Goal: Information Seeking & Learning: Understand process/instructions

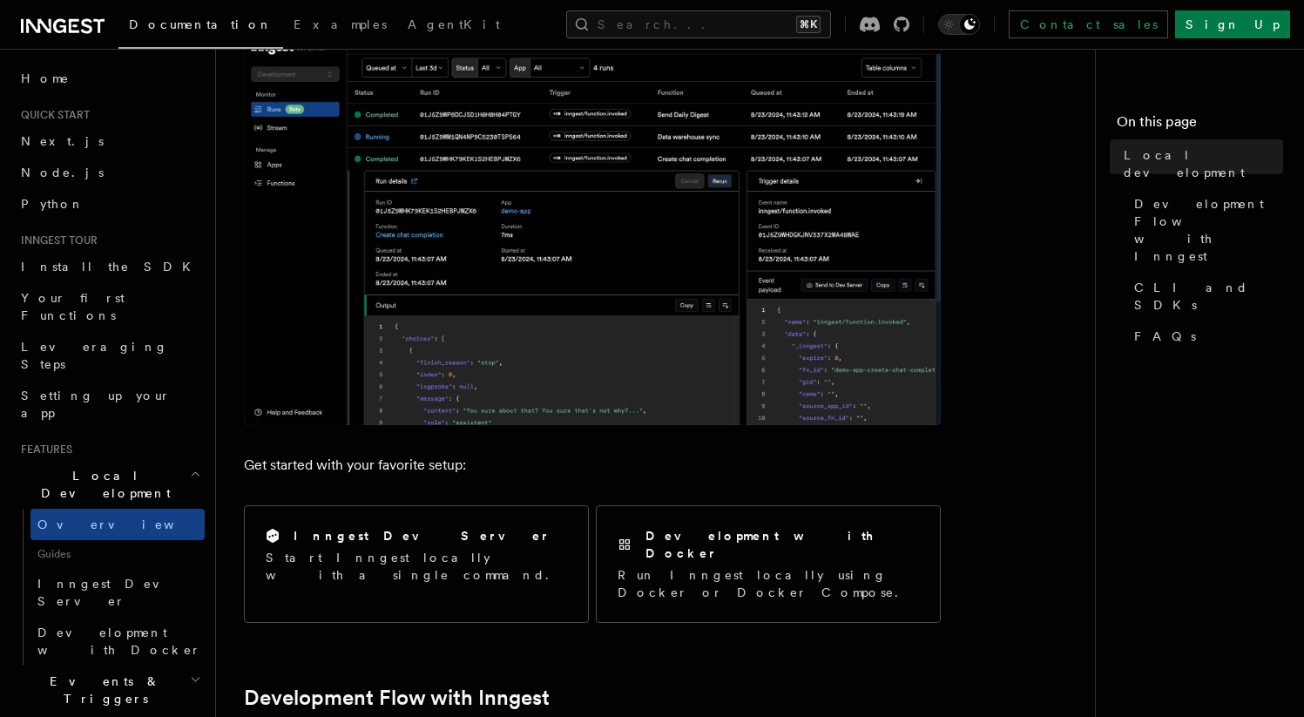
scroll to position [678, 0]
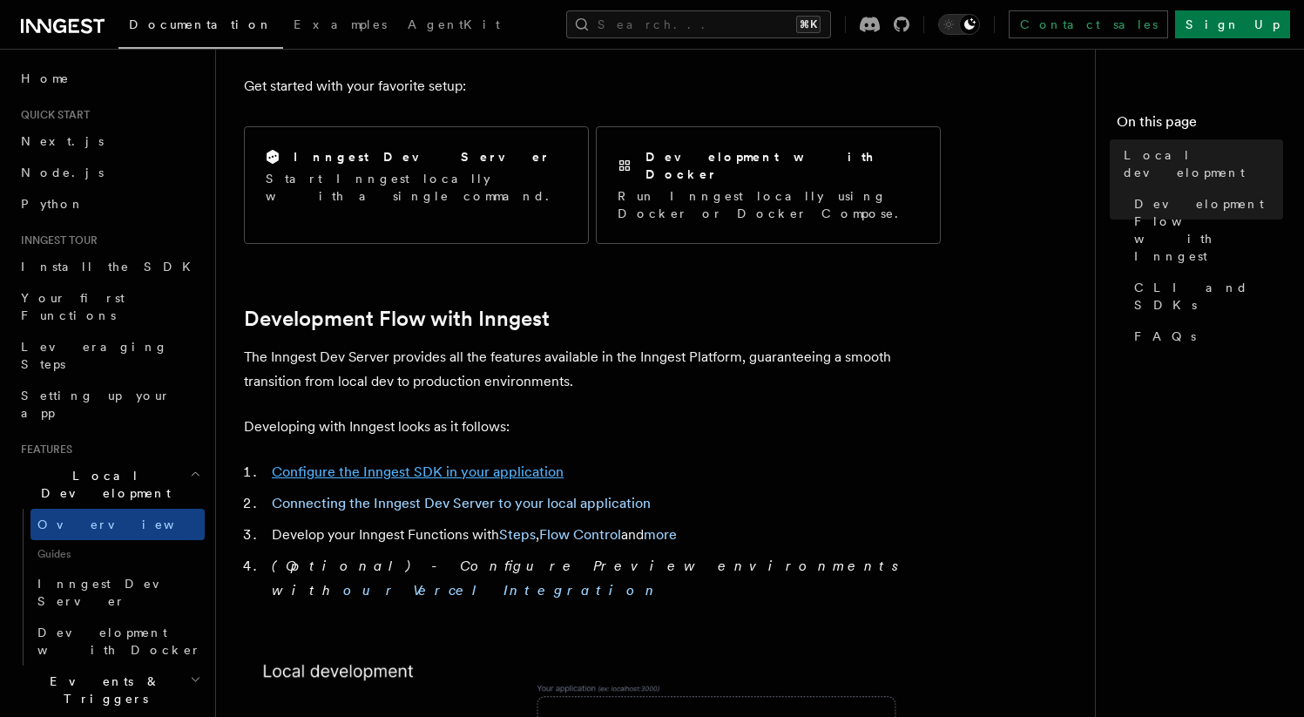
click at [325, 464] on link "Configure the Inngest SDK in your application" at bounding box center [418, 472] width 292 height 17
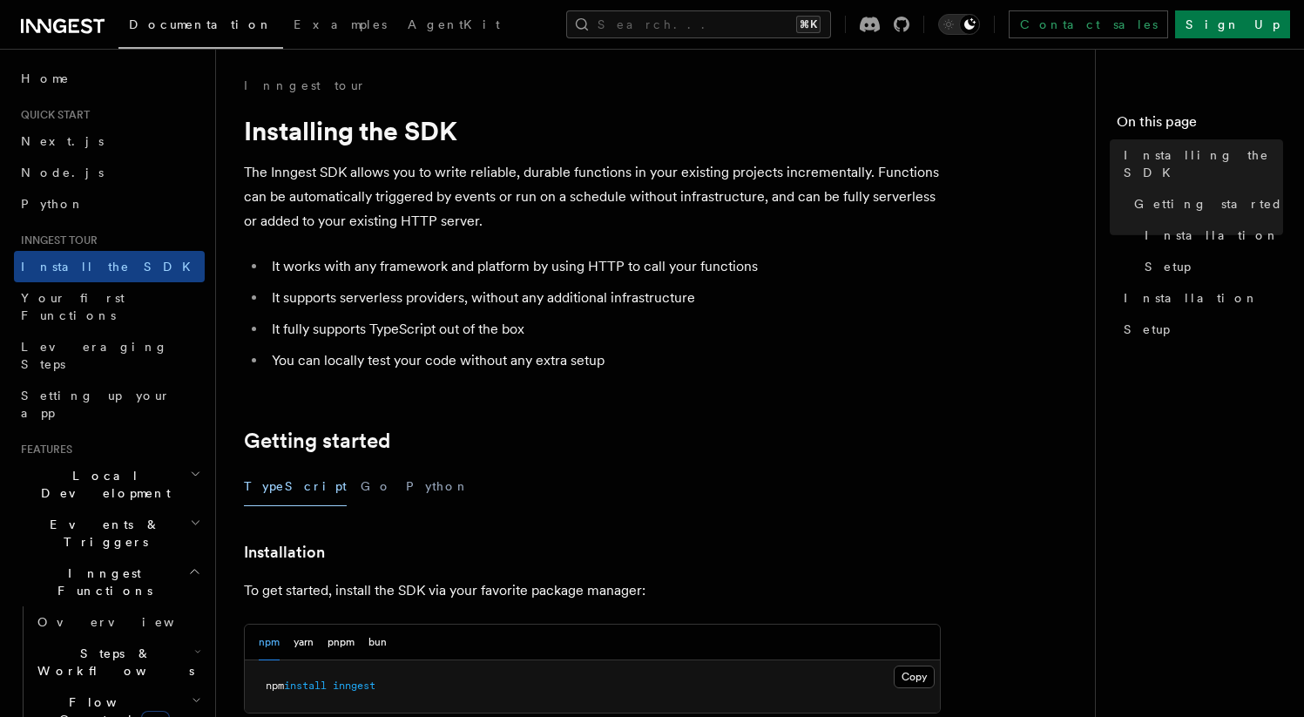
scroll to position [307, 0]
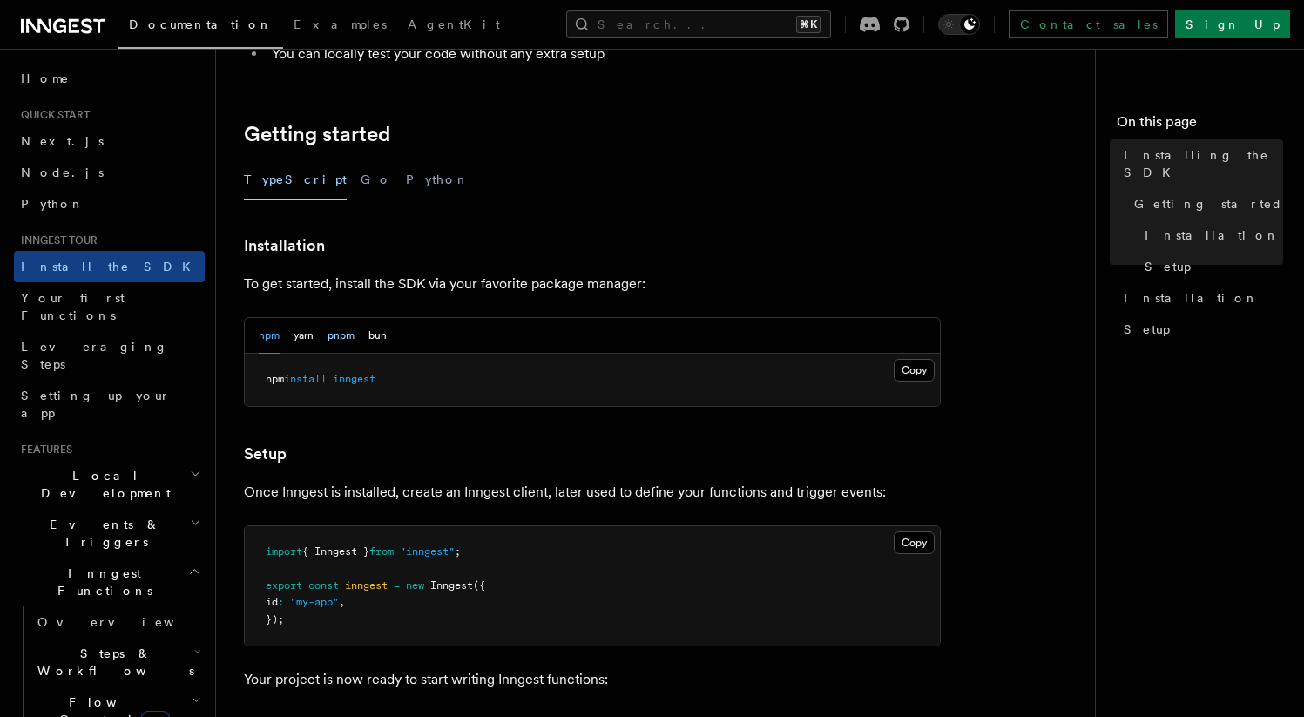
click at [342, 335] on button "pnpm" at bounding box center [341, 336] width 27 height 36
click at [322, 387] on pre "pnpm add inngest" at bounding box center [592, 380] width 695 height 52
click at [315, 380] on span at bounding box center [311, 379] width 6 height 12
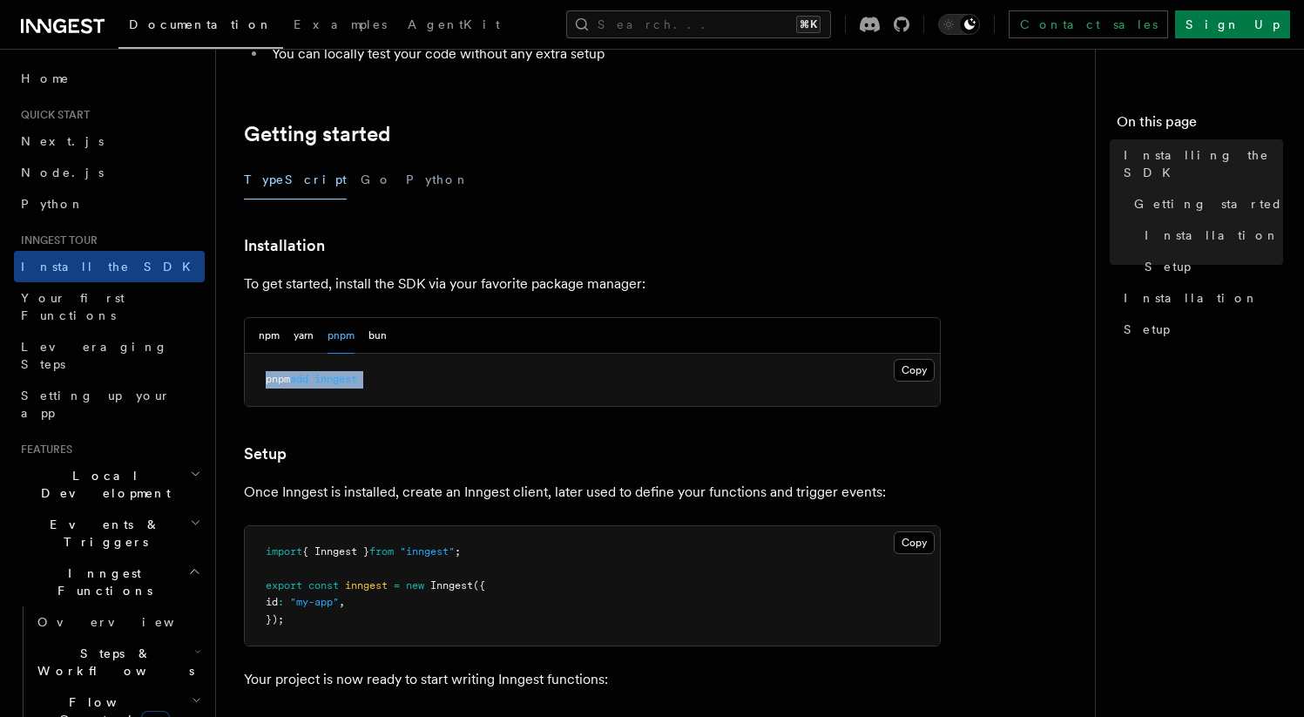
click at [315, 380] on span at bounding box center [311, 379] width 6 height 12
click at [598, 265] on article "Inngest tour Installing the SDK The Inngest SDK allows you to write reliable, d…" at bounding box center [662, 456] width 837 height 1372
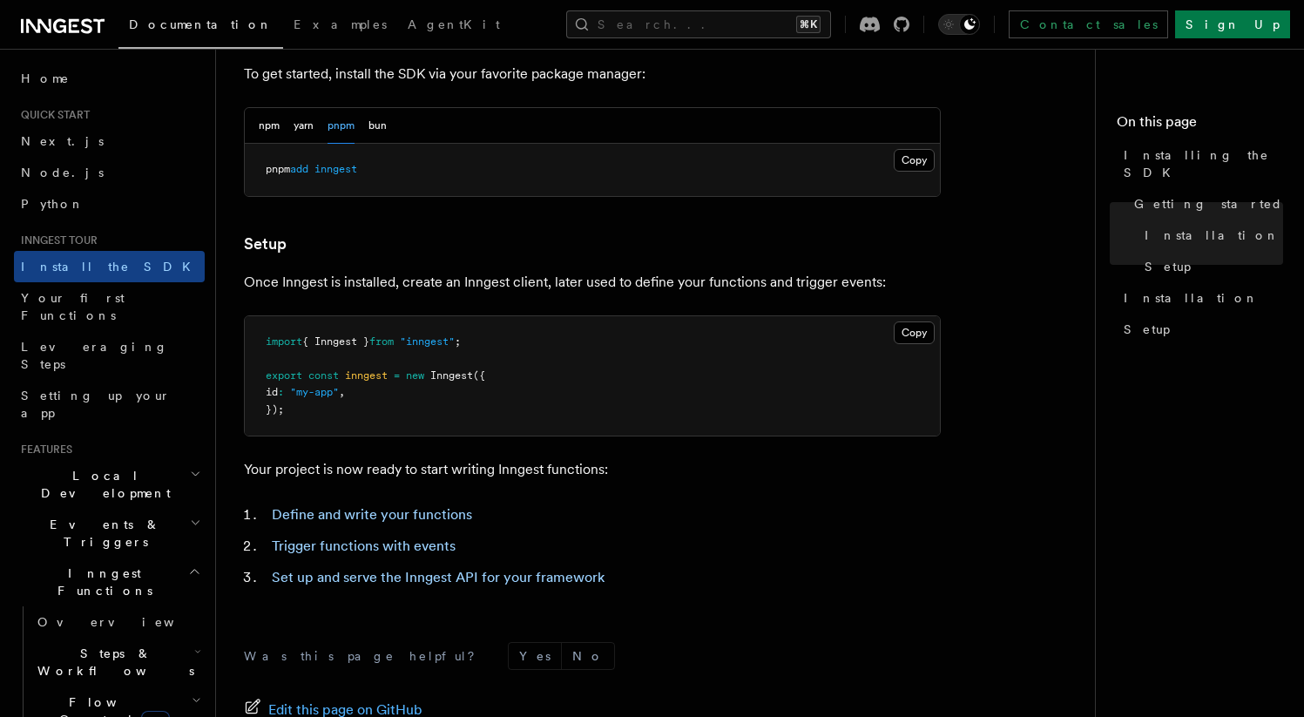
scroll to position [622, 0]
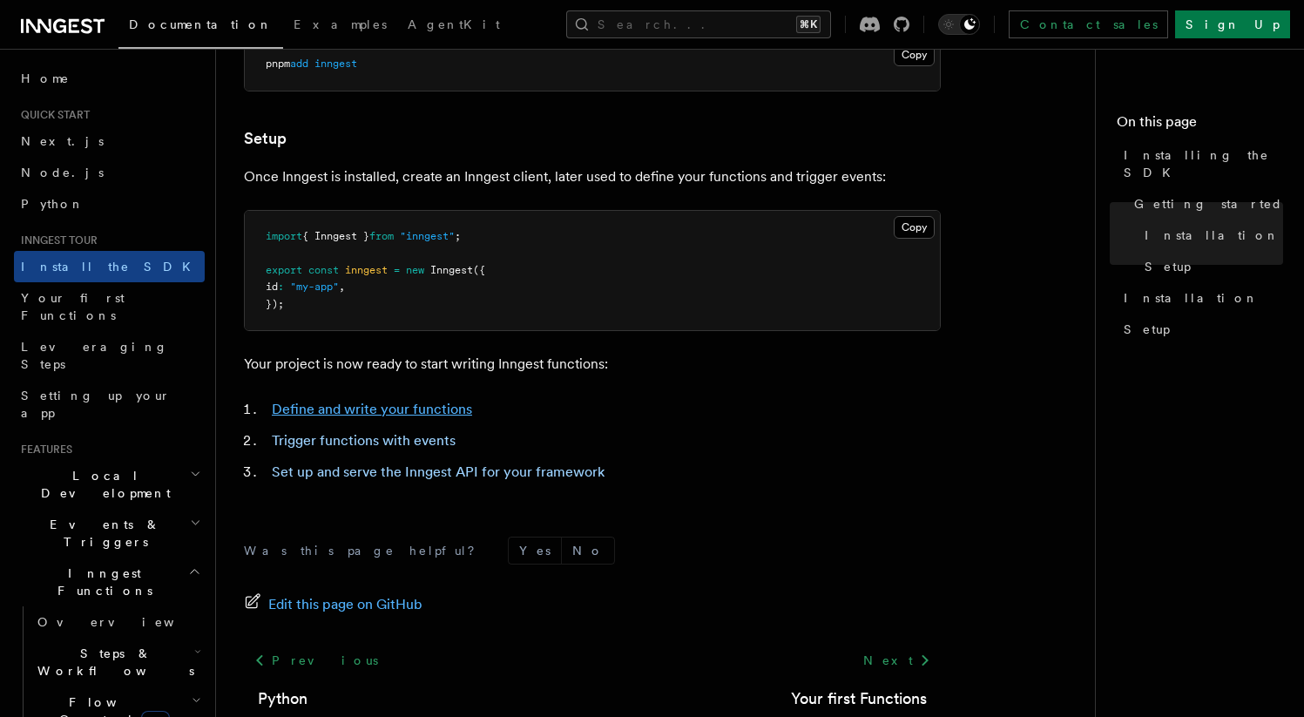
click at [407, 406] on link "Define and write your functions" at bounding box center [372, 409] width 200 height 17
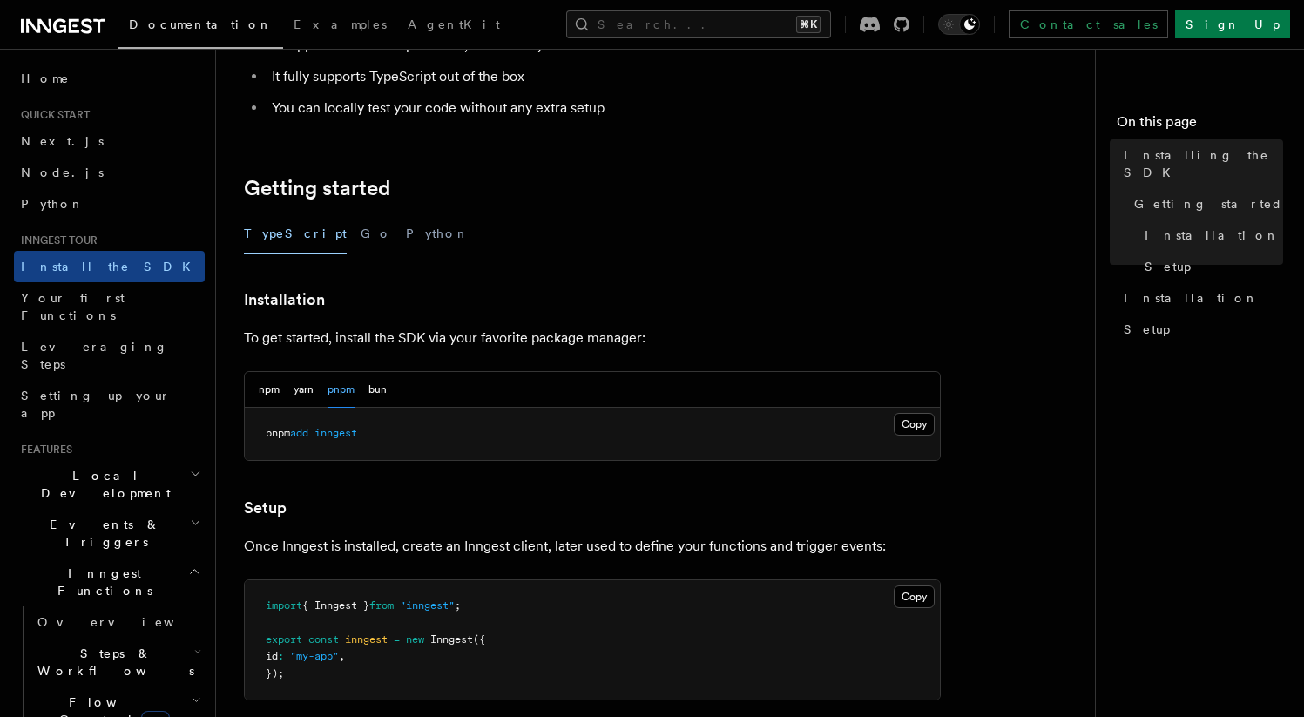
scroll to position [324, 0]
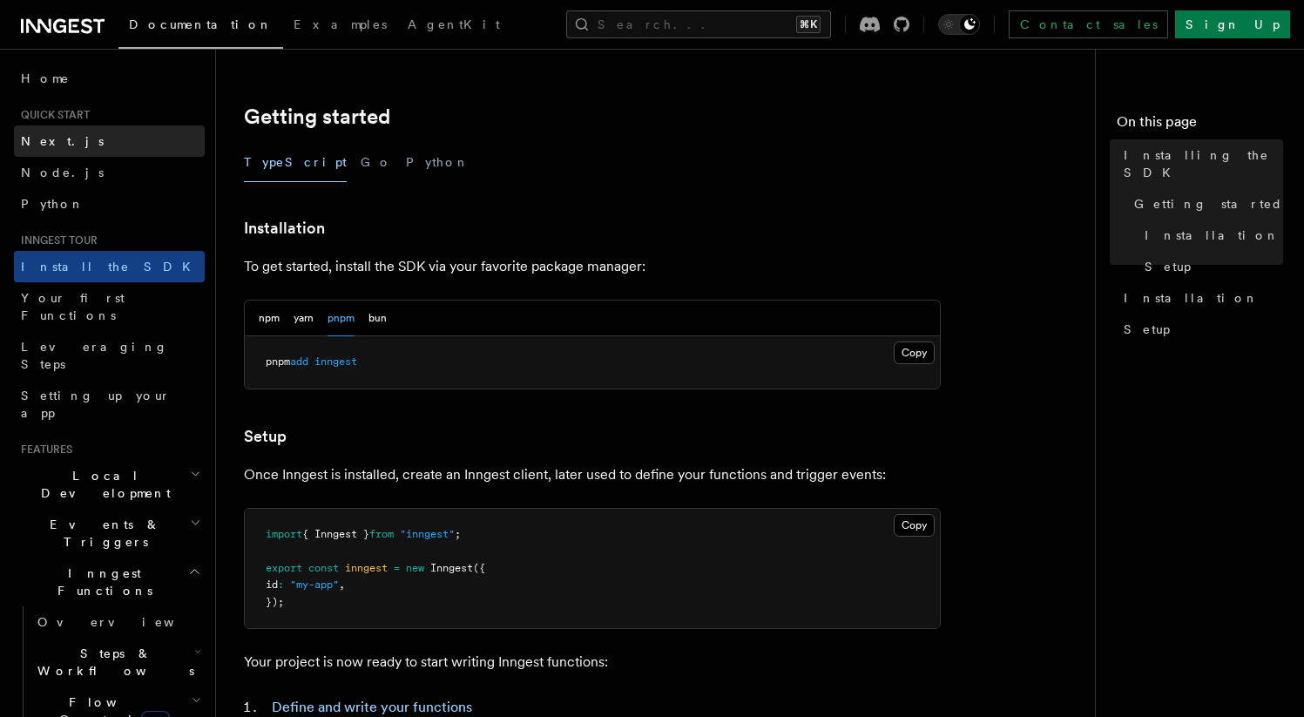
click at [83, 135] on link "Next.js" at bounding box center [109, 140] width 191 height 31
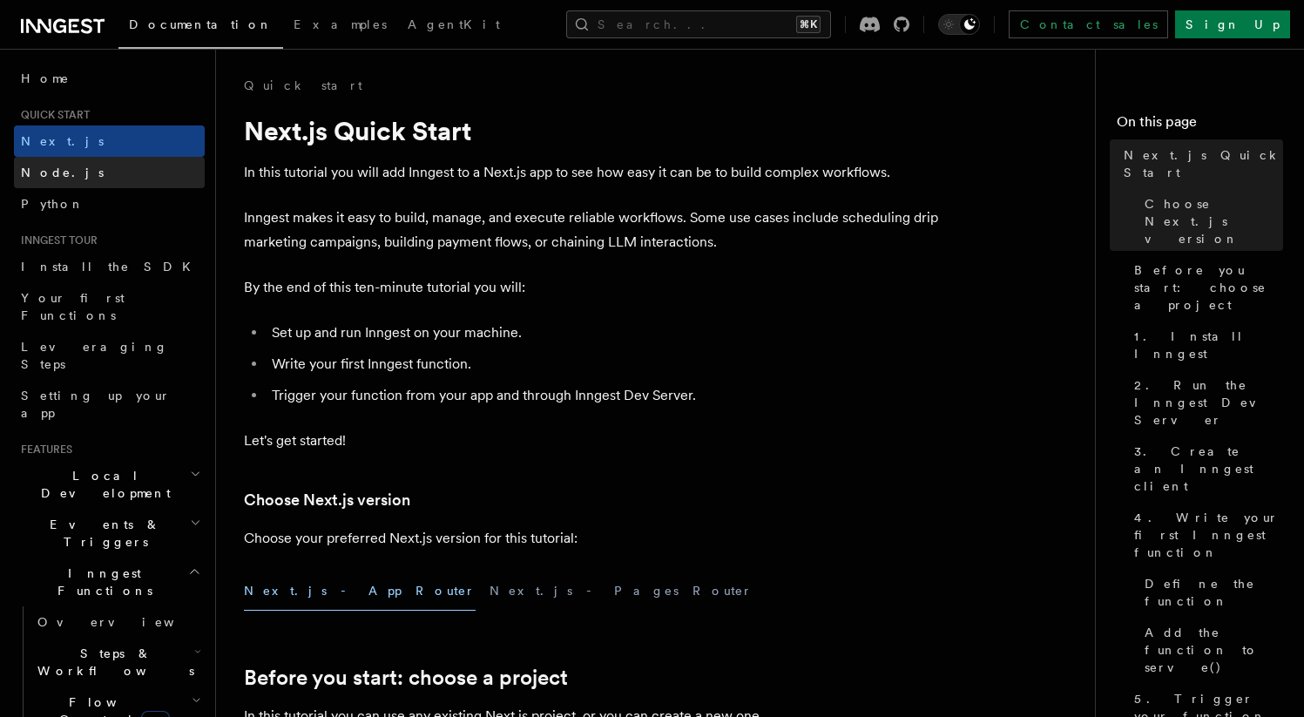
click at [66, 180] on link "Node.js" at bounding box center [109, 172] width 191 height 31
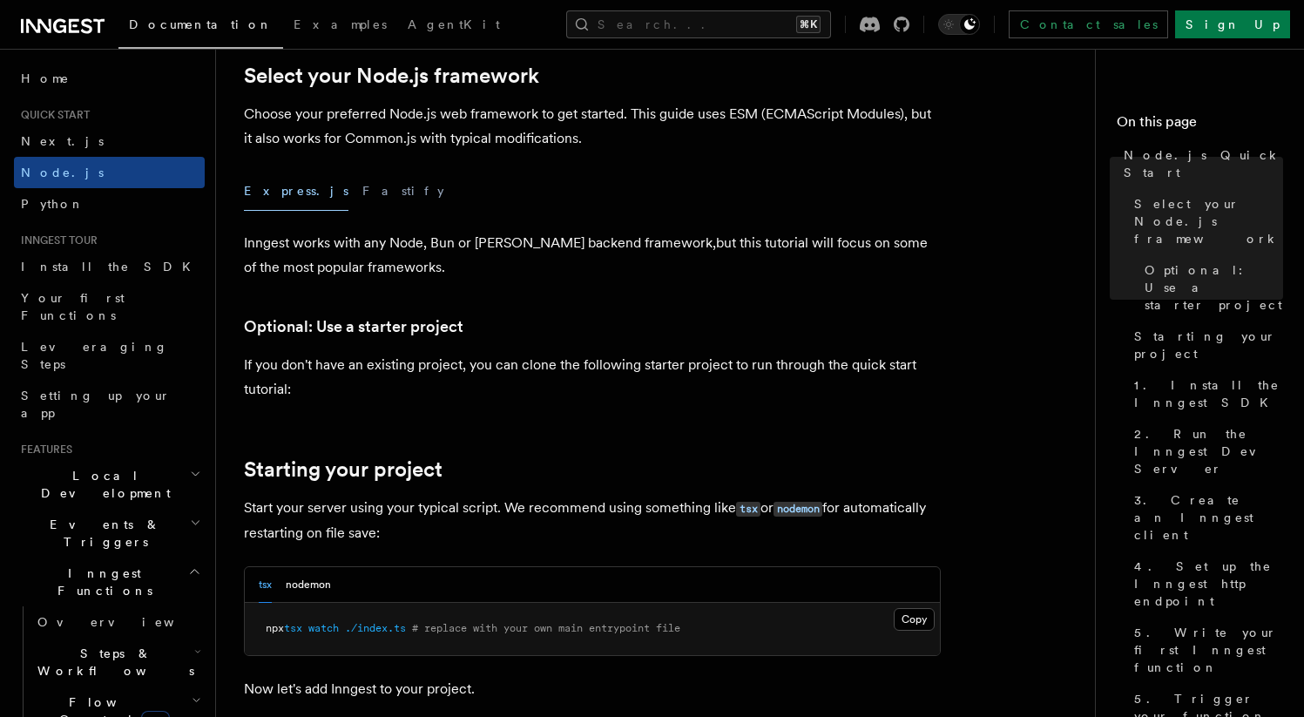
scroll to position [474, 0]
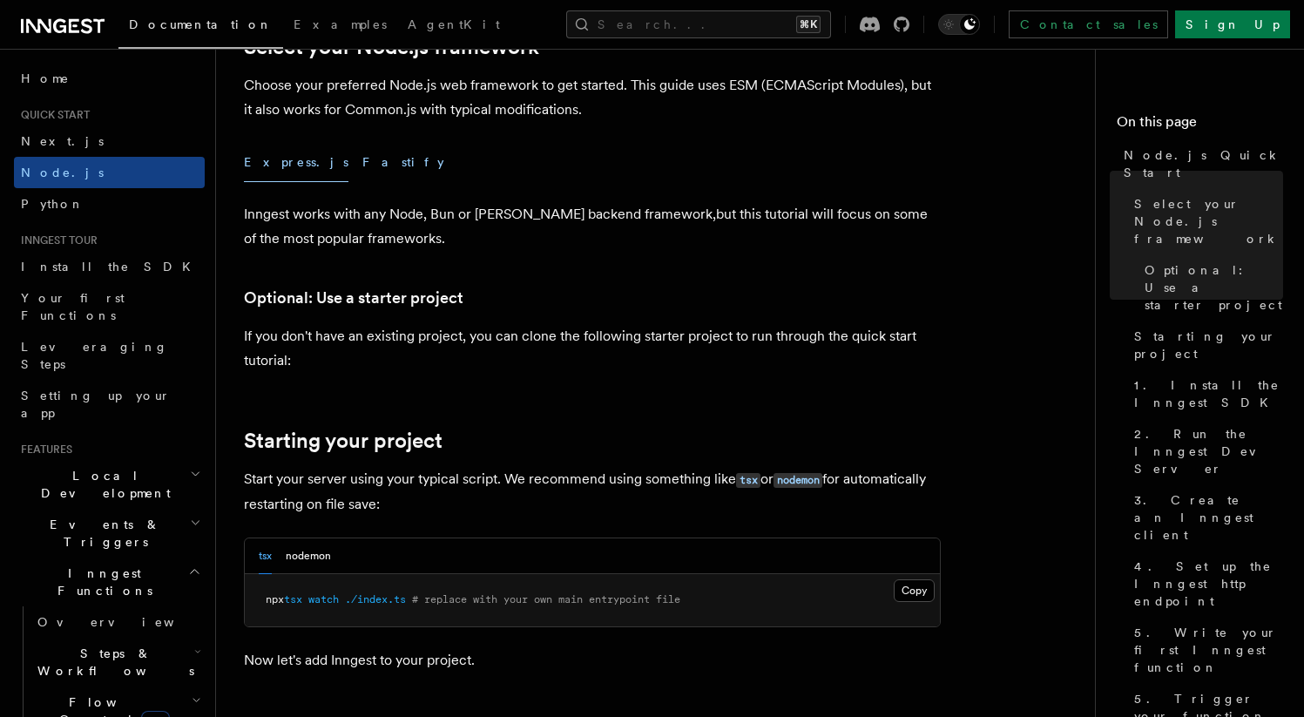
click at [362, 164] on button "Fastify" at bounding box center [403, 162] width 82 height 39
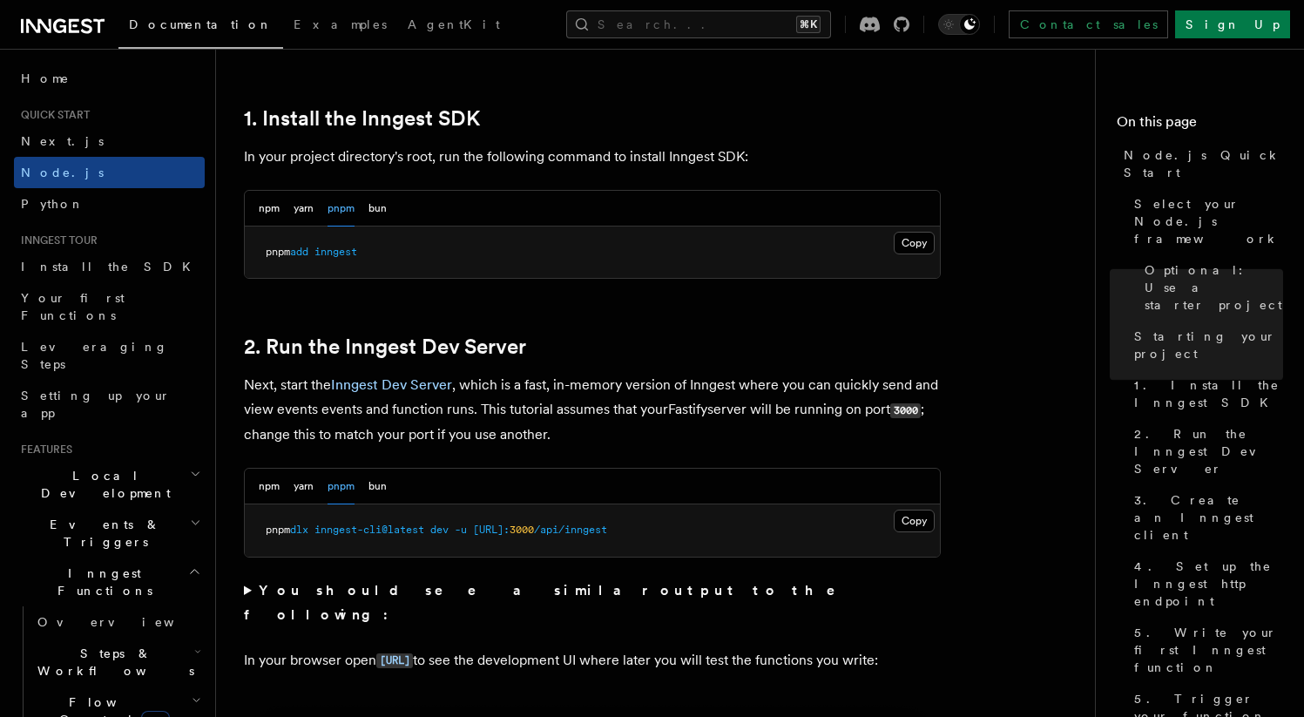
scroll to position [1215, 0]
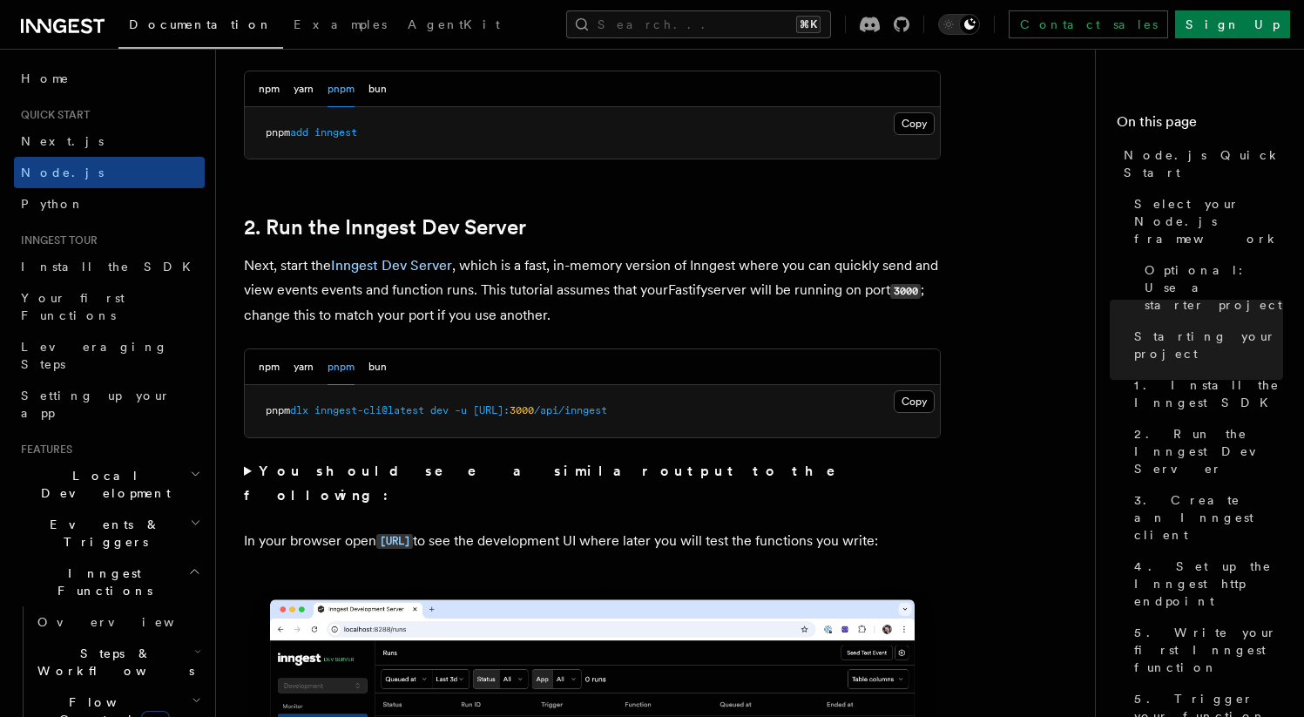
click at [327, 414] on span "inngest-cli@latest" at bounding box center [370, 410] width 110 height 12
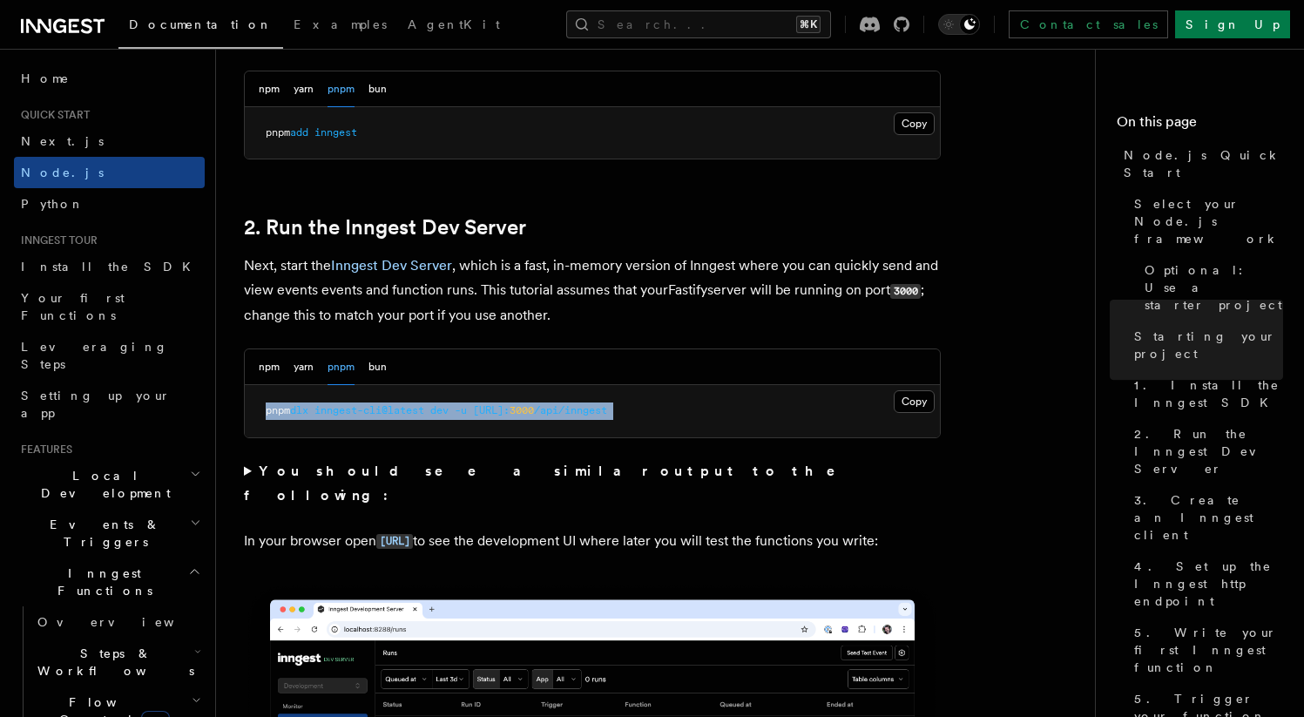
click at [327, 414] on span "inngest-cli@latest" at bounding box center [370, 410] width 110 height 12
click at [326, 413] on span "inngest-cli@latest" at bounding box center [370, 410] width 110 height 12
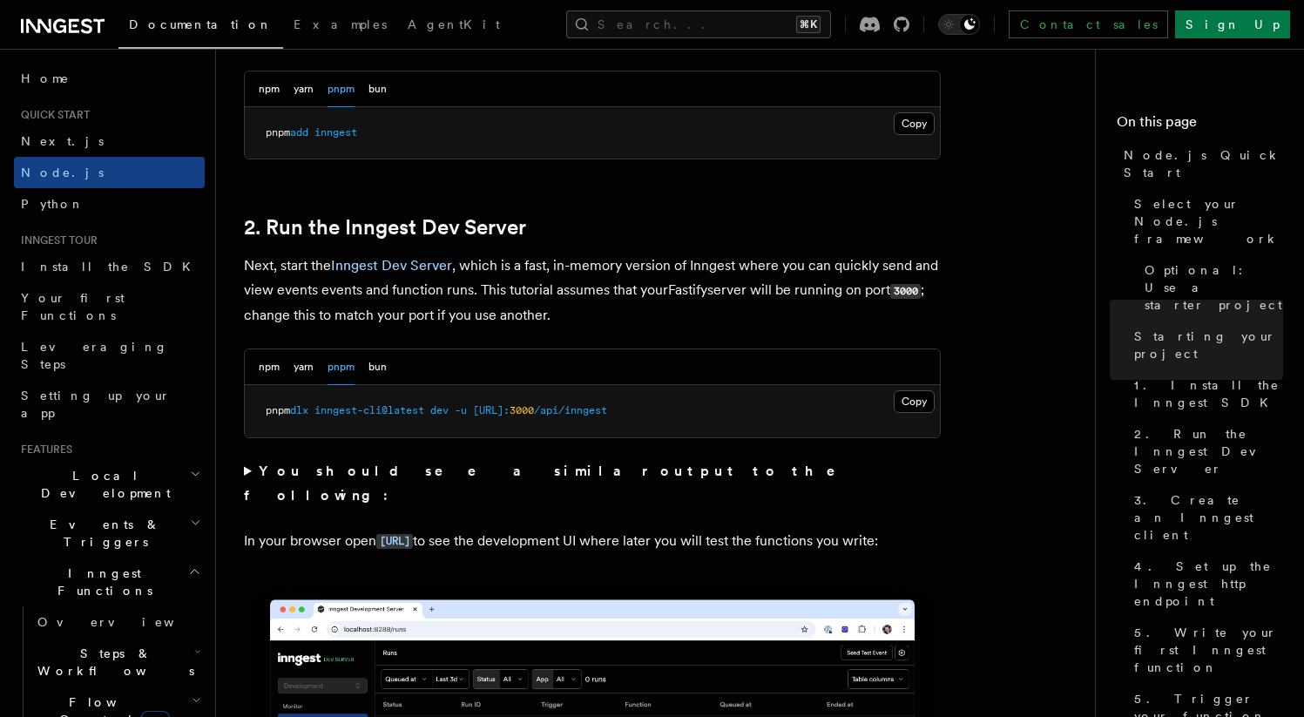
click at [400, 411] on span "inngest-cli@latest" at bounding box center [370, 410] width 110 height 12
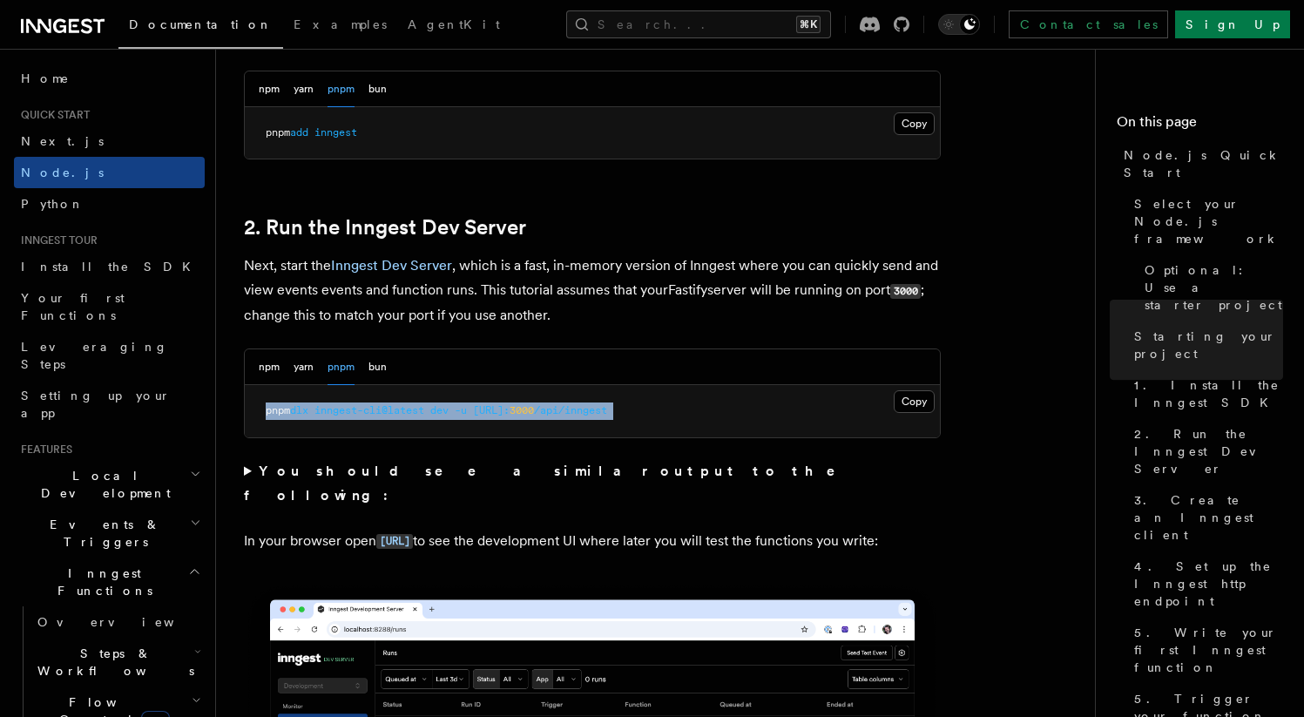
click at [400, 411] on span "inngest-cli@latest" at bounding box center [370, 410] width 110 height 12
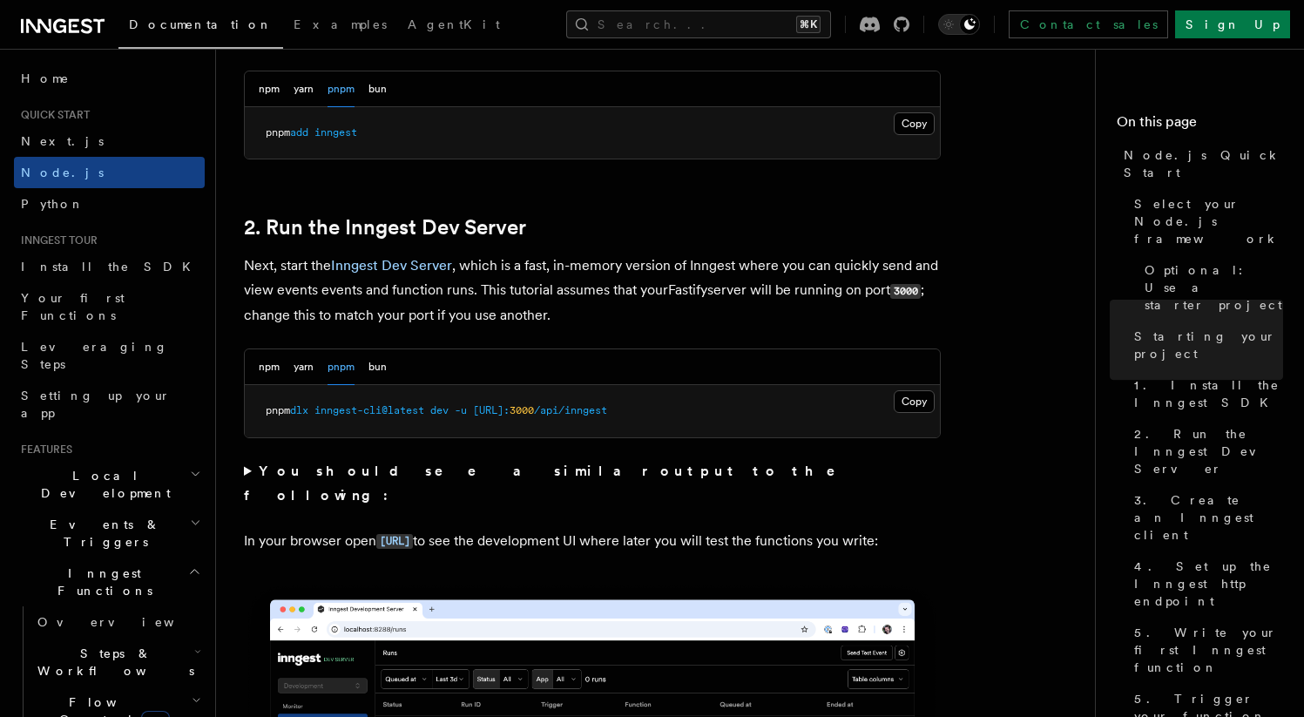
click at [331, 411] on span "inngest-cli@latest" at bounding box center [370, 410] width 110 height 12
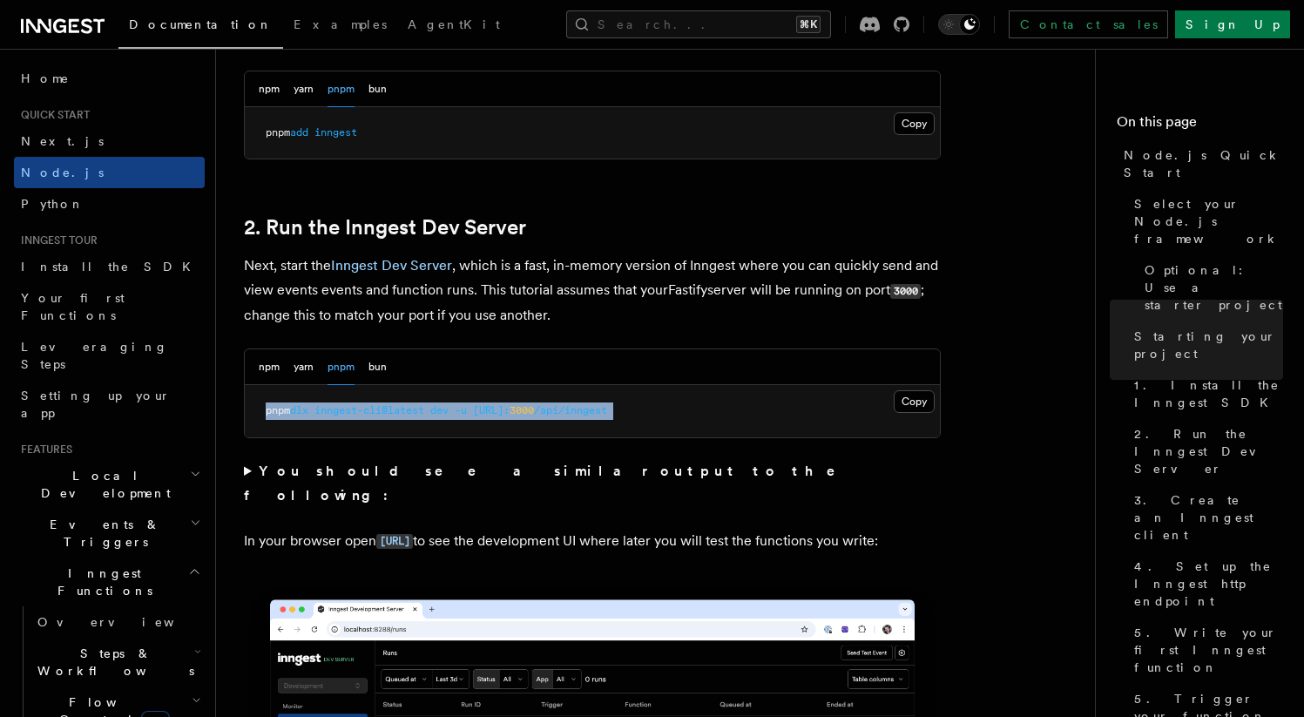
click at [331, 411] on span "inngest-cli@latest" at bounding box center [370, 410] width 110 height 12
copy div "pnpm dlx inngest-cli@latest dev -u http://localhost: 3000 /api/inngest"
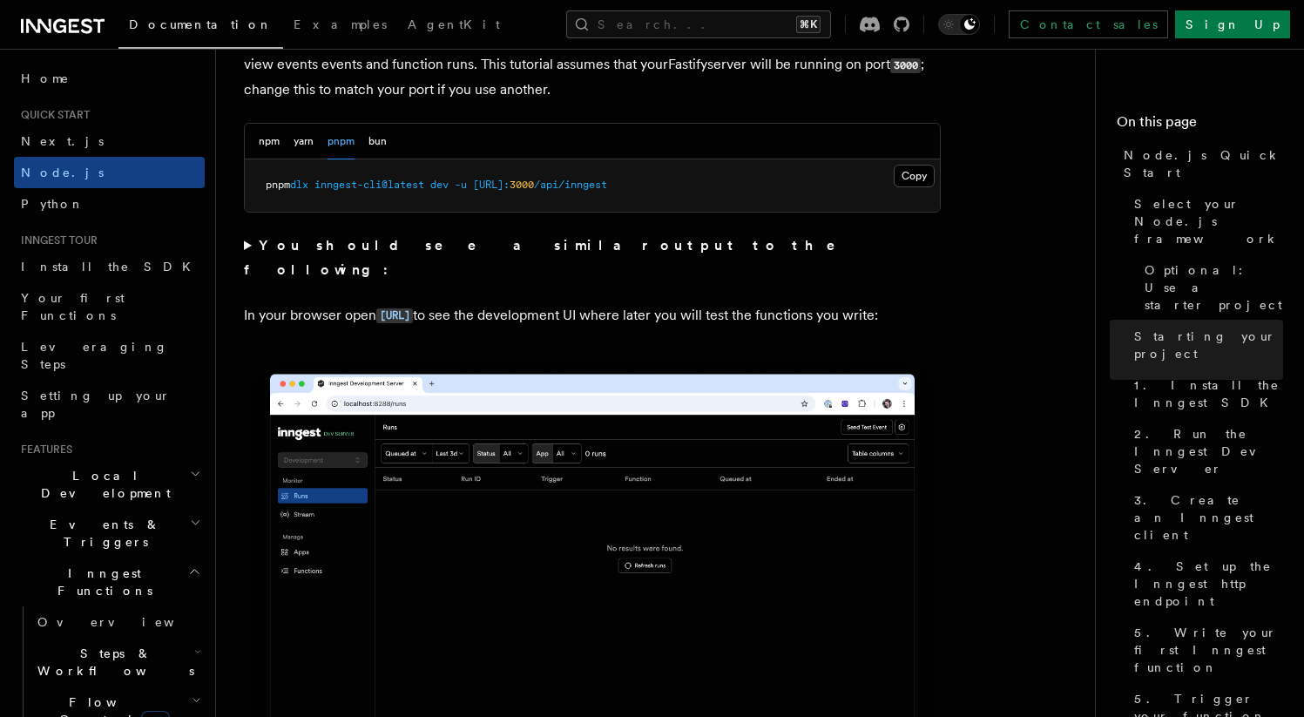
scroll to position [1498, 0]
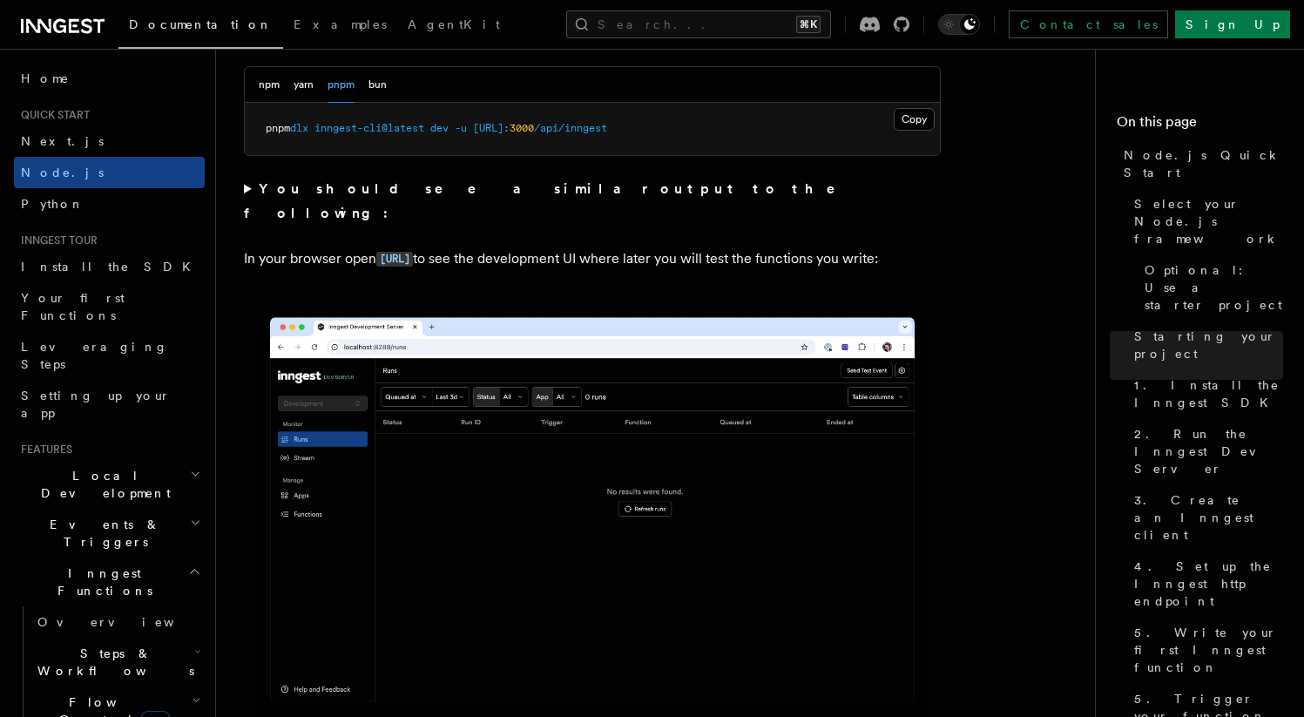
click at [252, 198] on summary "You should see a similar output to the following:" at bounding box center [592, 201] width 697 height 49
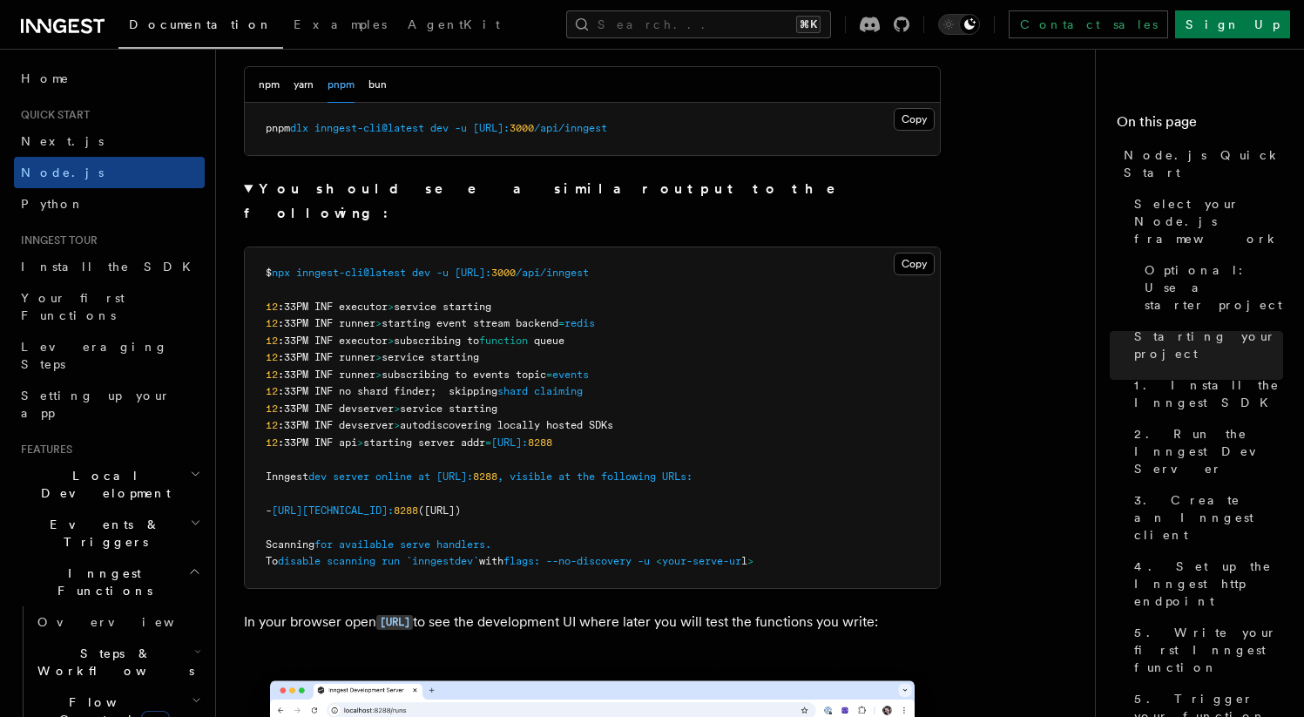
click at [252, 192] on summary "You should see a similar output to the following:" at bounding box center [592, 201] width 697 height 49
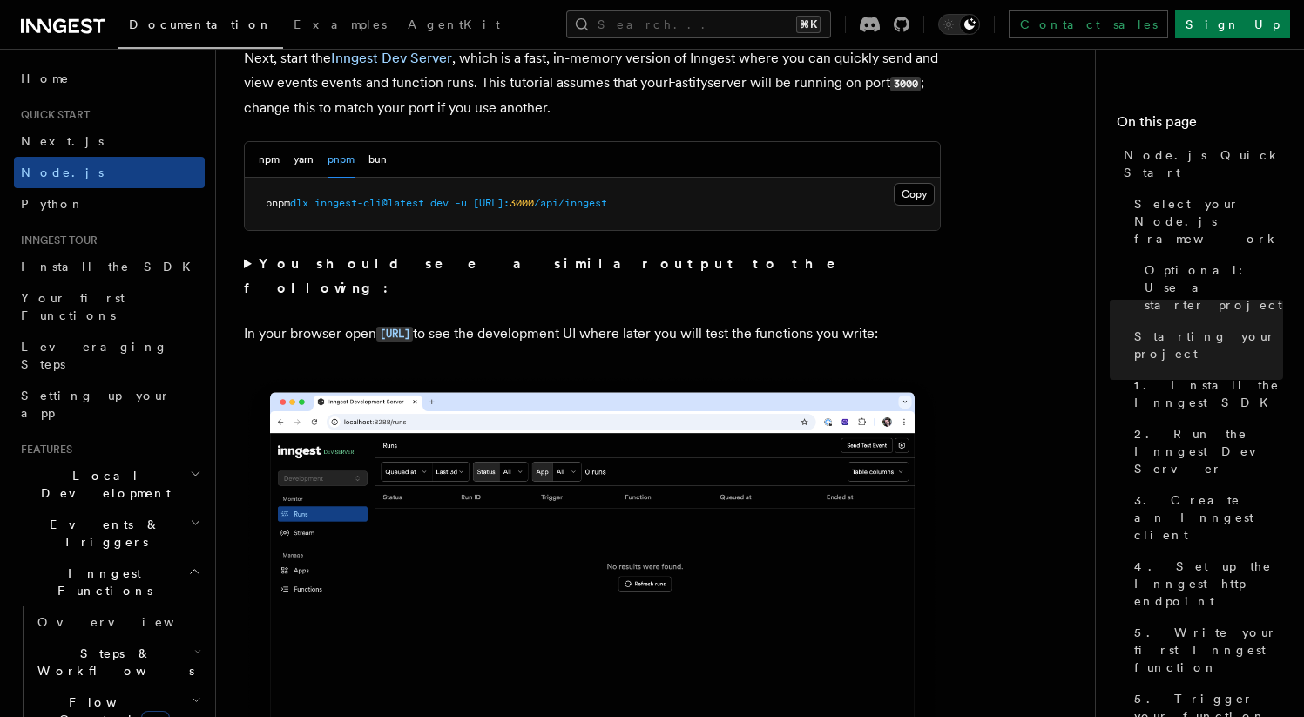
scroll to position [1467, 0]
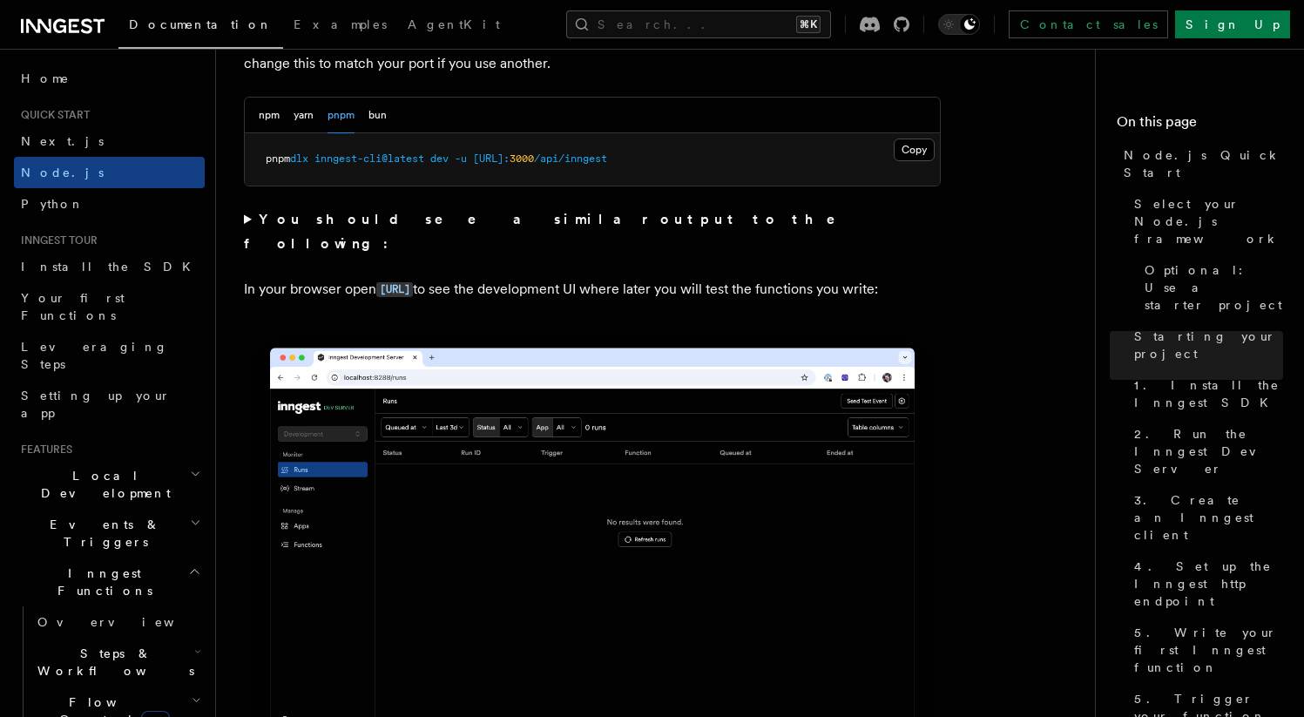
click at [261, 219] on strong "You should see a similar output to the following:" at bounding box center [552, 231] width 616 height 41
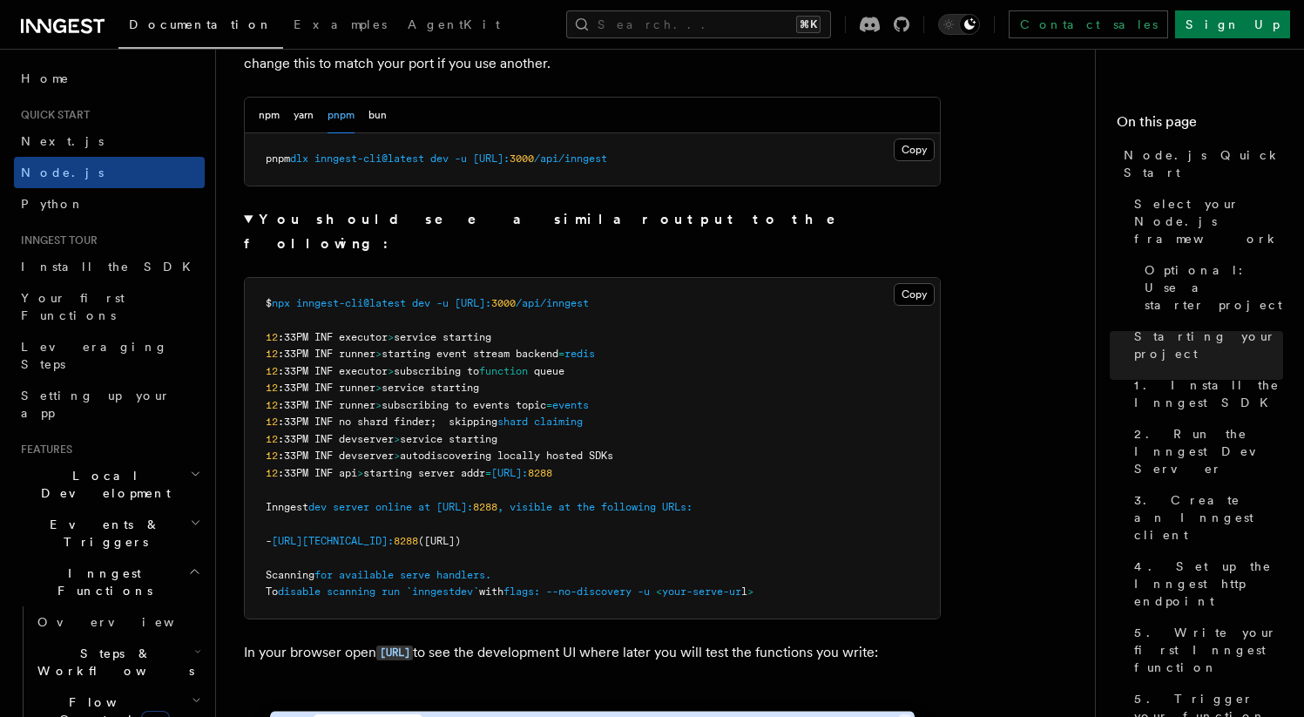
click at [256, 219] on strong "You should see a similar output to the following:" at bounding box center [552, 231] width 616 height 41
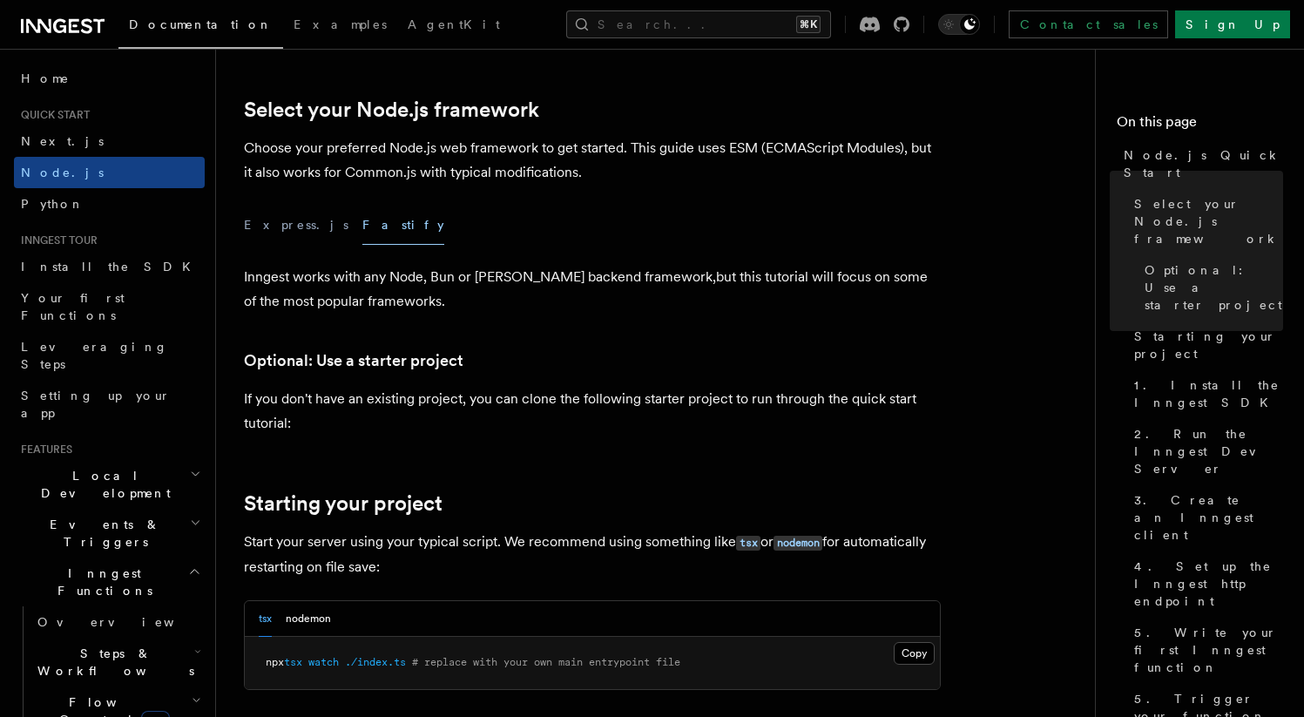
scroll to position [401, 0]
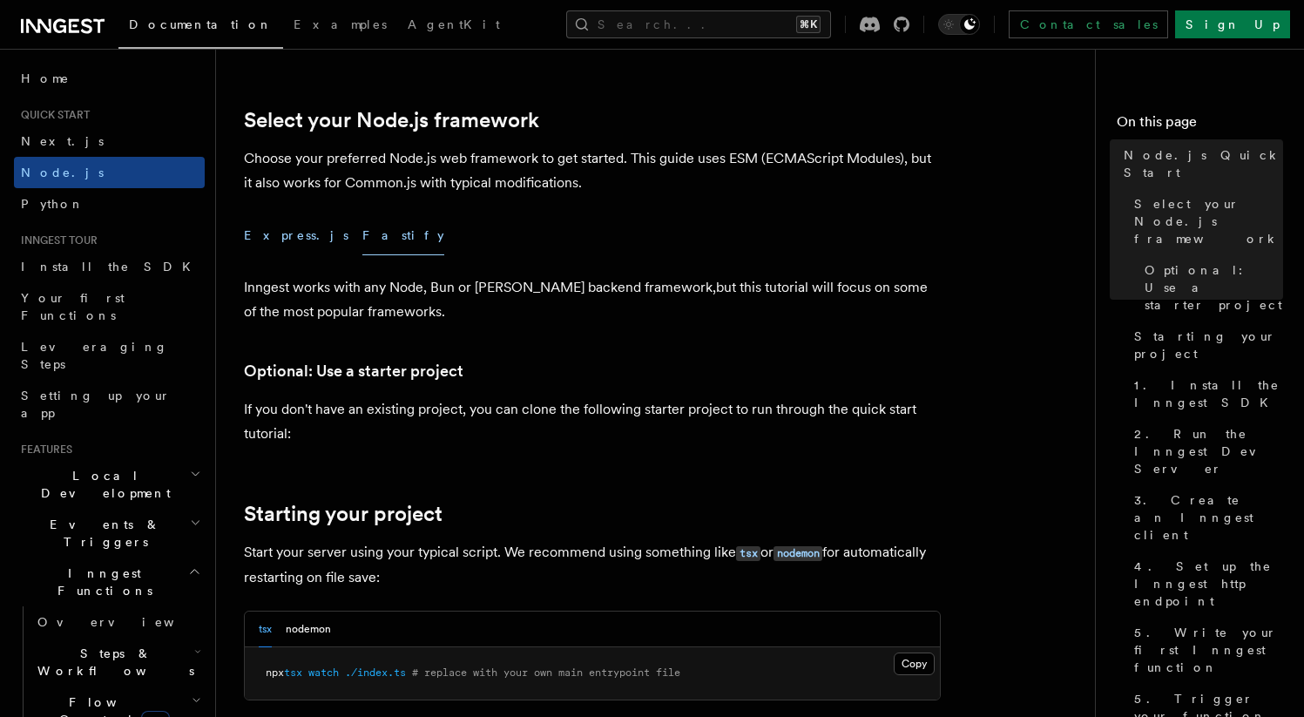
click at [261, 235] on button "Express.js" at bounding box center [296, 235] width 105 height 39
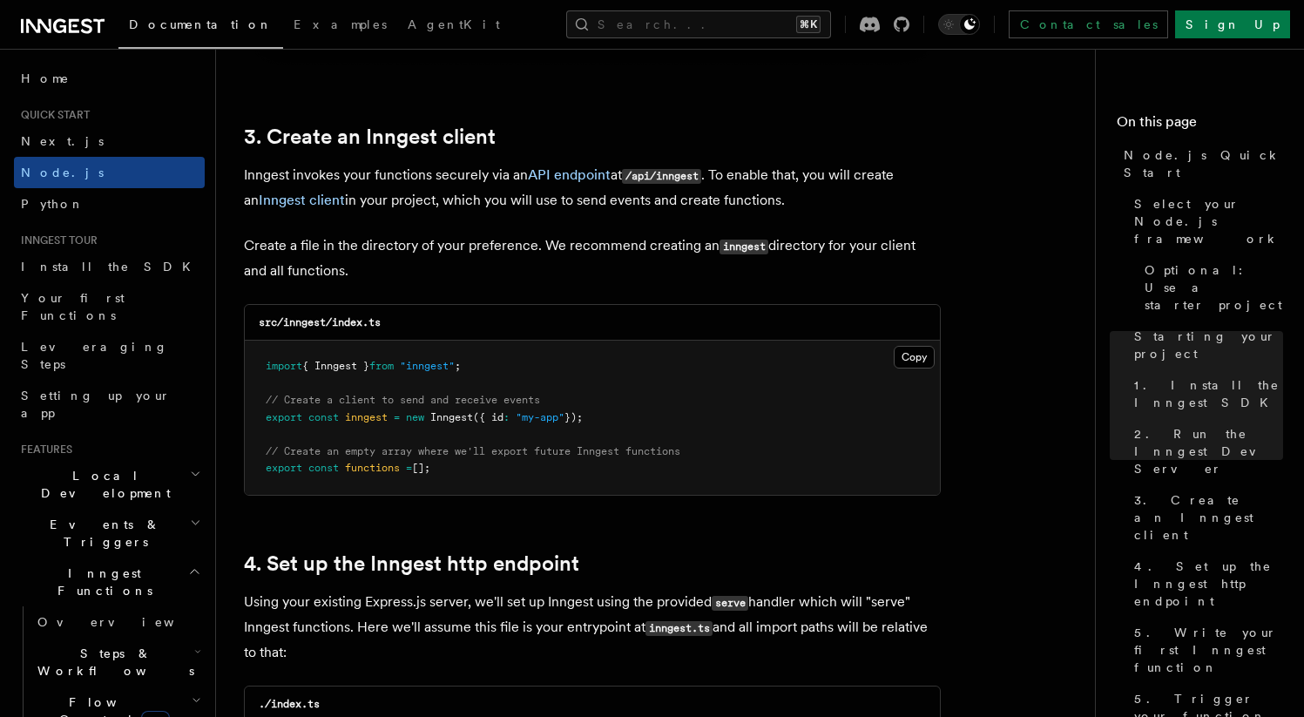
scroll to position [2168, 0]
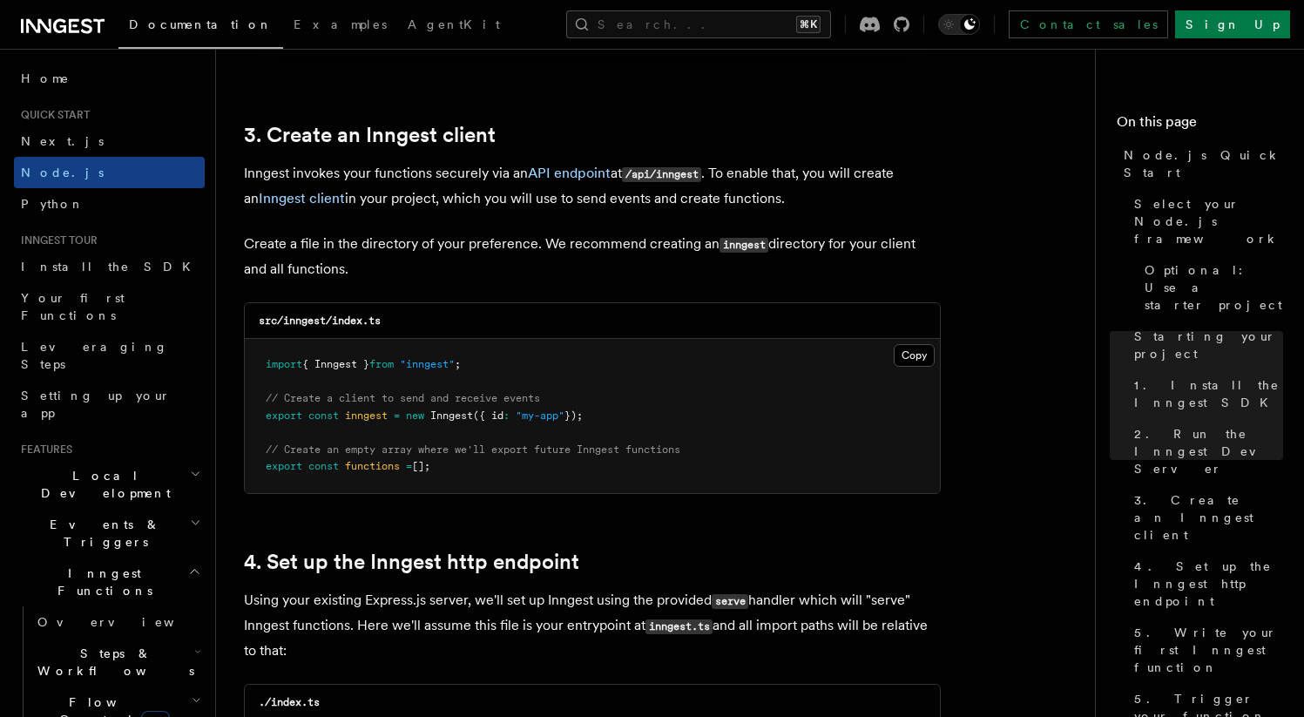
click at [495, 424] on pre "import { Inngest } from "inngest" ; // Create a client to send and receive even…" at bounding box center [592, 416] width 695 height 154
click at [914, 357] on button "Copy Copied" at bounding box center [914, 355] width 41 height 23
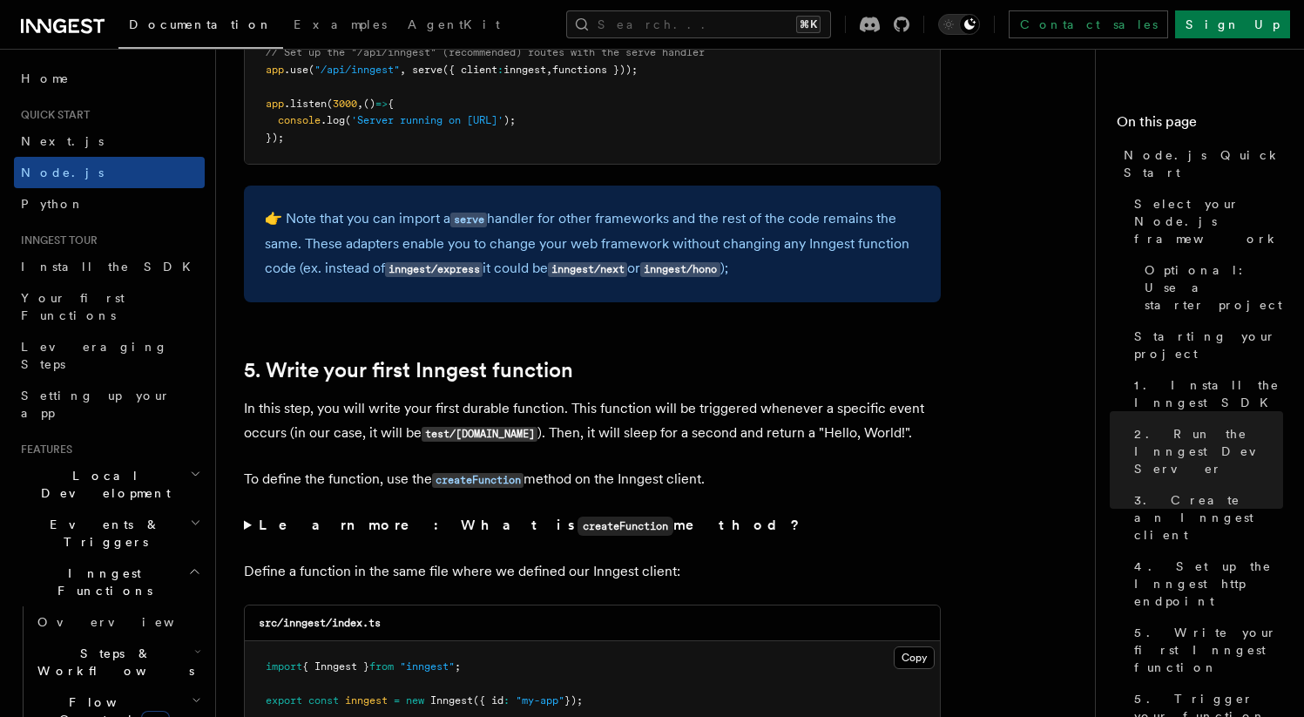
scroll to position [2866, 0]
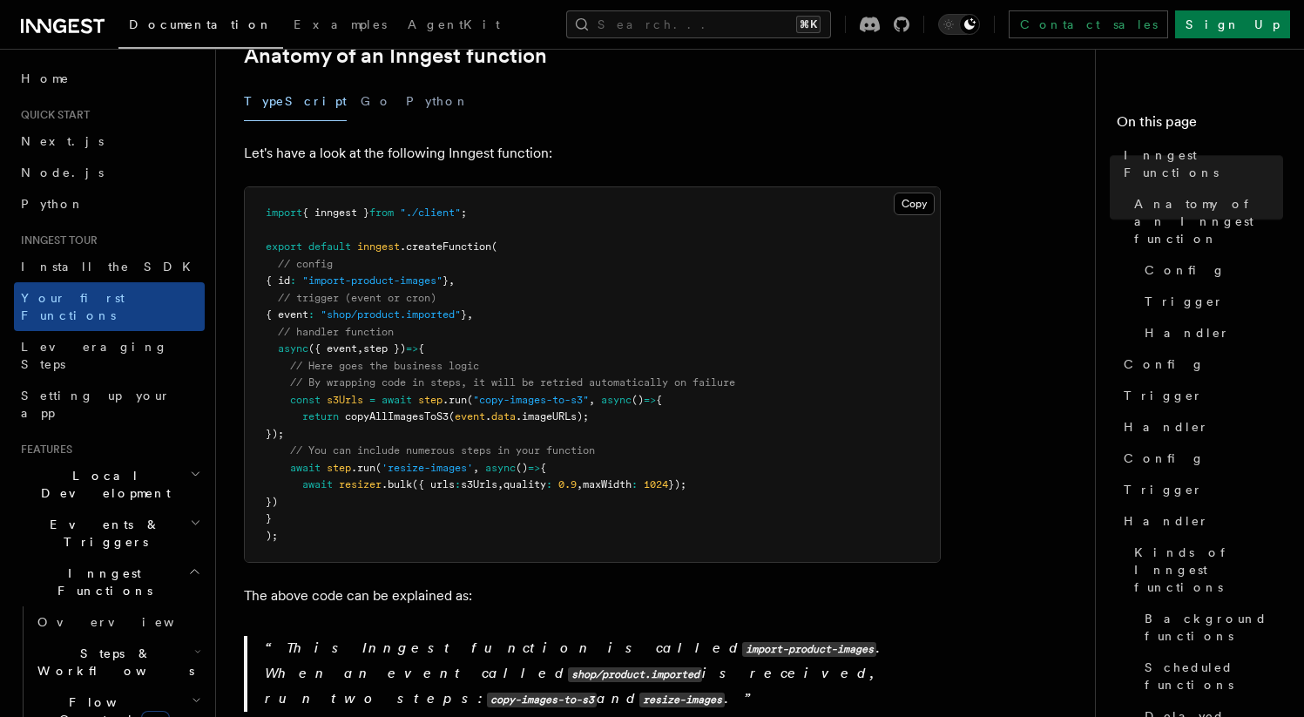
scroll to position [338, 0]
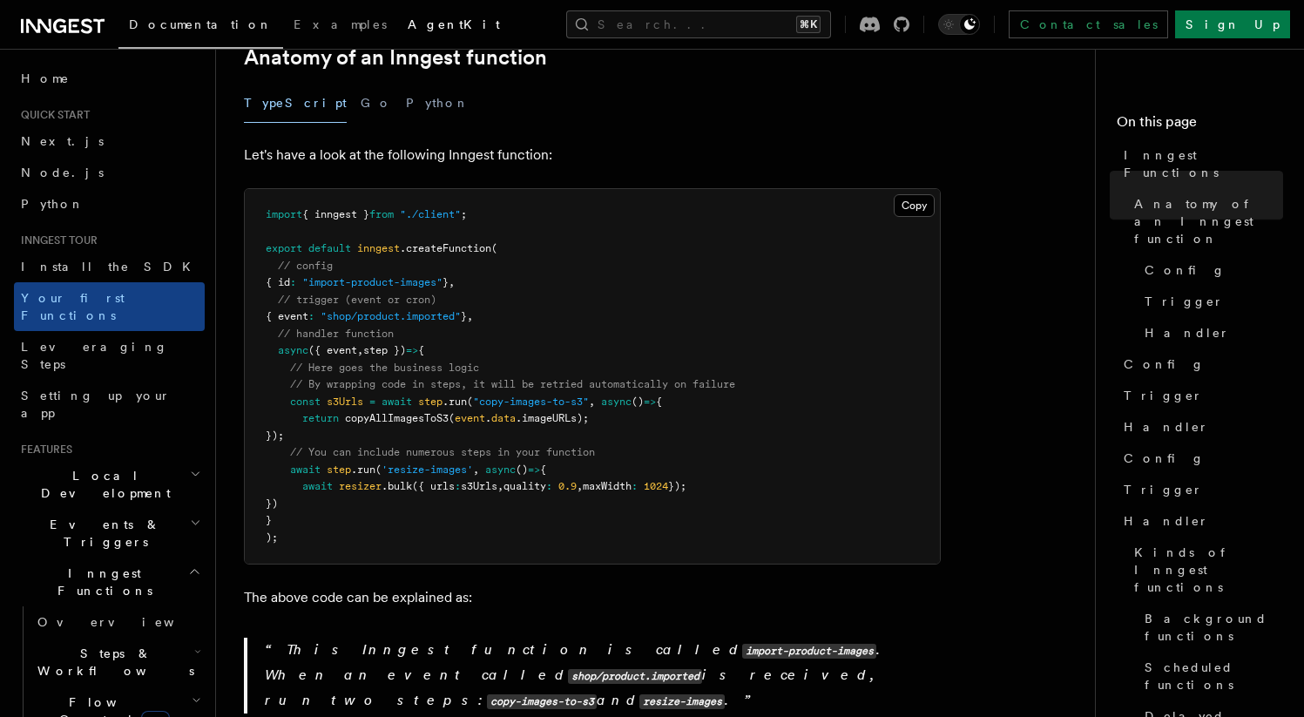
click at [397, 11] on link "AgentKit" at bounding box center [453, 26] width 113 height 42
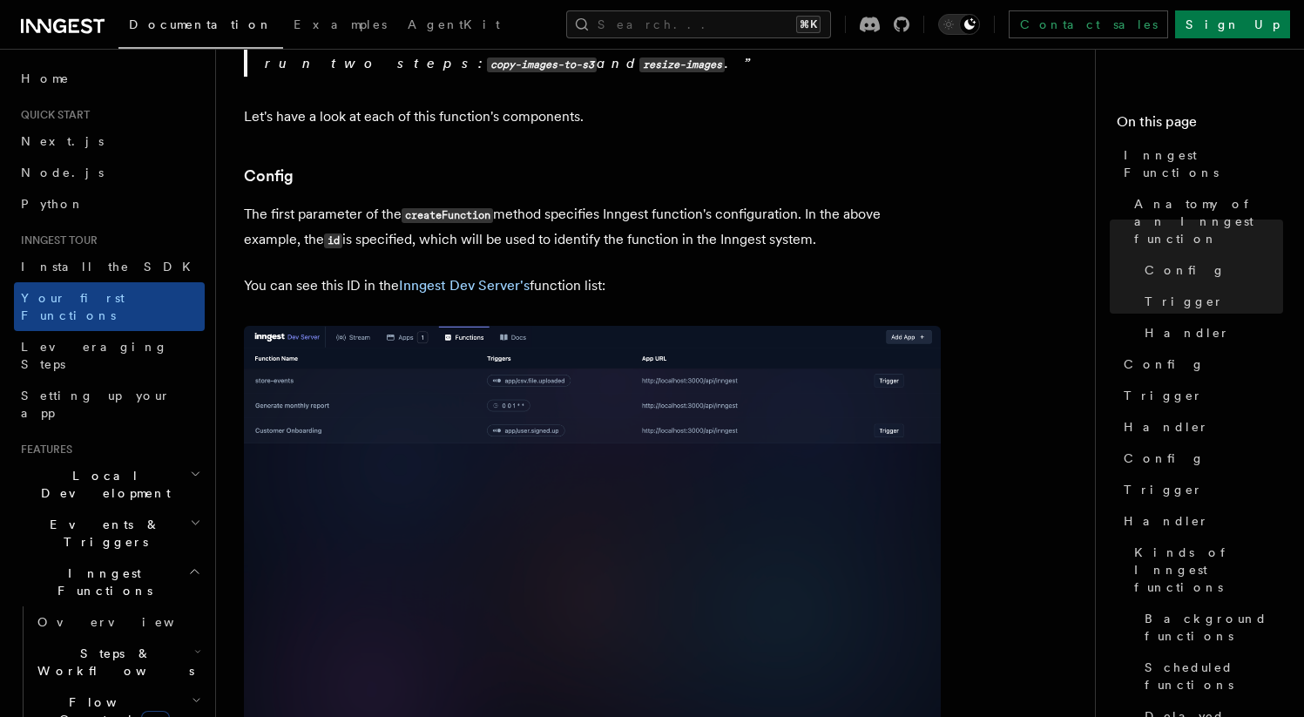
scroll to position [757, 0]
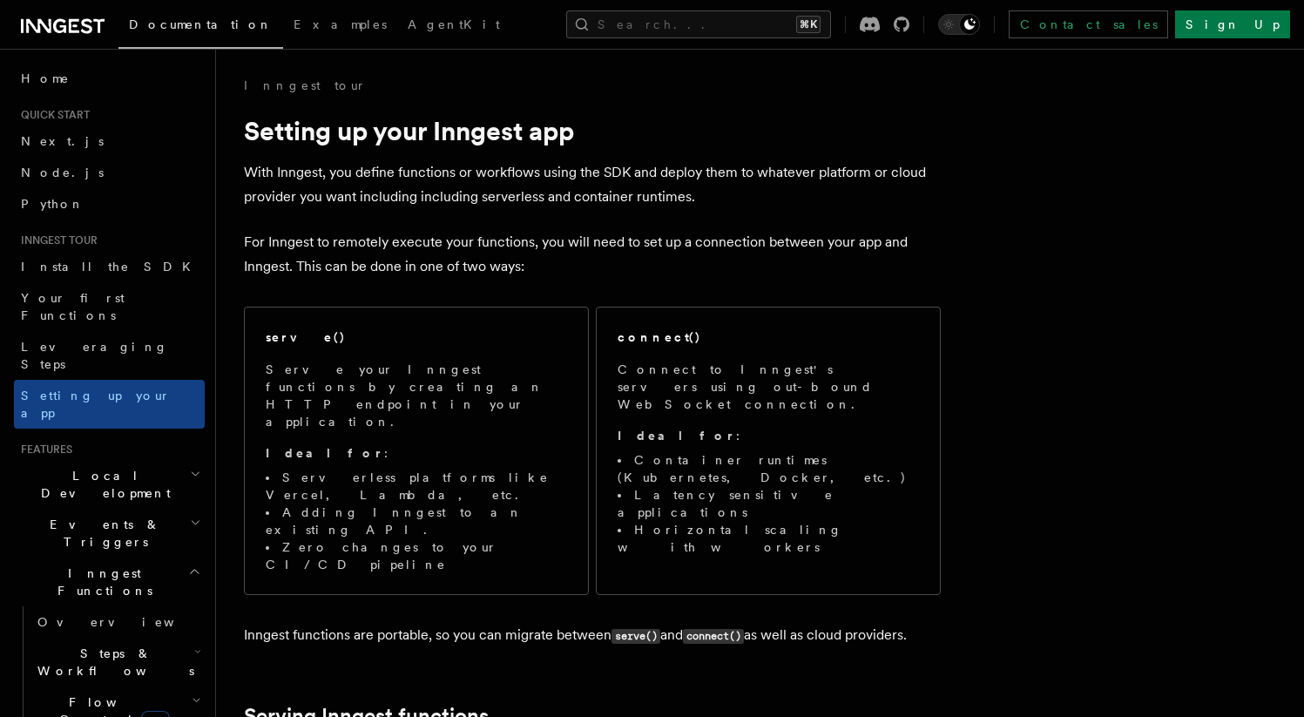
scroll to position [942, 0]
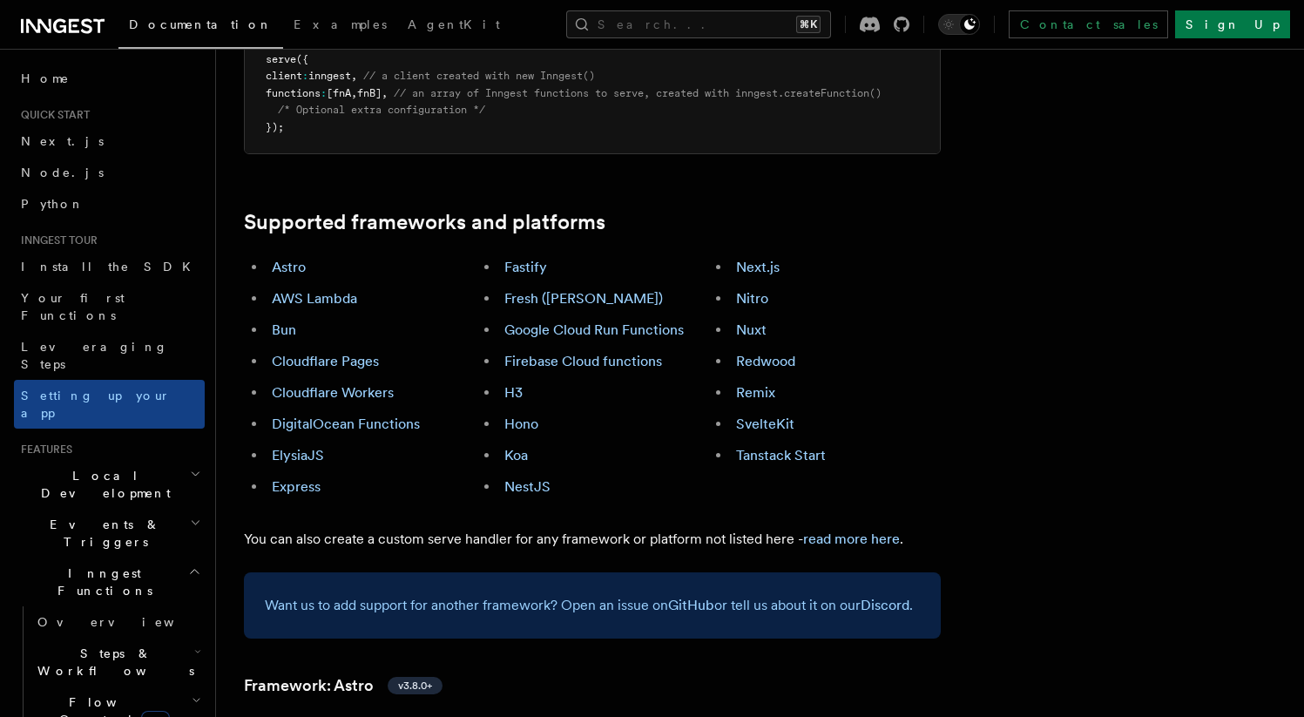
click at [306, 444] on li "ElysiaJS" at bounding box center [372, 456] width 210 height 24
click at [281, 447] on link "ElysiaJS" at bounding box center [298, 455] width 52 height 17
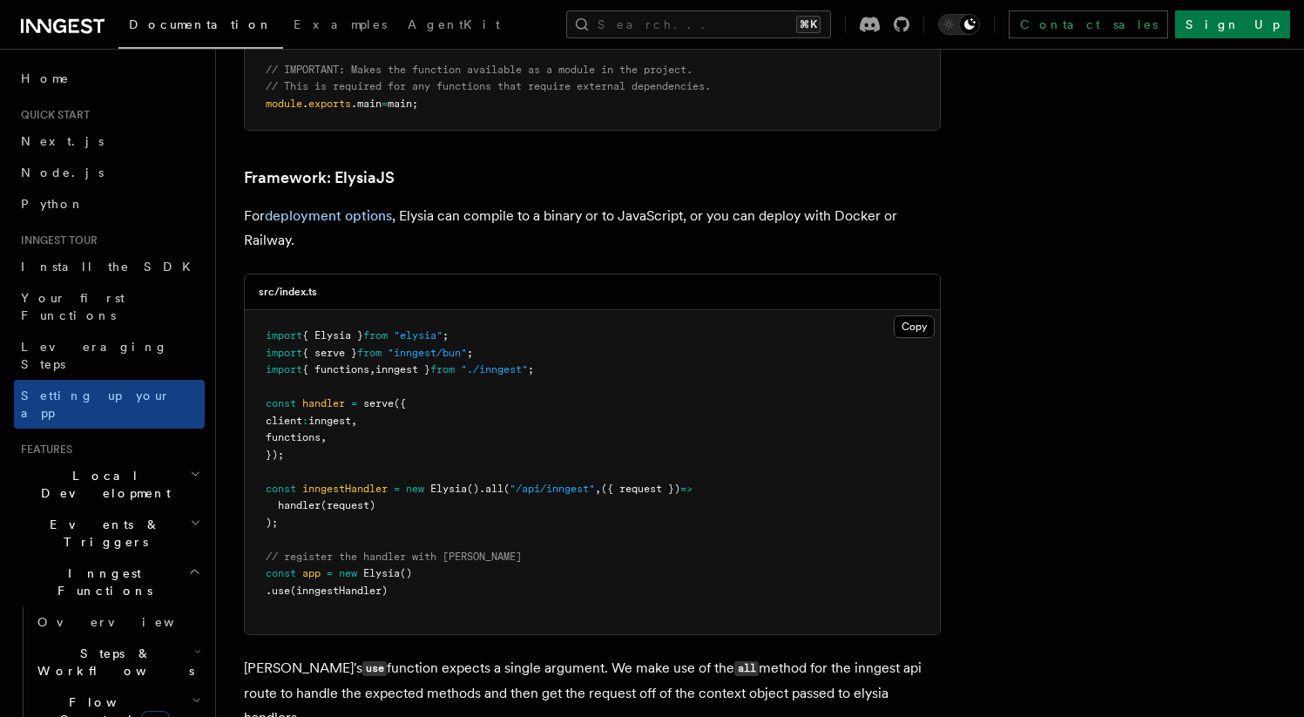
scroll to position [4500, 0]
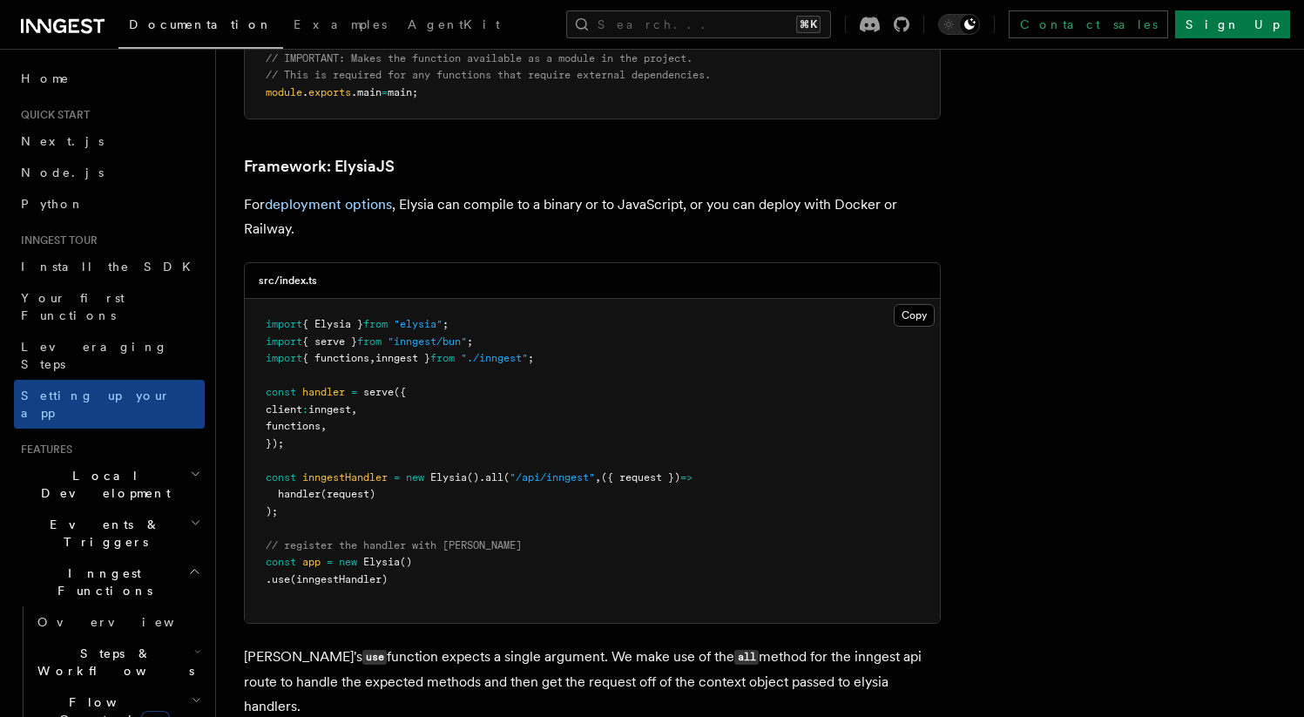
click at [423, 335] on span ""inngest/bun"" at bounding box center [427, 341] width 79 height 12
copy code "import { serve } from "inngest/bun" ;"
click at [382, 416] on pre "import { Elysia } from "elysia" ; import { serve } from "inngest/bun" ; import …" at bounding box center [592, 461] width 695 height 324
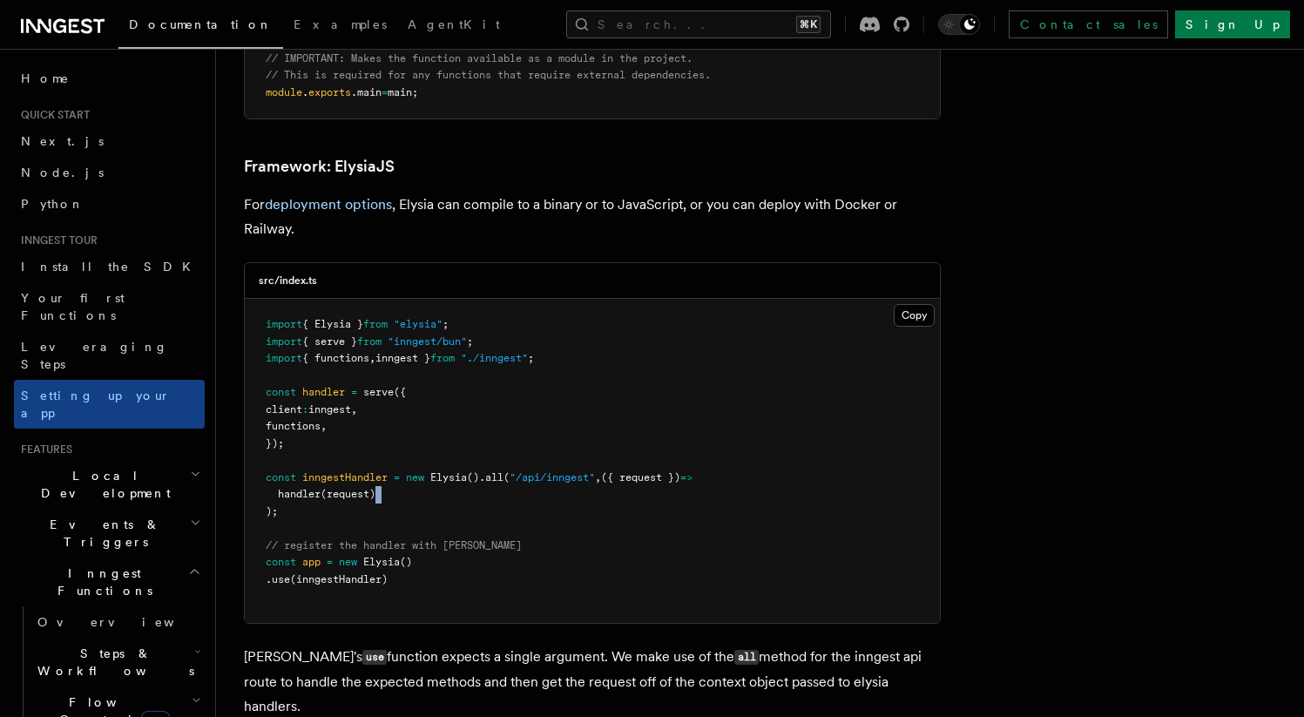
click at [382, 416] on pre "import { Elysia } from "elysia" ; import { serve } from "inngest/bun" ; import …" at bounding box center [592, 461] width 695 height 324
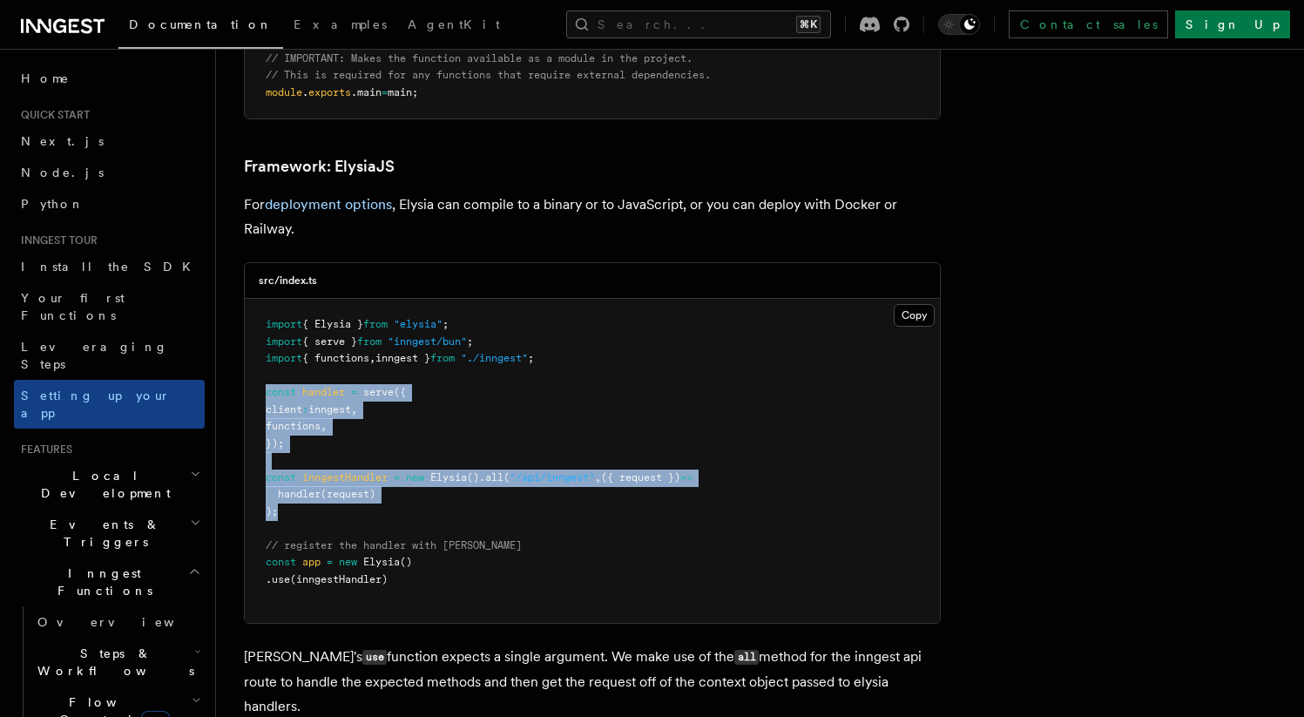
drag, startPoint x: 266, startPoint y: 322, endPoint x: 328, endPoint y: 445, distance: 138.3
click at [328, 445] on pre "import { Elysia } from "elysia" ; import { serve } from "inngest/bun" ; import …" at bounding box center [592, 461] width 695 height 324
copy code "const handler = serve ({ client : inngest , functions , }); const inngestHandle…"
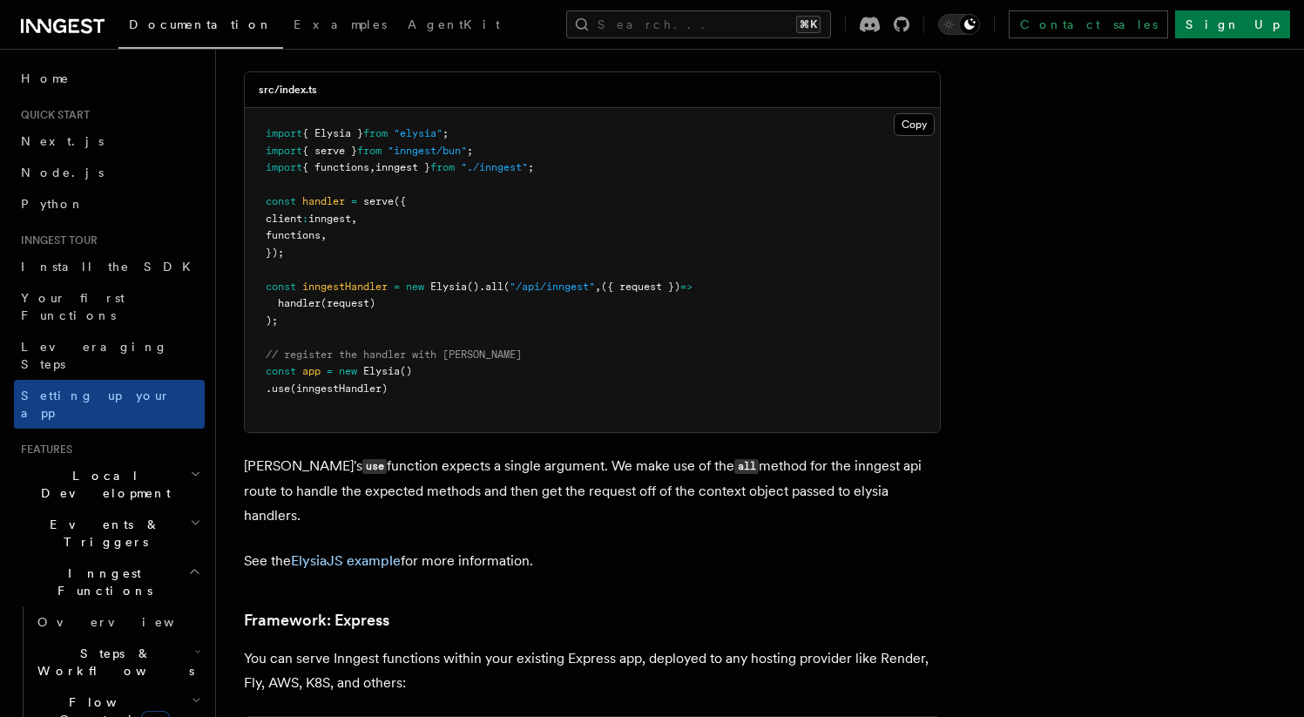
click at [677, 454] on p "Elysia's use function expects a single argument. We make use of the all method …" at bounding box center [592, 491] width 697 height 74
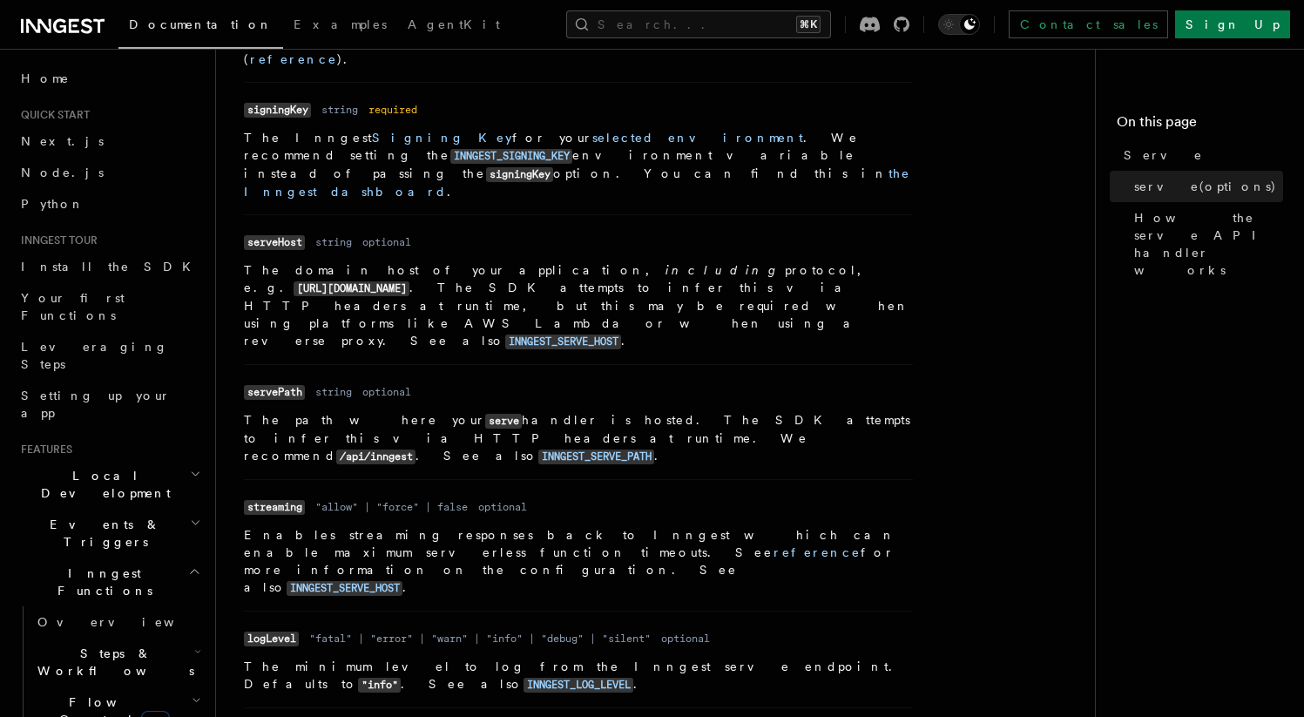
scroll to position [873, 0]
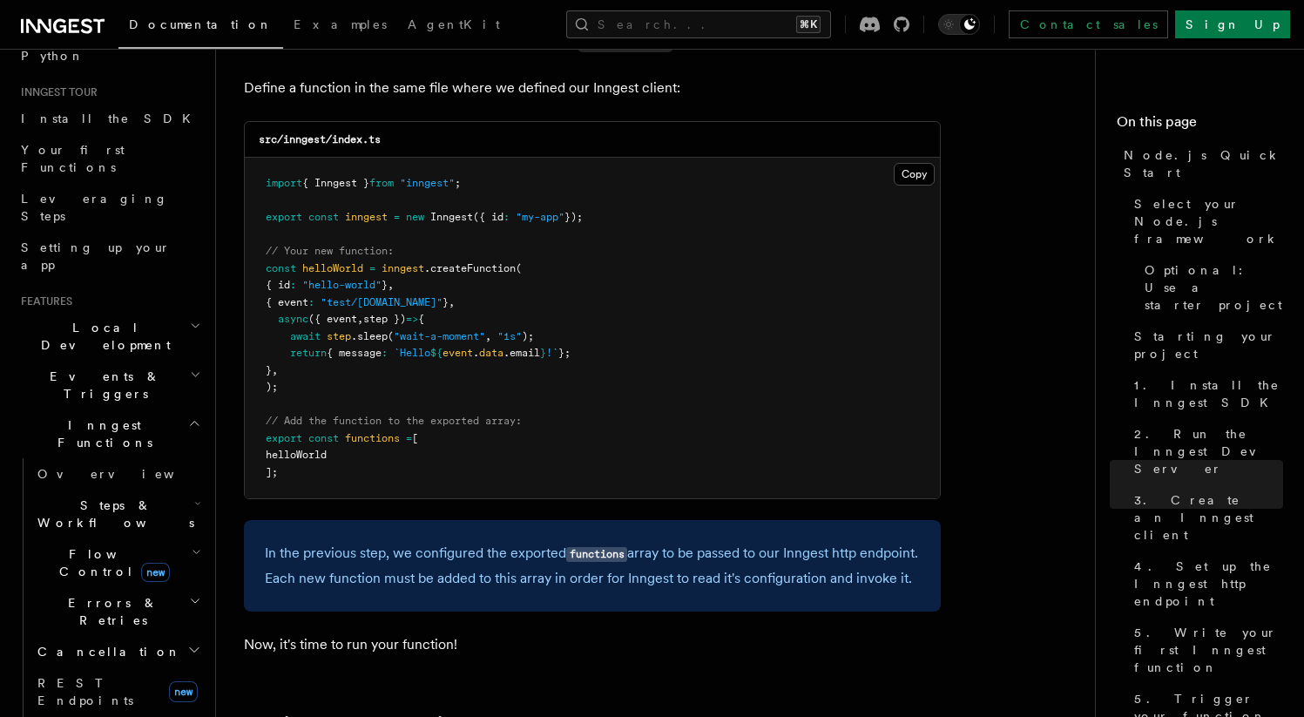
scroll to position [151, 0]
click at [170, 358] on h2 "Events & Triggers" at bounding box center [109, 382] width 191 height 49
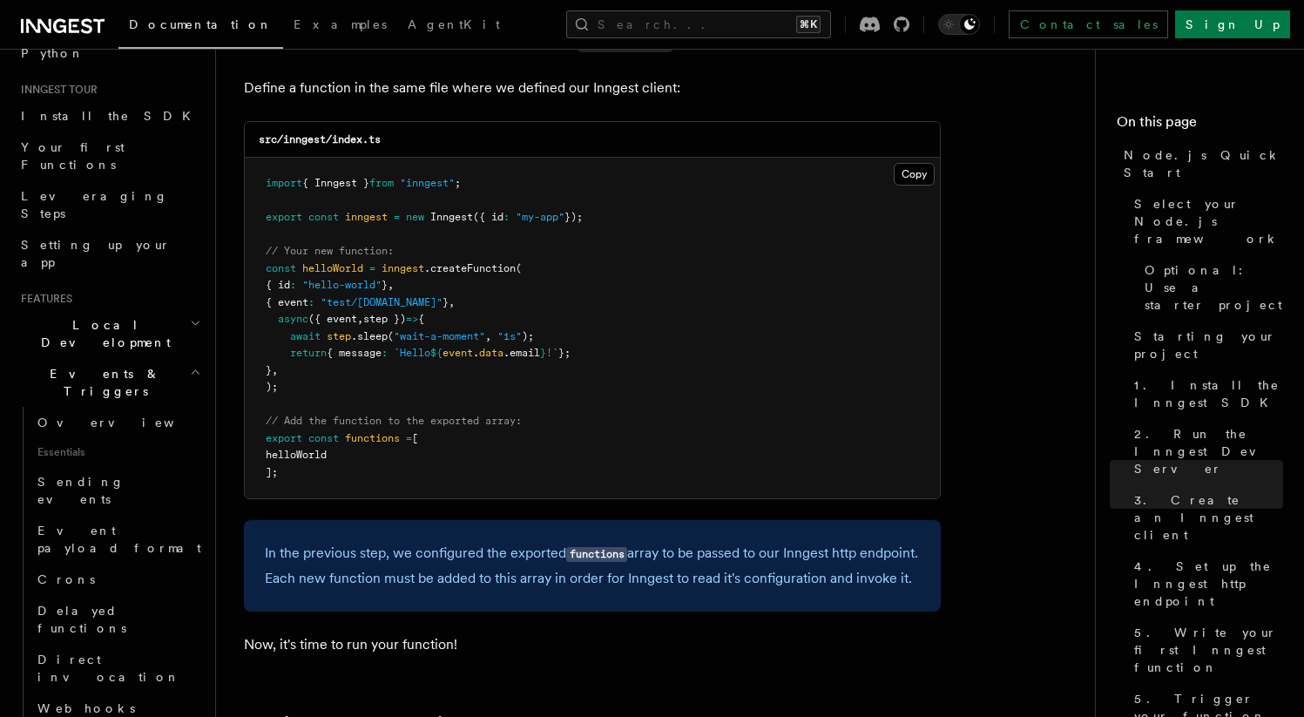
click at [190, 365] on icon "button" at bounding box center [195, 372] width 11 height 14
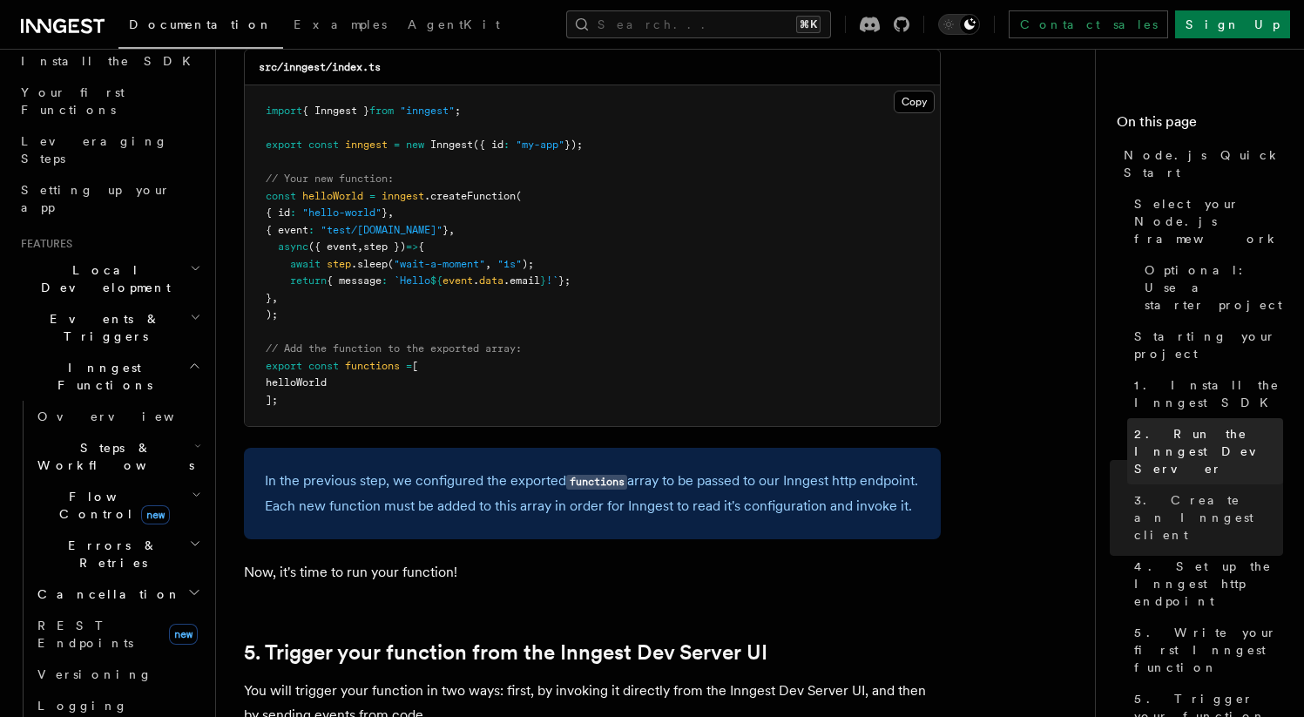
scroll to position [3546, 0]
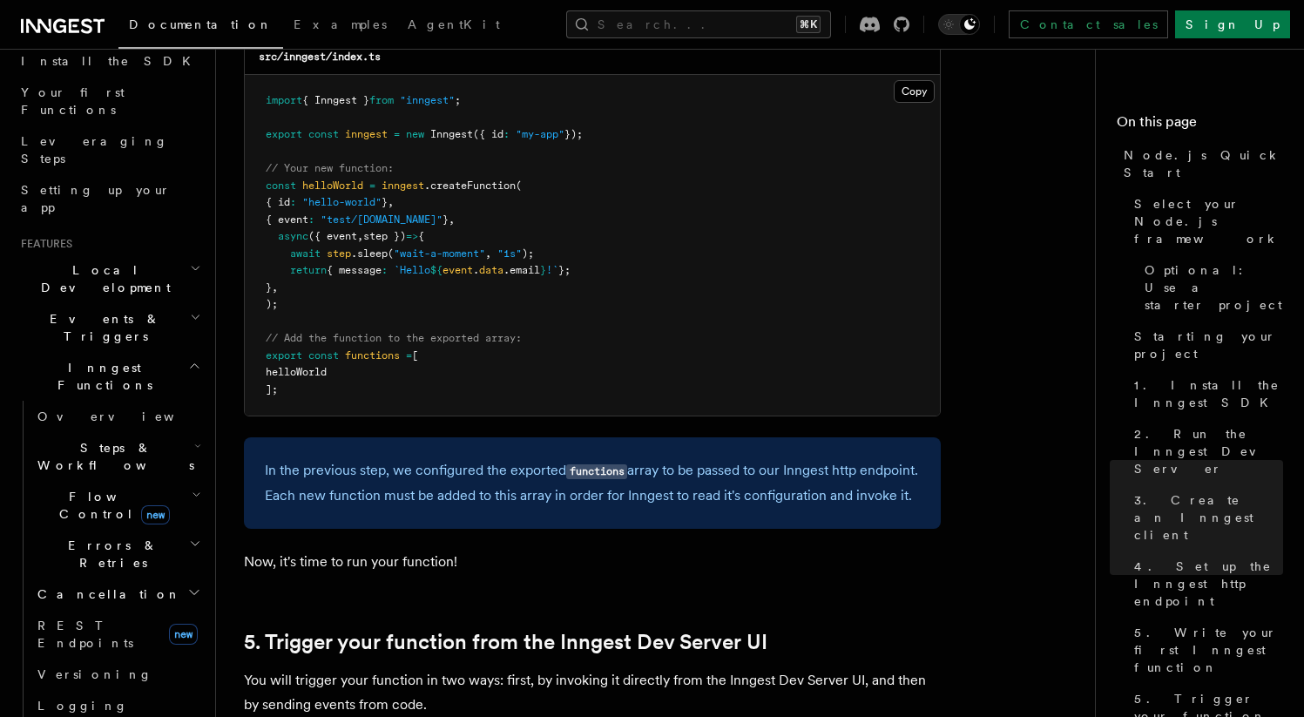
click at [176, 254] on h2 "Local Development" at bounding box center [109, 278] width 191 height 49
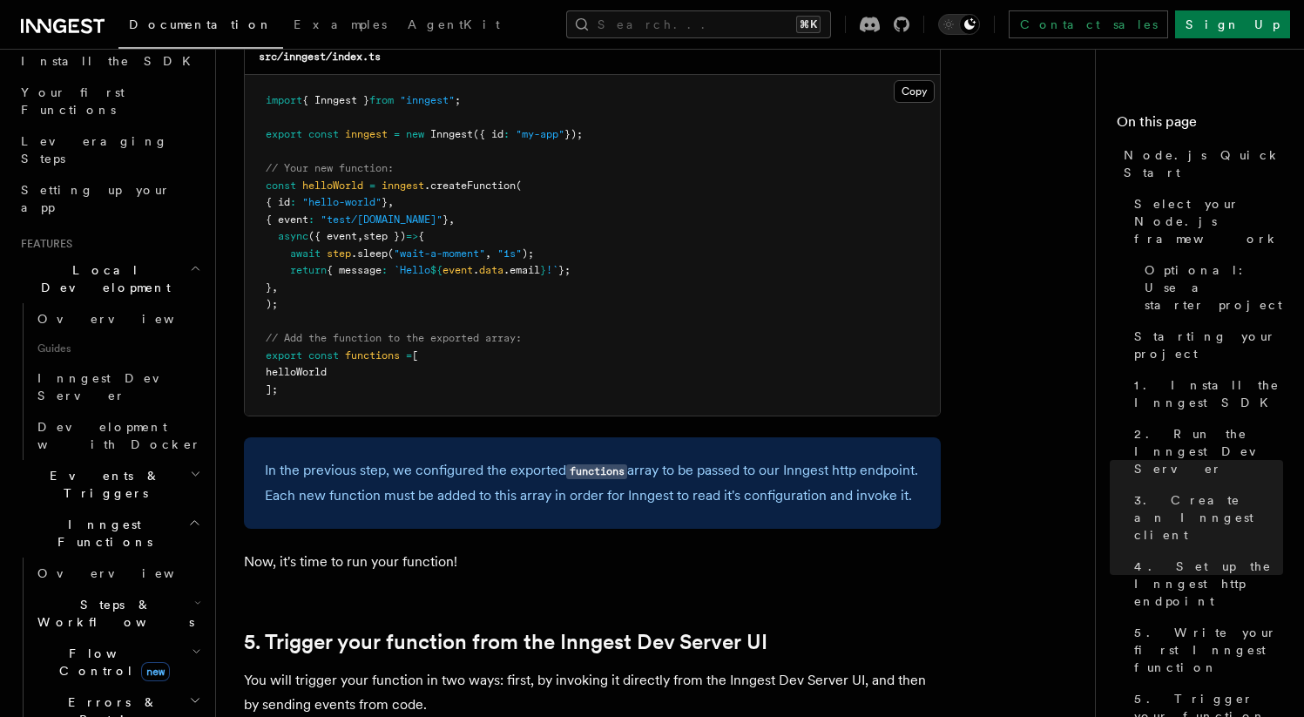
click at [173, 254] on h2 "Local Development" at bounding box center [109, 278] width 191 height 49
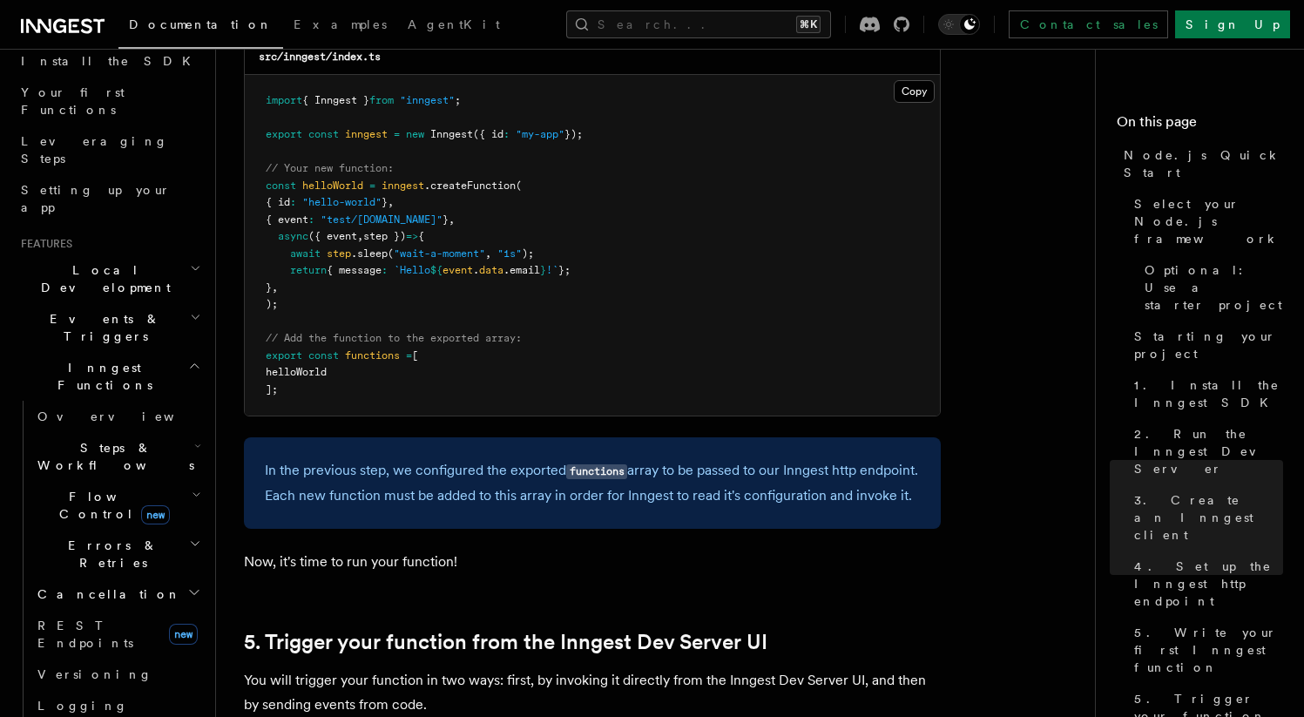
click at [179, 303] on h2 "Events & Triggers" at bounding box center [109, 327] width 191 height 49
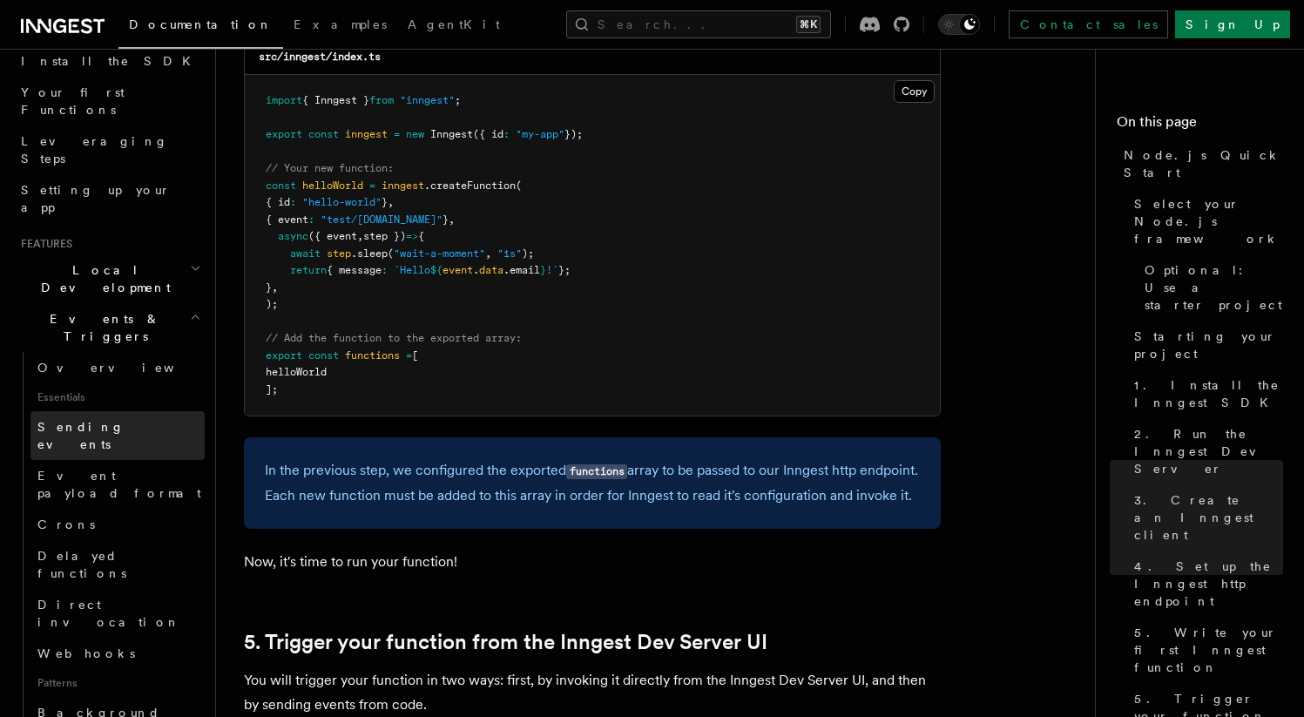
click at [119, 420] on span "Sending events" at bounding box center [80, 435] width 87 height 31
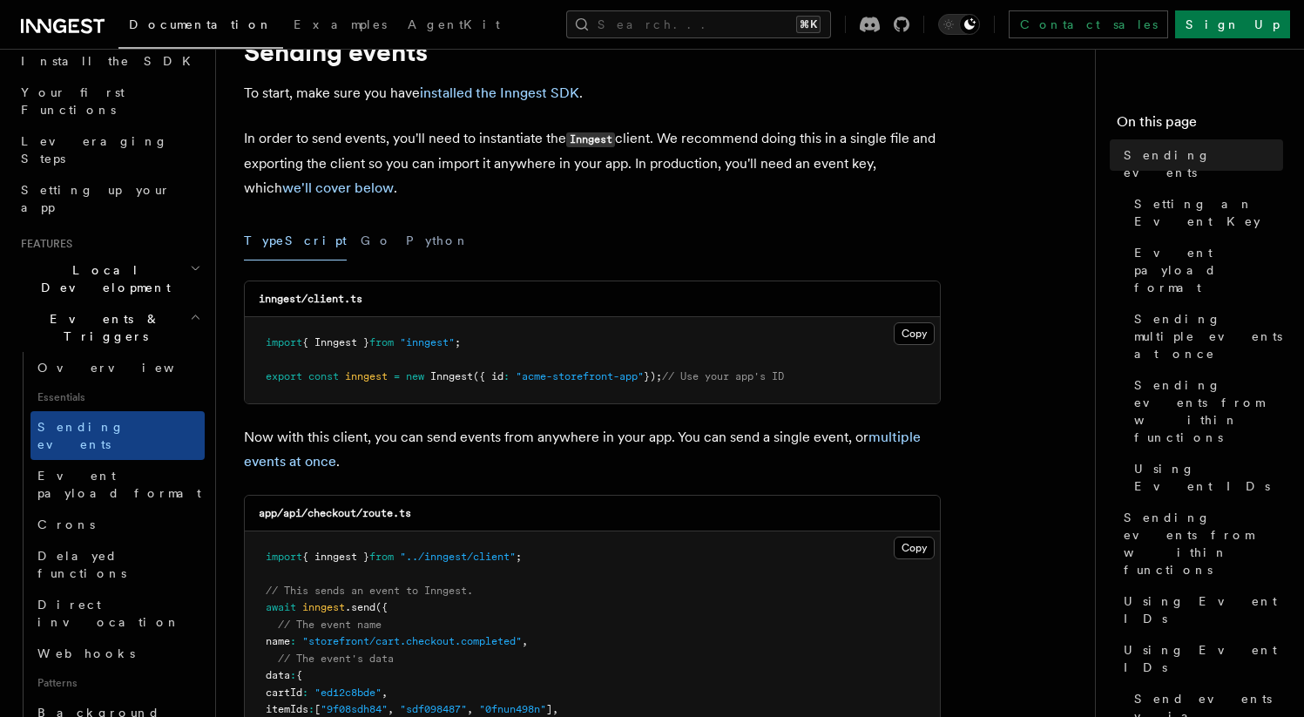
scroll to position [345, 0]
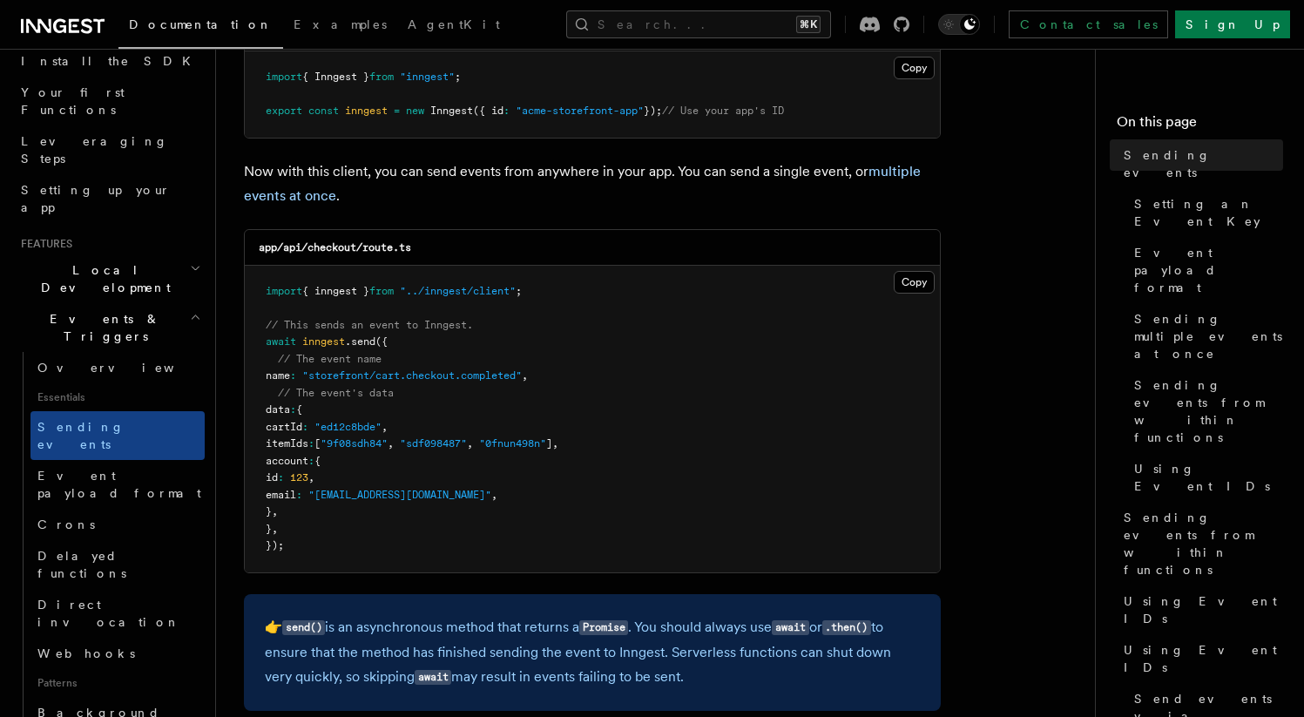
click at [173, 303] on h2 "Events & Triggers" at bounding box center [109, 327] width 191 height 49
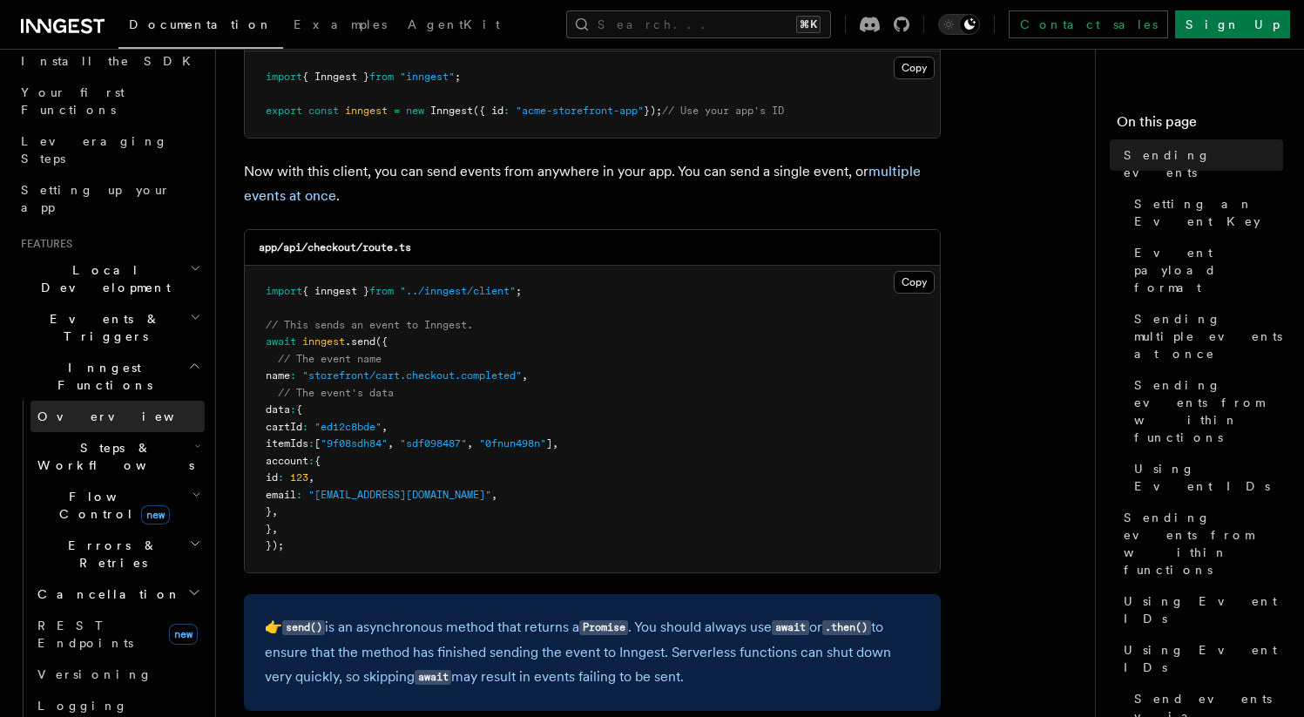
click at [123, 401] on link "Overview" at bounding box center [117, 416] width 174 height 31
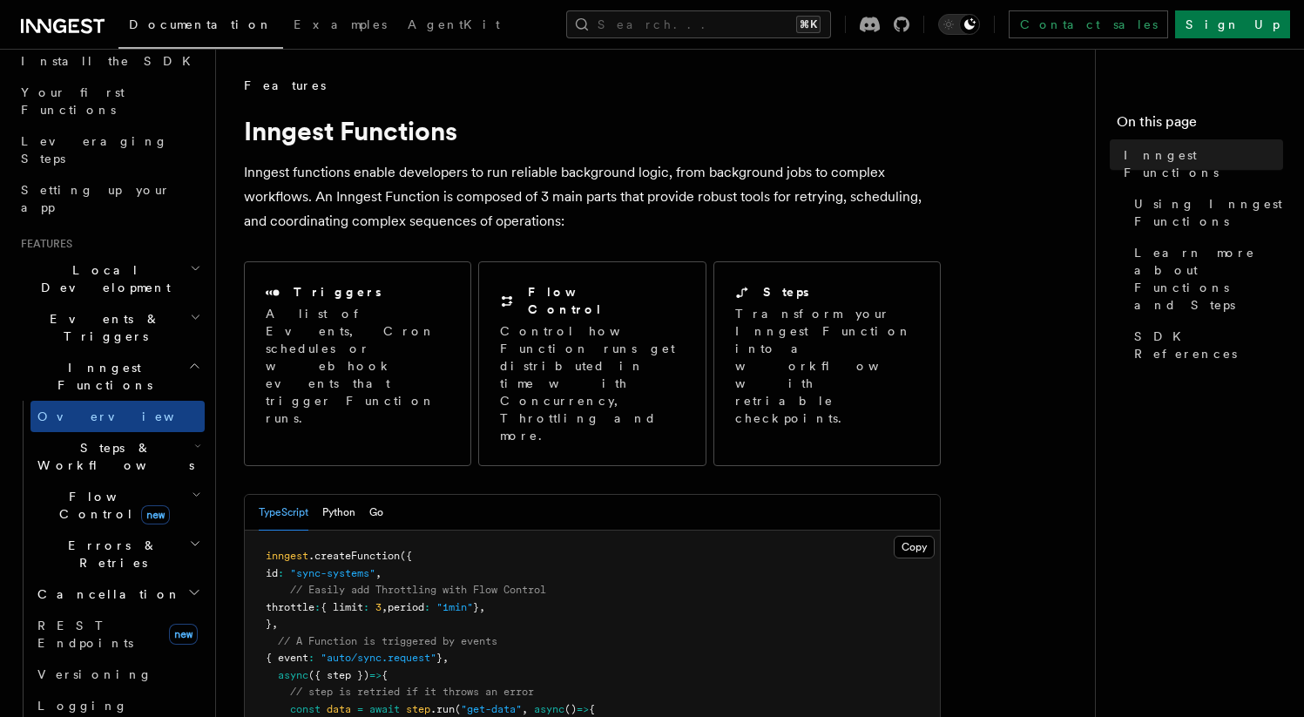
click at [144, 432] on h2 "Steps & Workflows" at bounding box center [117, 456] width 174 height 49
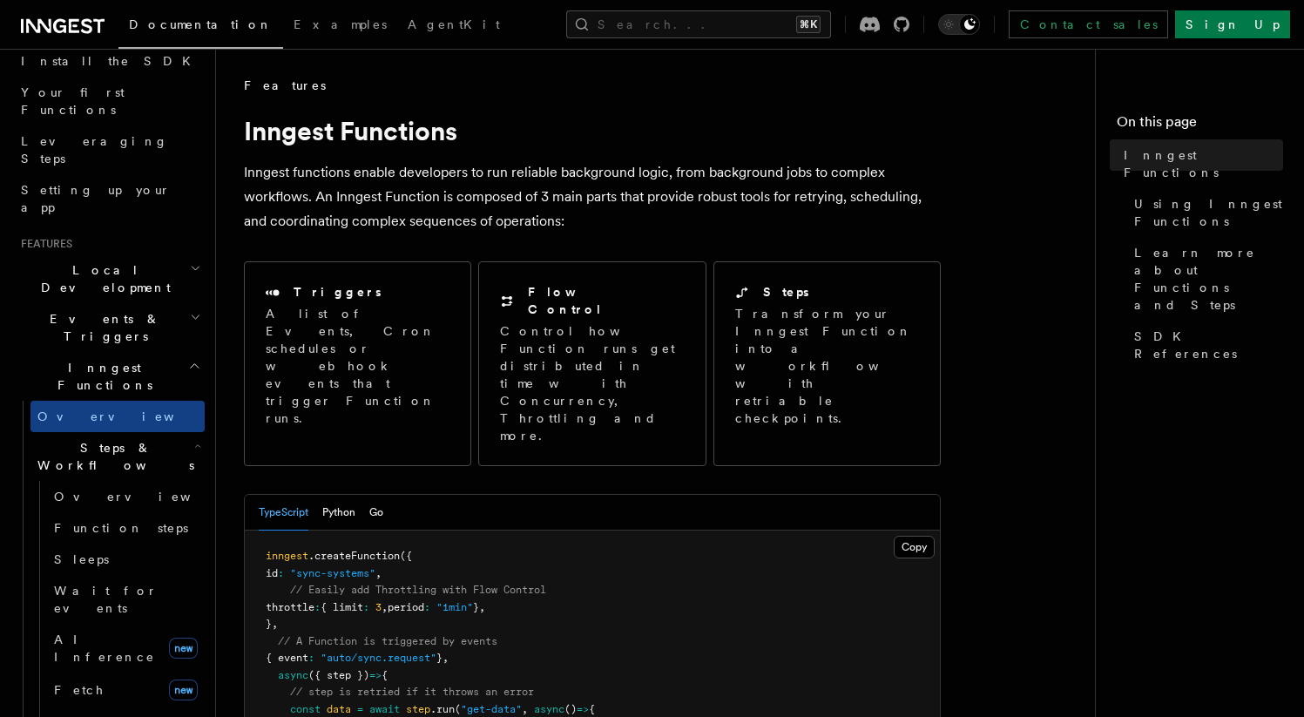
click at [145, 432] on h2 "Steps & Workflows" at bounding box center [117, 456] width 174 height 49
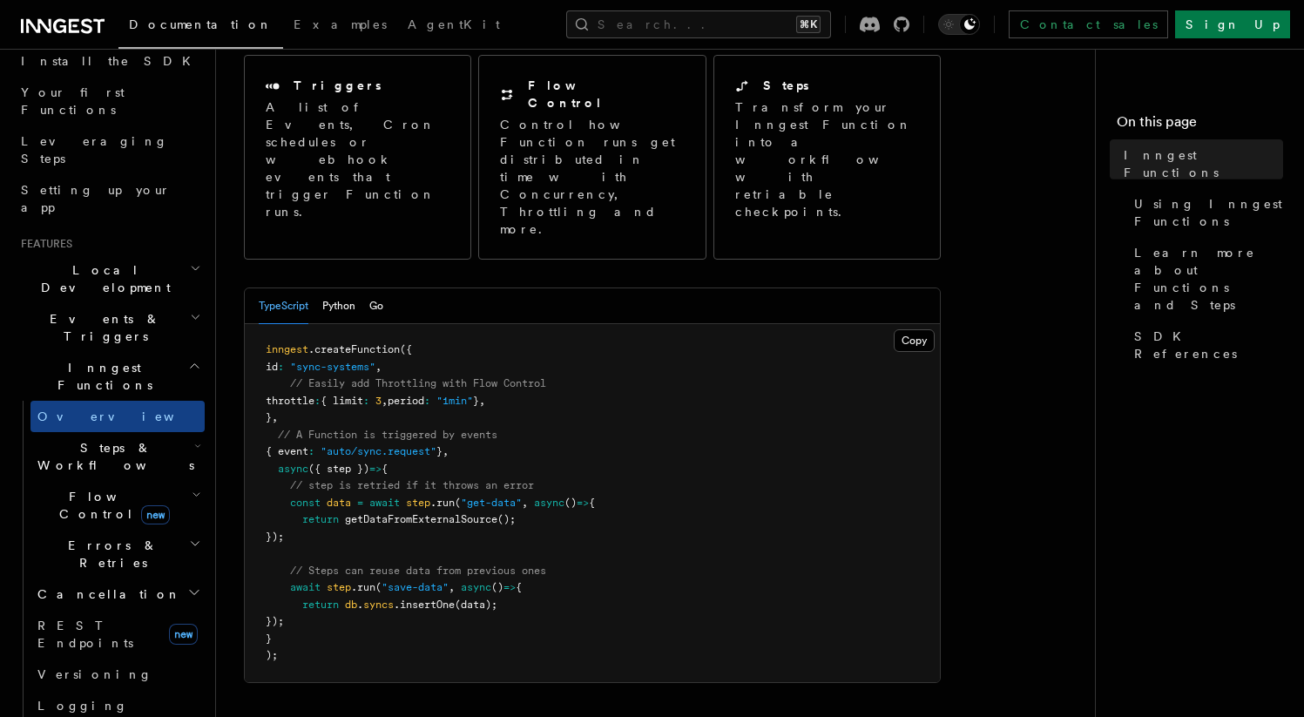
scroll to position [221, 0]
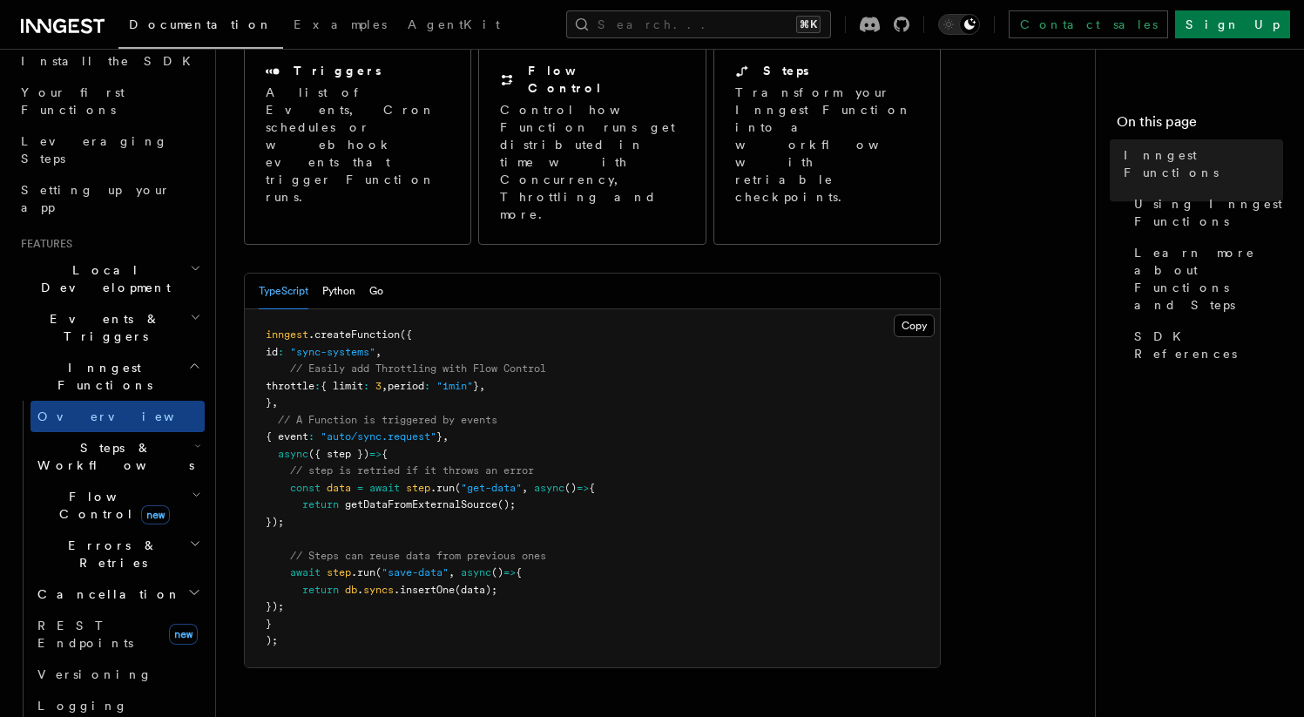
click at [138, 439] on span "Steps & Workflows" at bounding box center [112, 456] width 164 height 35
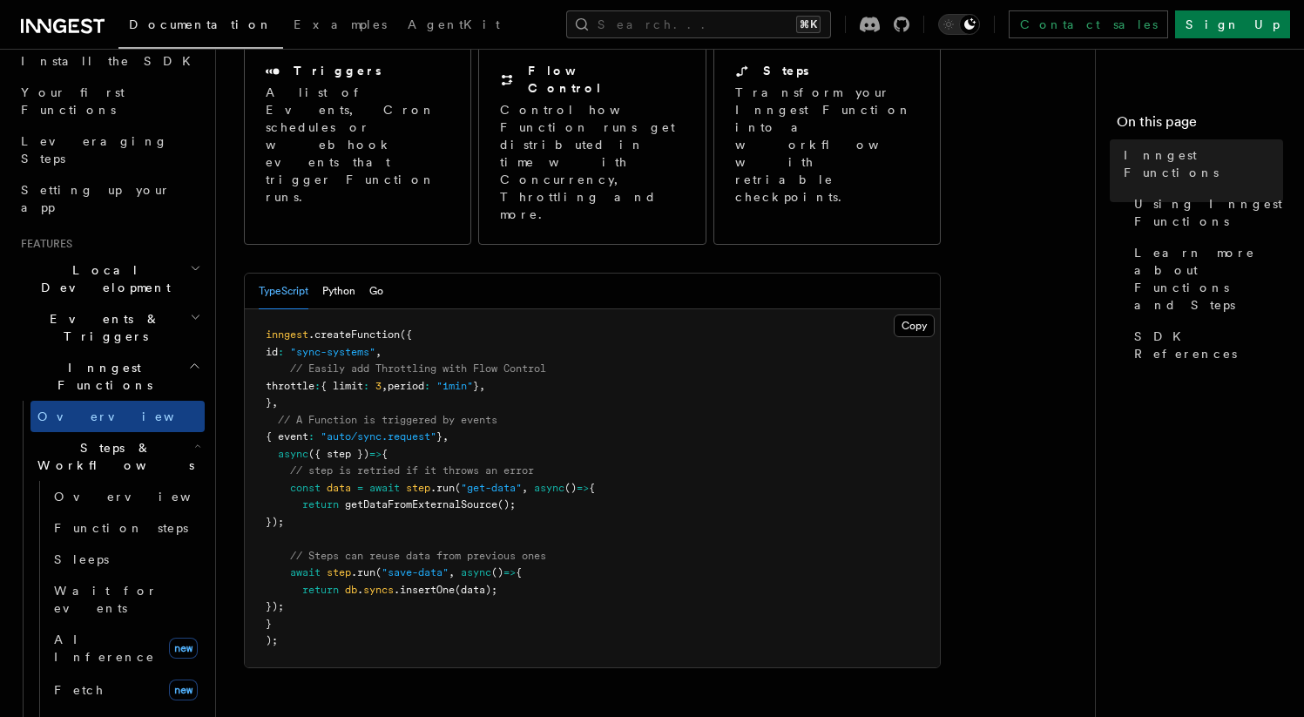
click at [135, 439] on span "Steps & Workflows" at bounding box center [112, 456] width 164 height 35
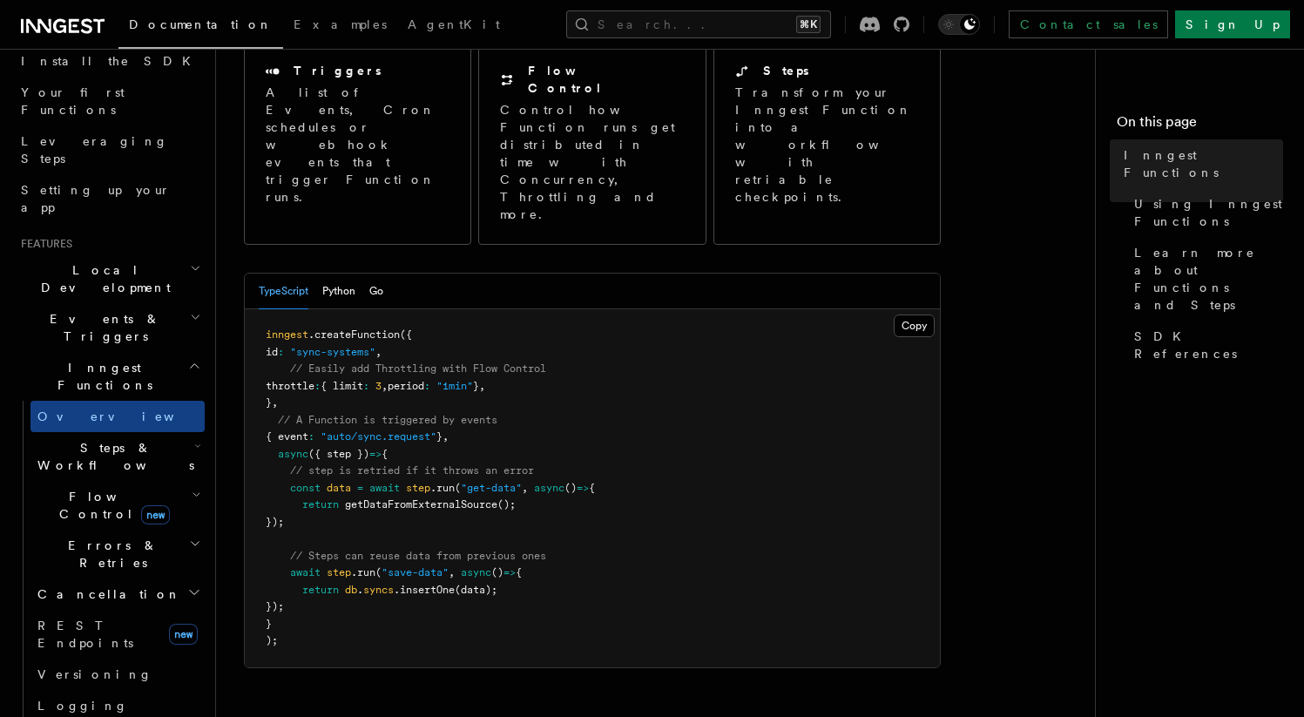
click at [188, 359] on icon "button" at bounding box center [194, 366] width 13 height 14
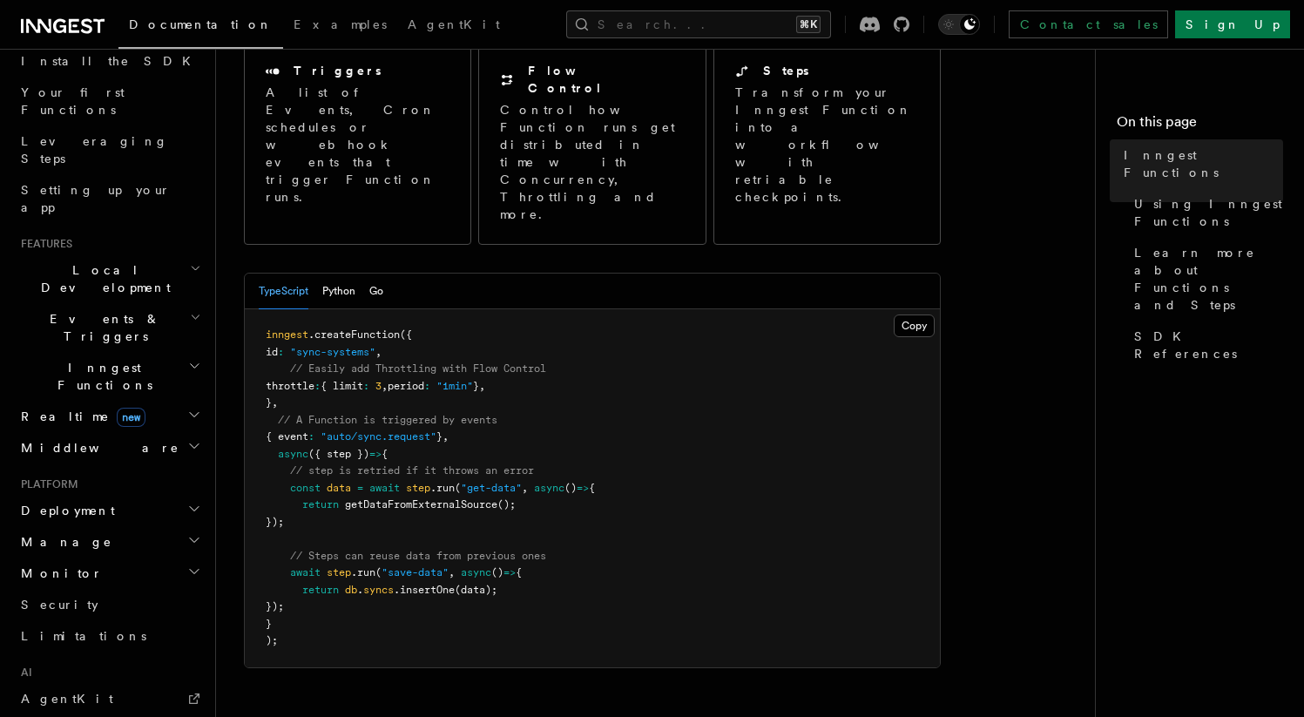
click at [179, 401] on h2 "Realtime new" at bounding box center [109, 416] width 191 height 31
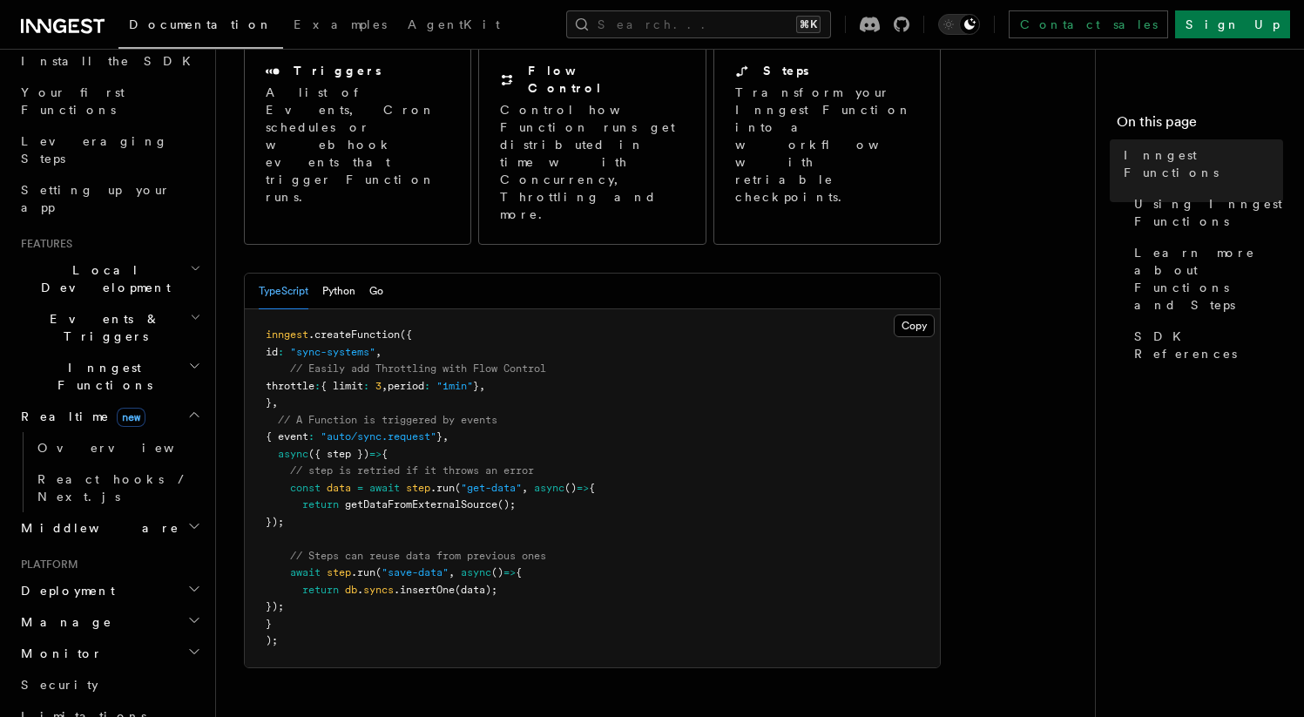
click at [179, 401] on h2 "Realtime new" at bounding box center [109, 416] width 191 height 31
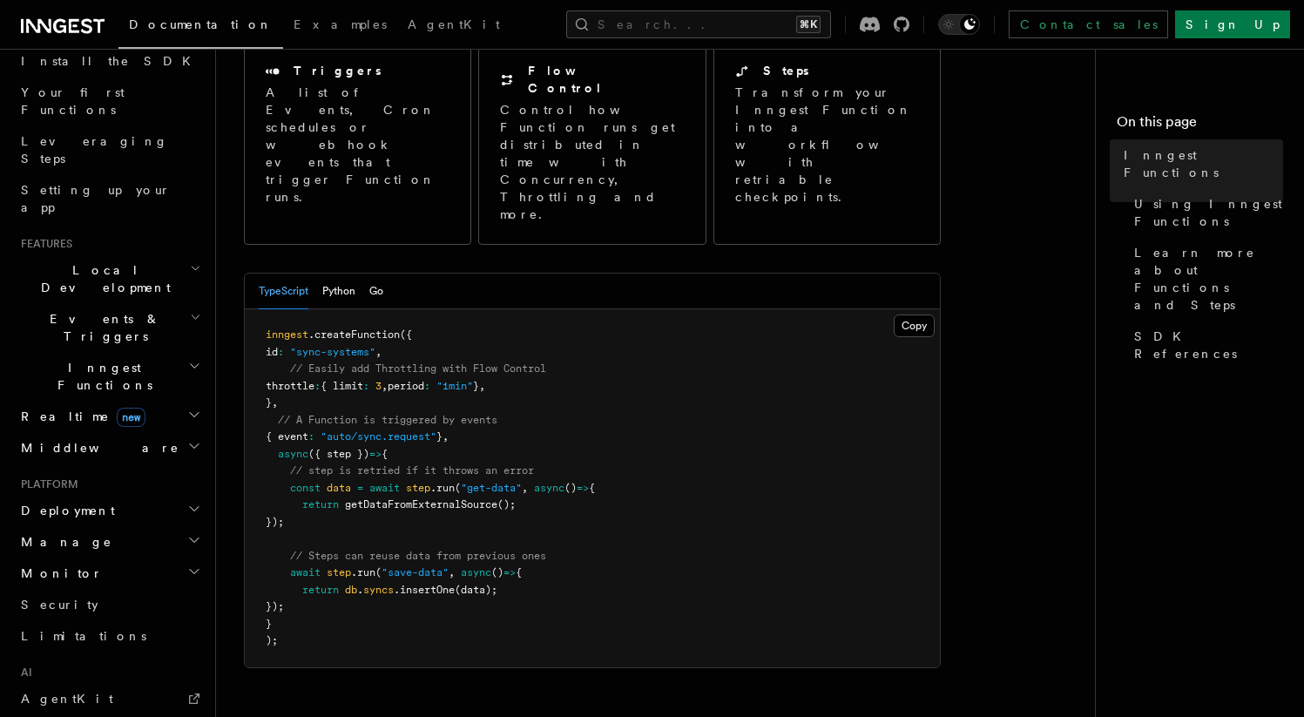
click at [173, 303] on h2 "Events & Triggers" at bounding box center [109, 327] width 191 height 49
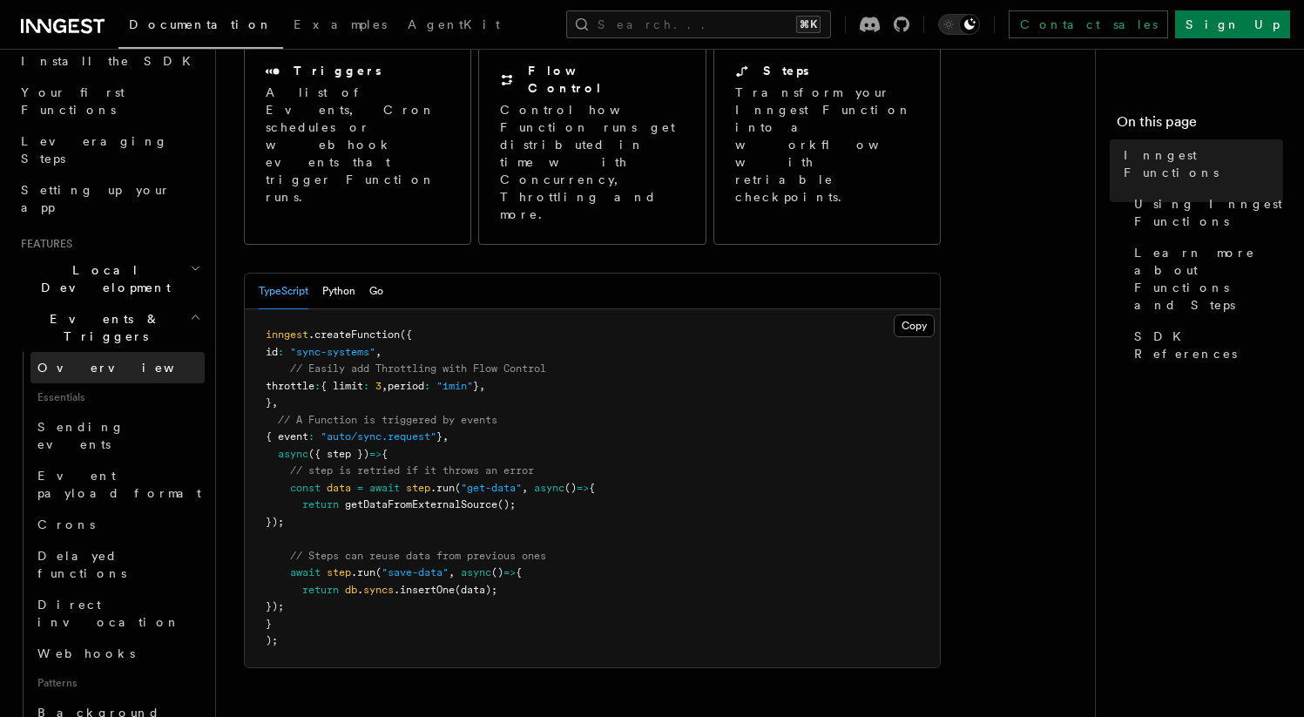
click at [93, 352] on link "Overview" at bounding box center [117, 367] width 174 height 31
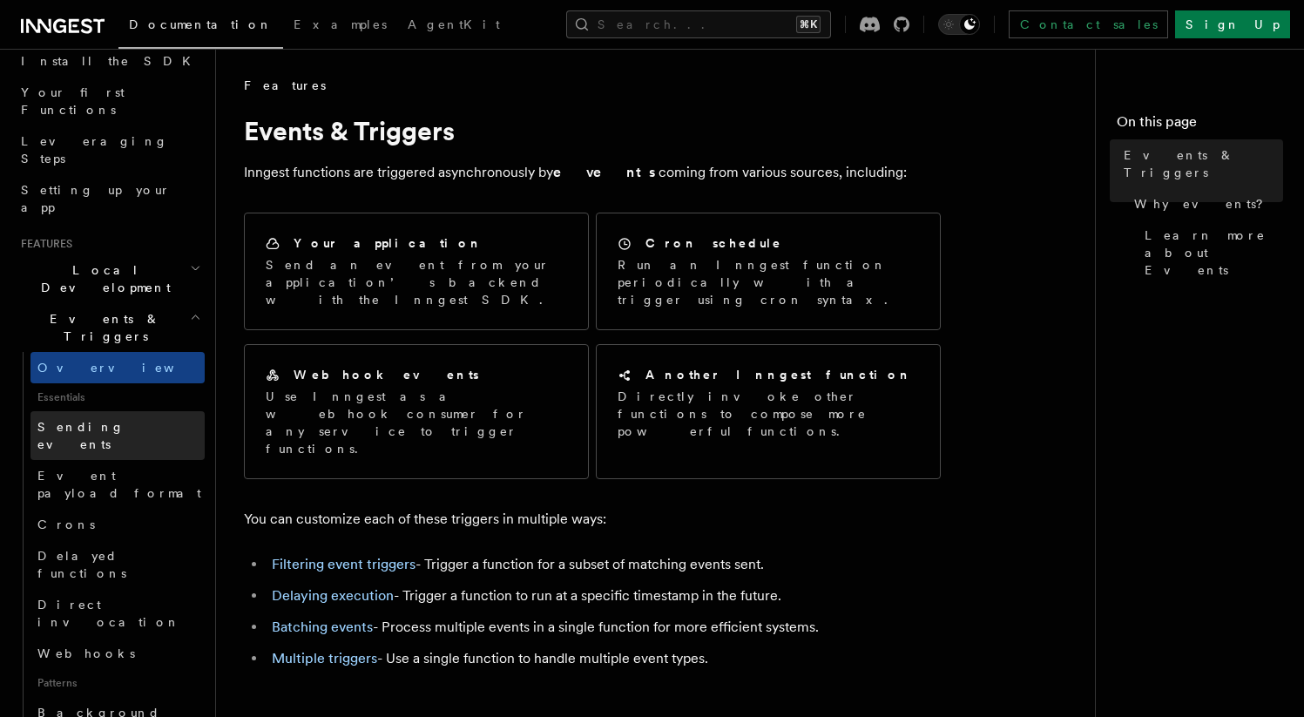
click at [112, 420] on span "Sending events" at bounding box center [80, 435] width 87 height 31
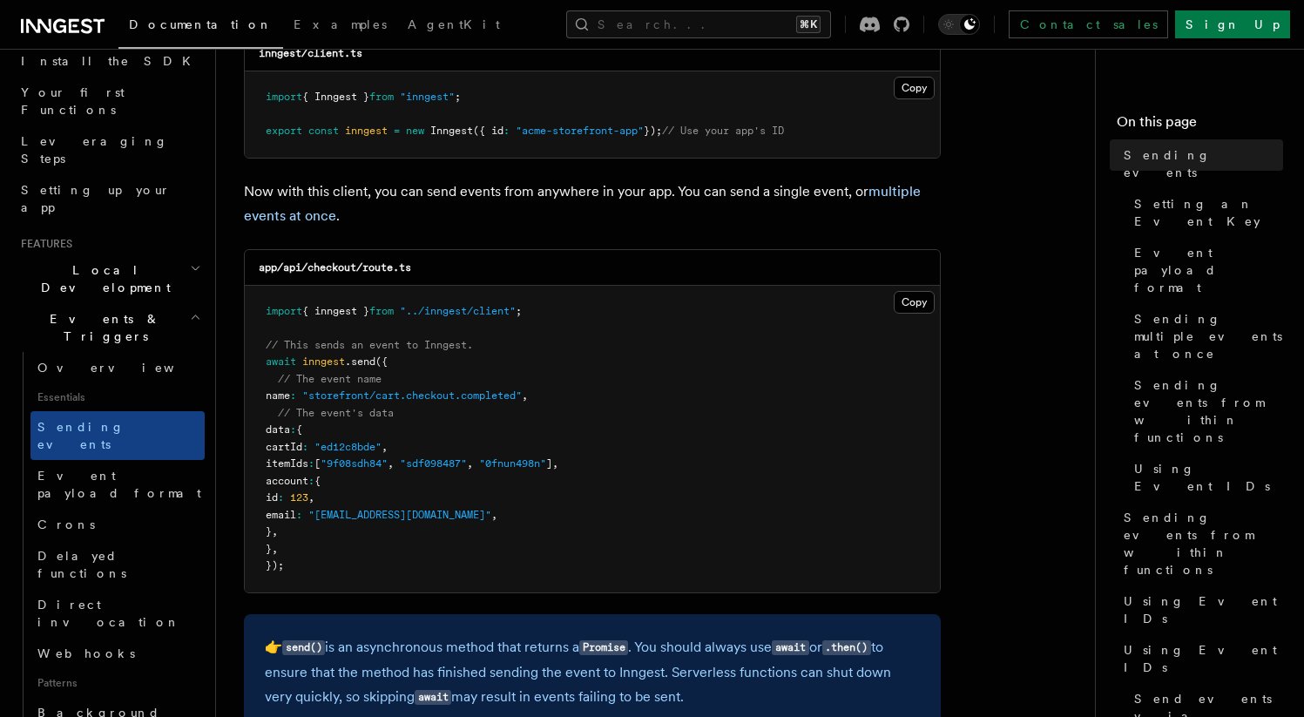
scroll to position [383, 0]
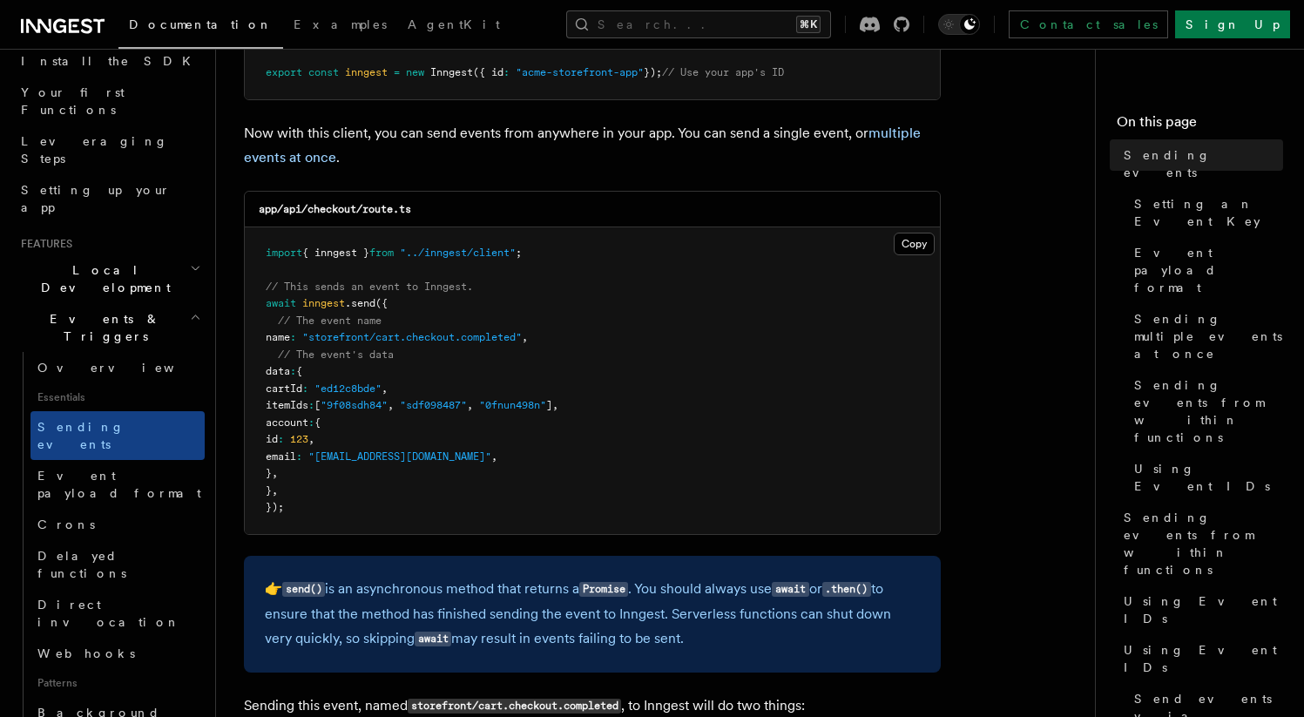
click at [411, 348] on pre "import { inngest } from "../inngest/client" ; // This sends an event to Inngest…" at bounding box center [592, 380] width 695 height 307
click at [104, 469] on span "Event payload format" at bounding box center [119, 484] width 164 height 31
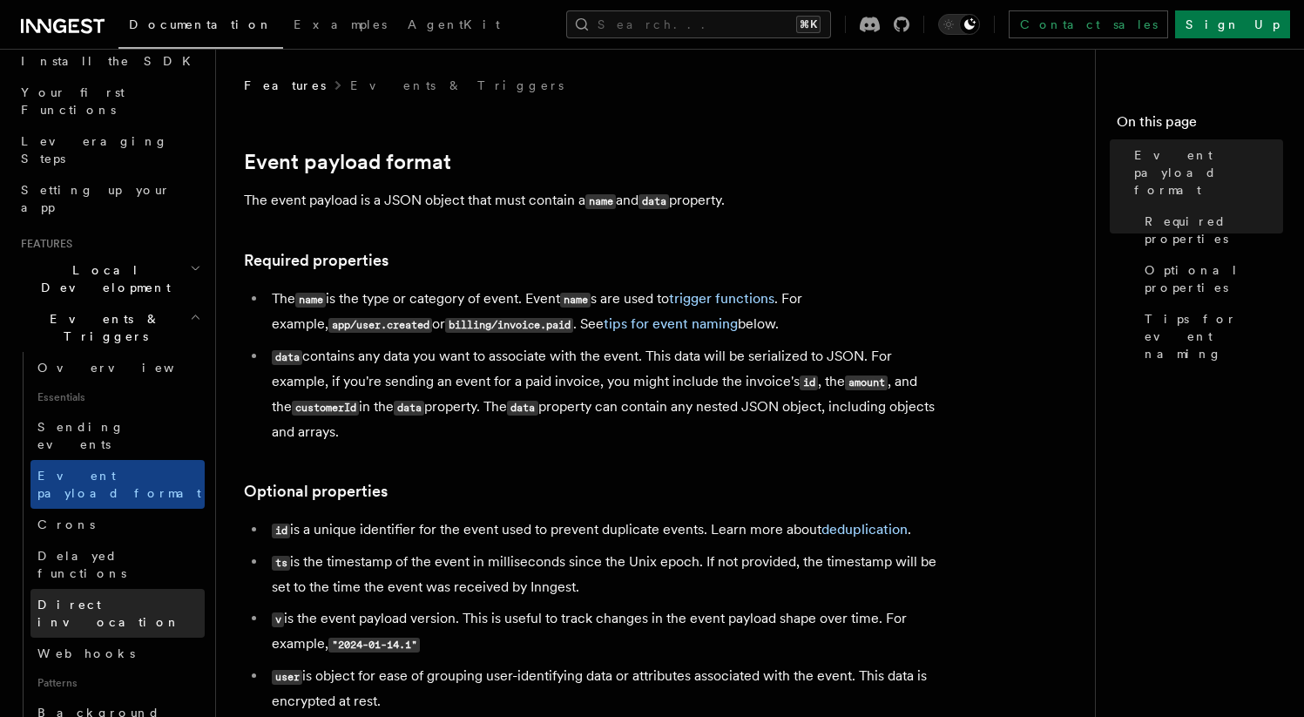
click at [68, 589] on link "Direct invocation" at bounding box center [117, 613] width 174 height 49
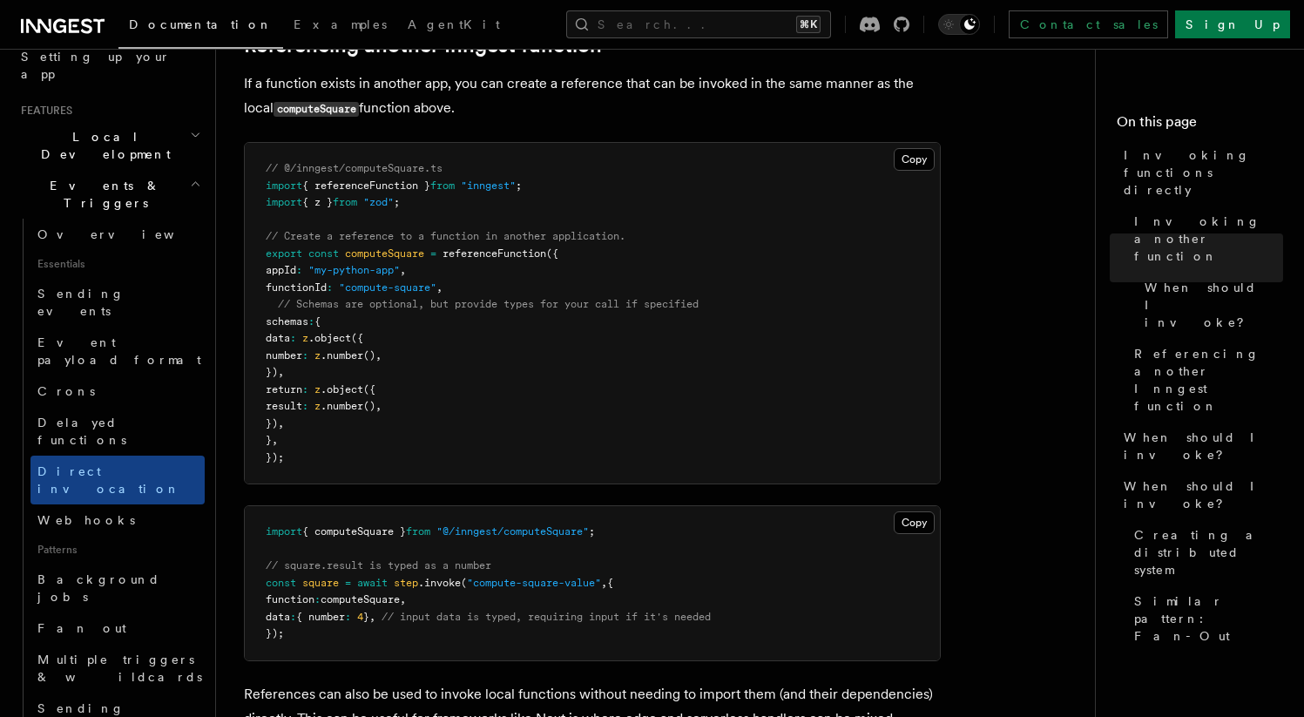
scroll to position [358, 0]
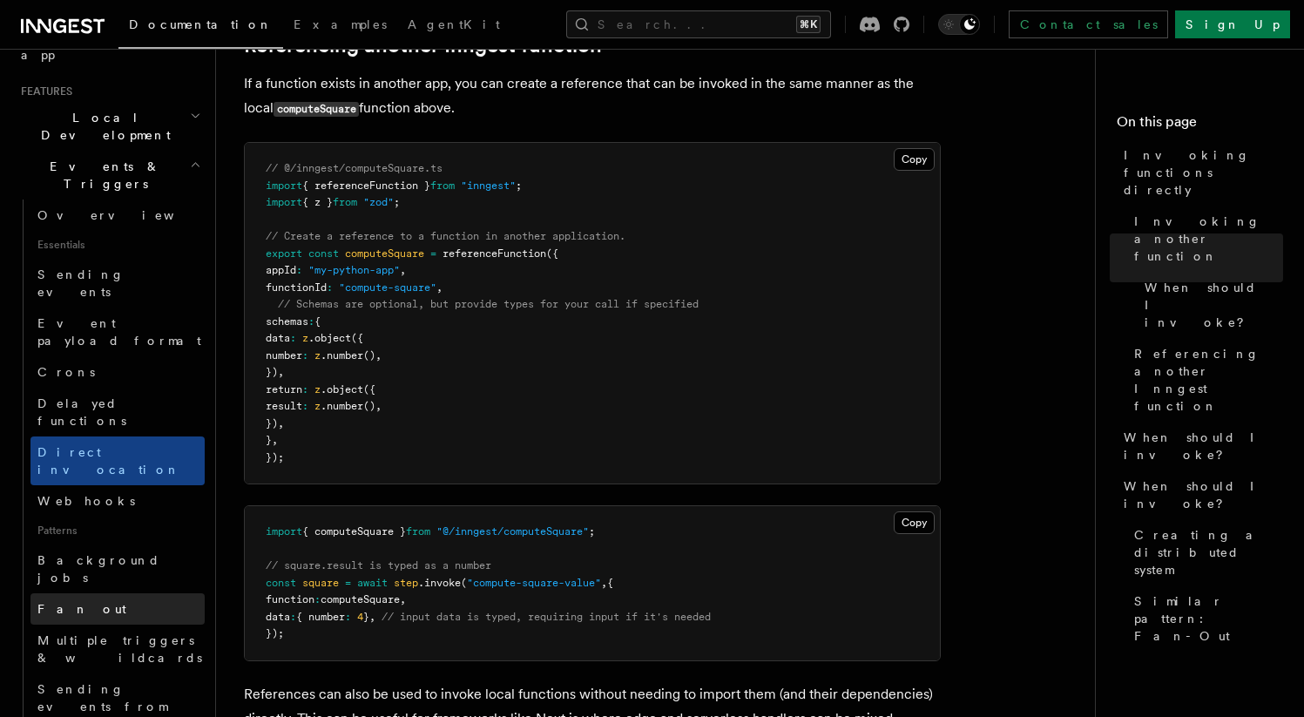
click at [64, 602] on span "Fan out" at bounding box center [81, 609] width 89 height 14
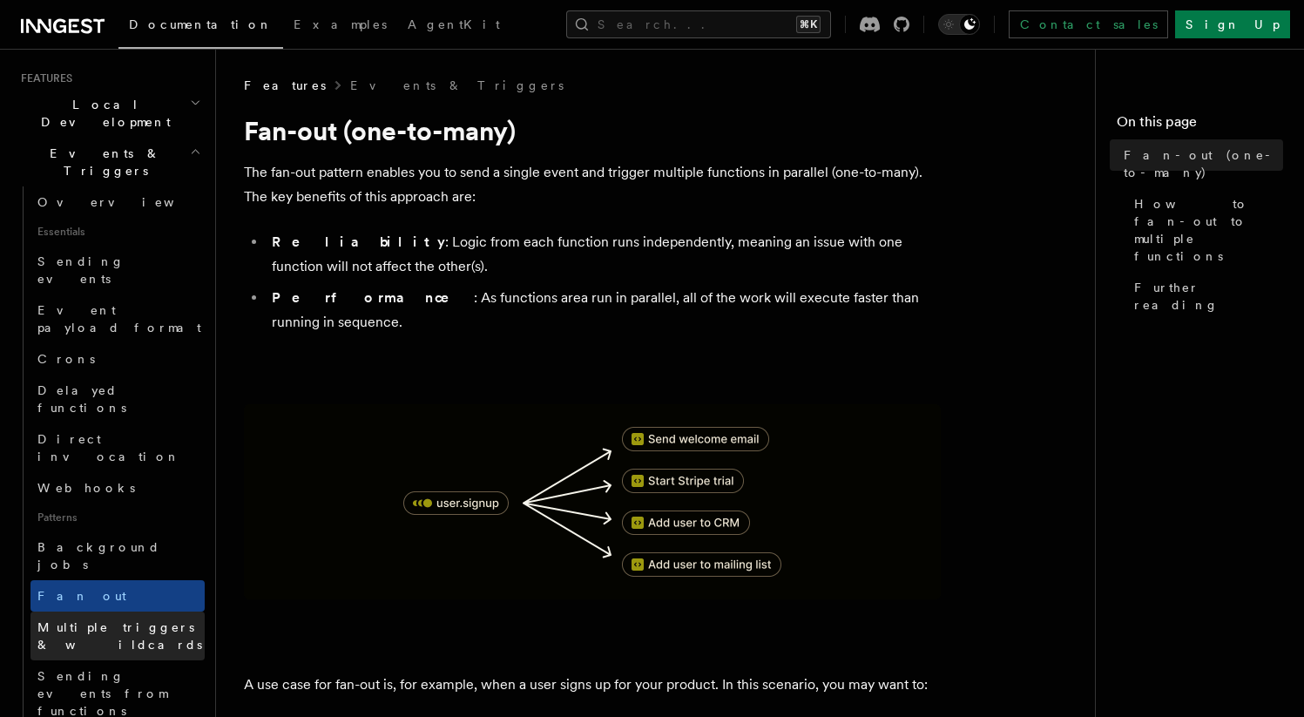
scroll to position [391, 0]
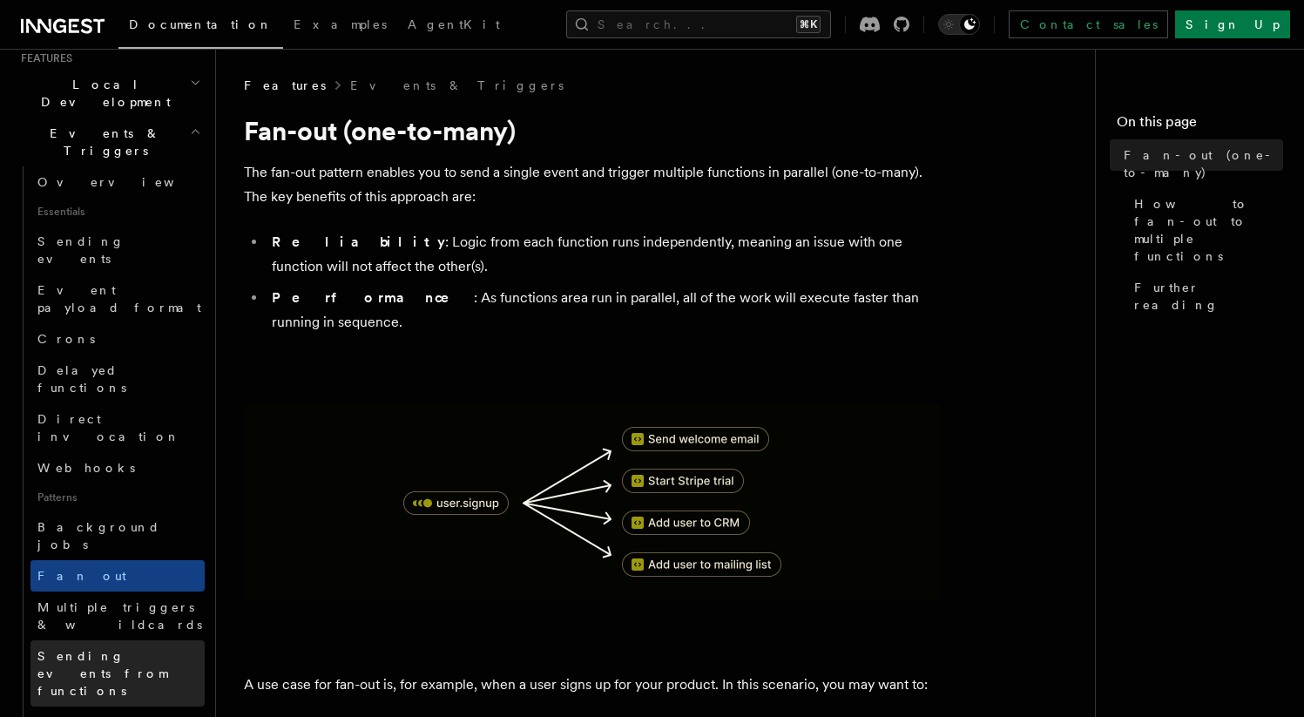
click at [67, 649] on span "Sending events from functions" at bounding box center [102, 673] width 130 height 49
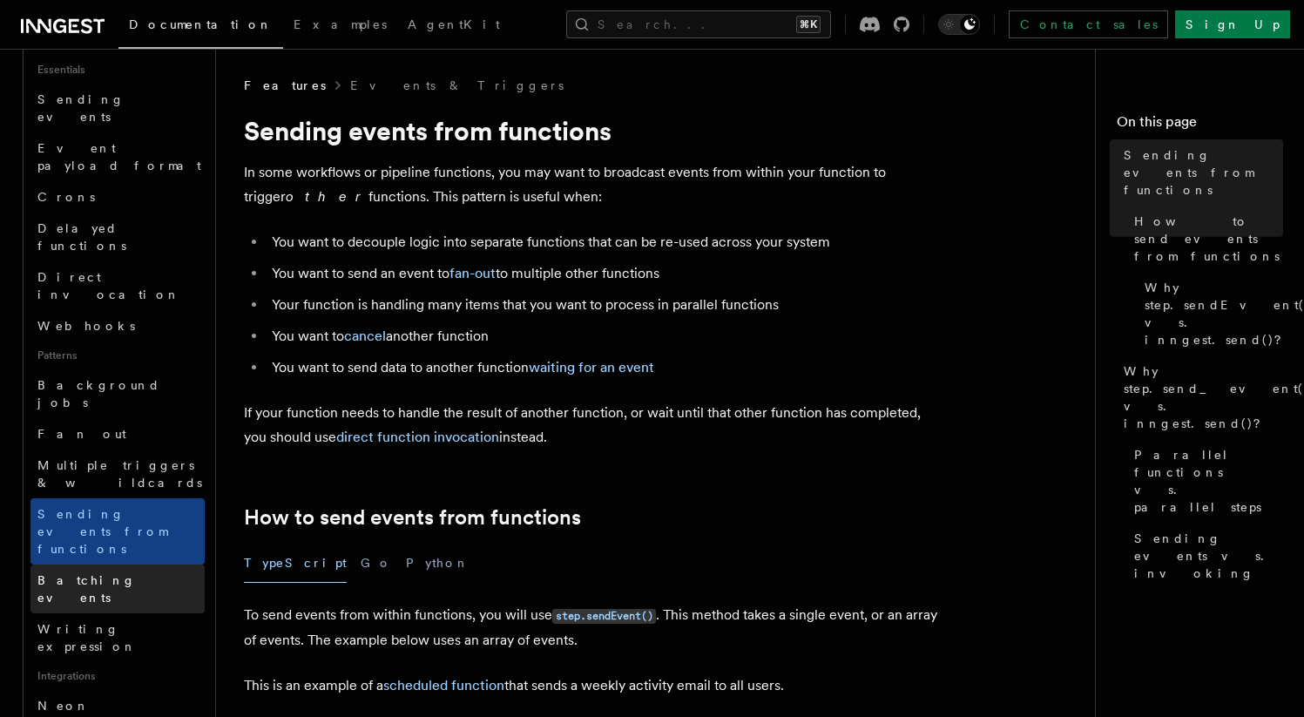
scroll to position [534, 0]
click at [81, 572] on span "Batching events" at bounding box center [86, 587] width 98 height 31
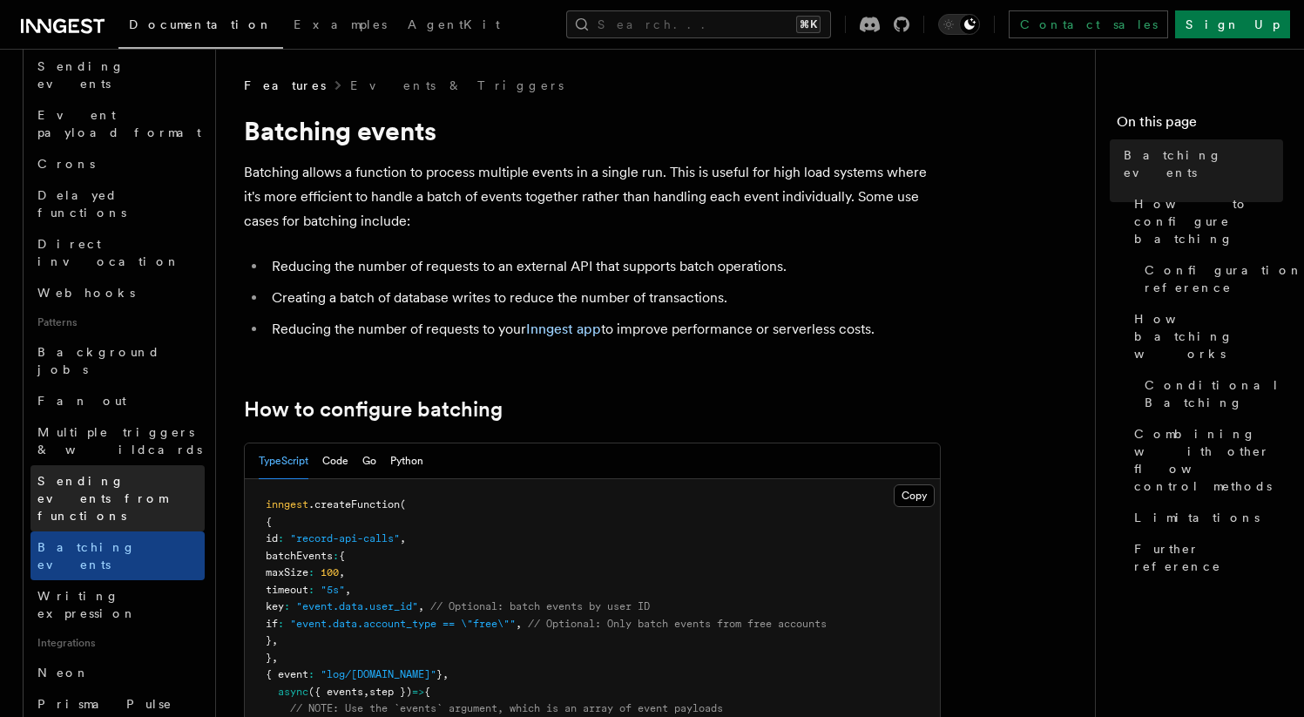
scroll to position [678, 0]
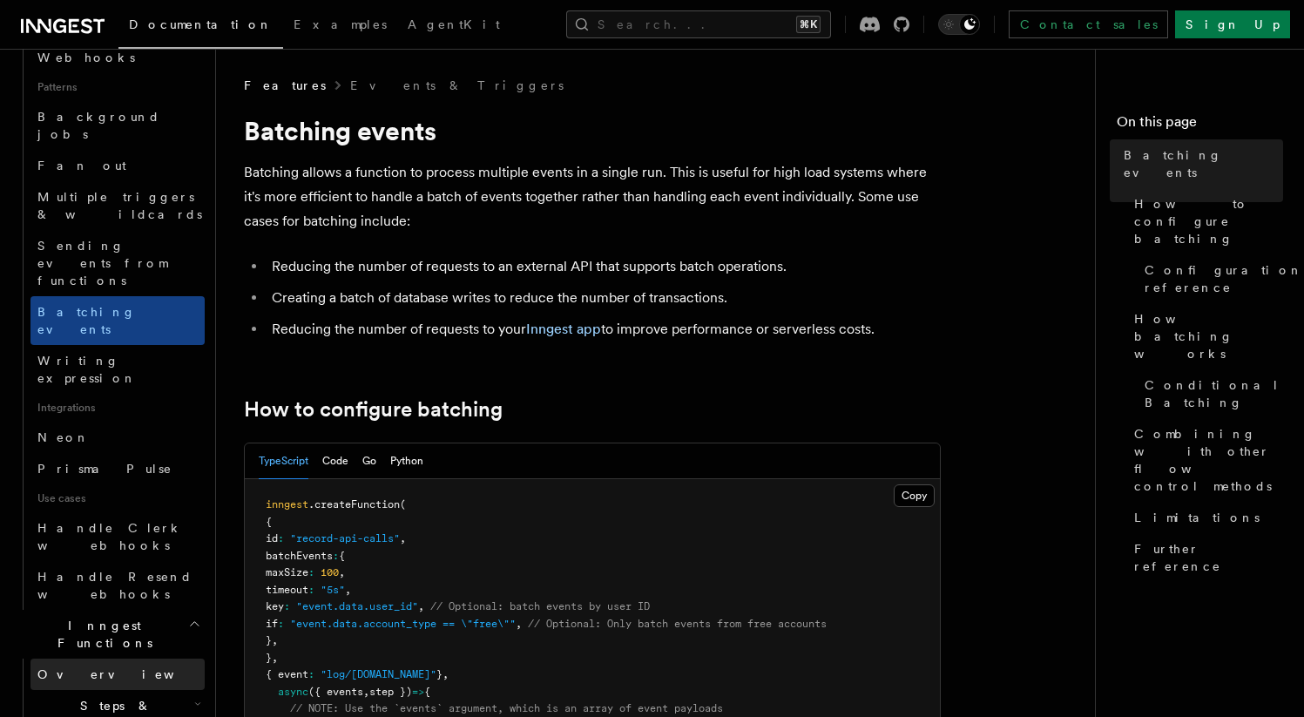
click at [85, 667] on span "Overview" at bounding box center [126, 674] width 179 height 14
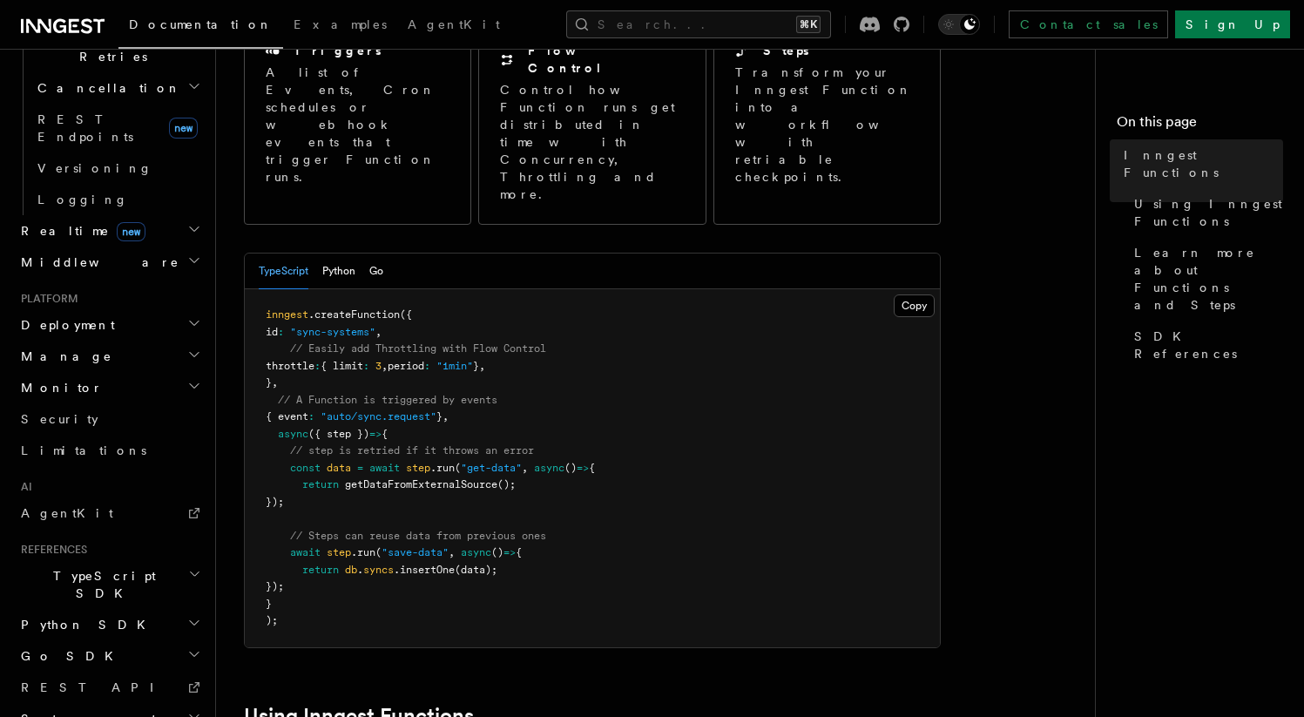
scroll to position [230, 0]
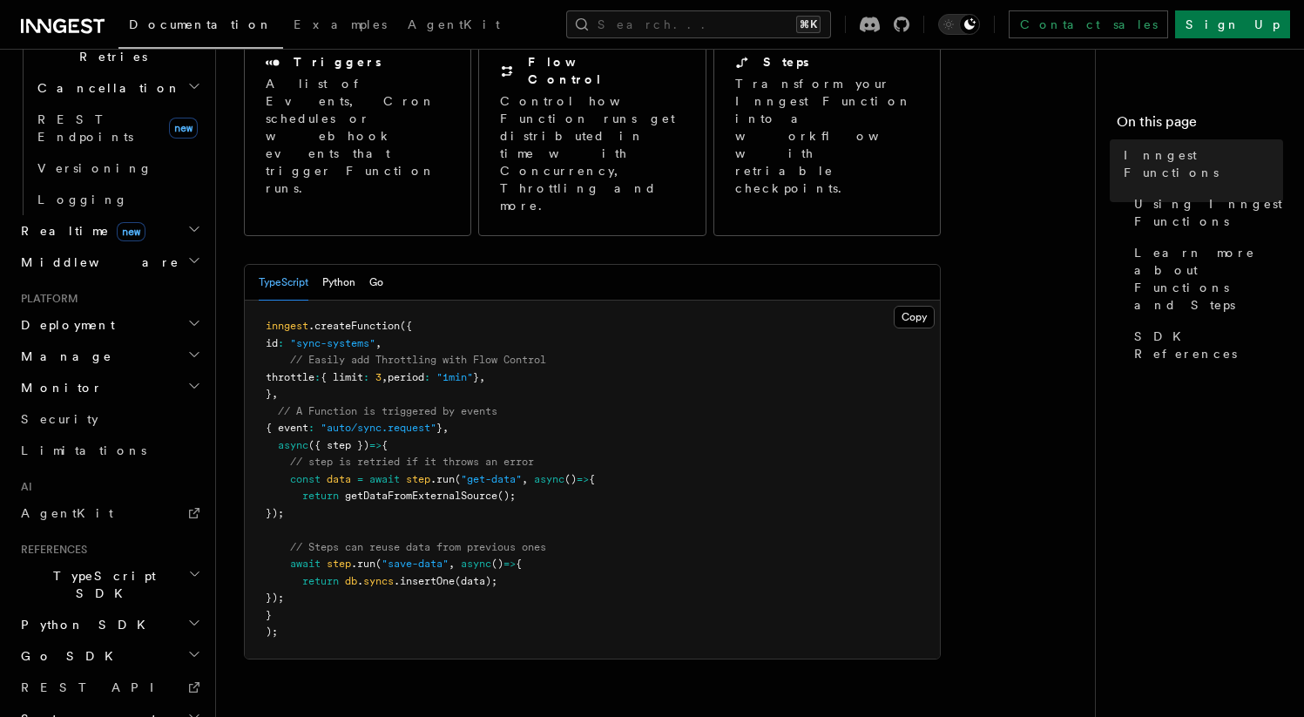
click at [139, 560] on h2 "TypeScript SDK" at bounding box center [109, 584] width 191 height 49
click at [78, 698] on span "Create a function" at bounding box center [89, 713] width 104 height 31
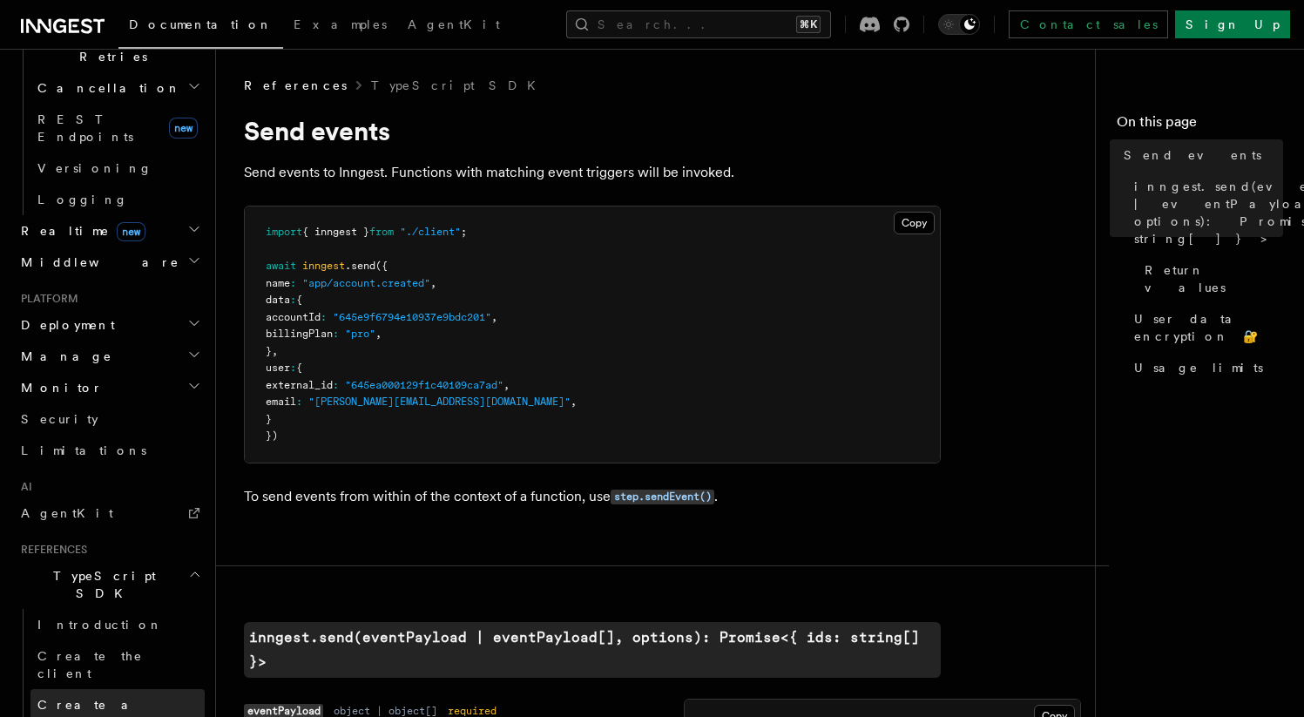
click at [107, 698] on span "Create a function" at bounding box center [89, 713] width 104 height 31
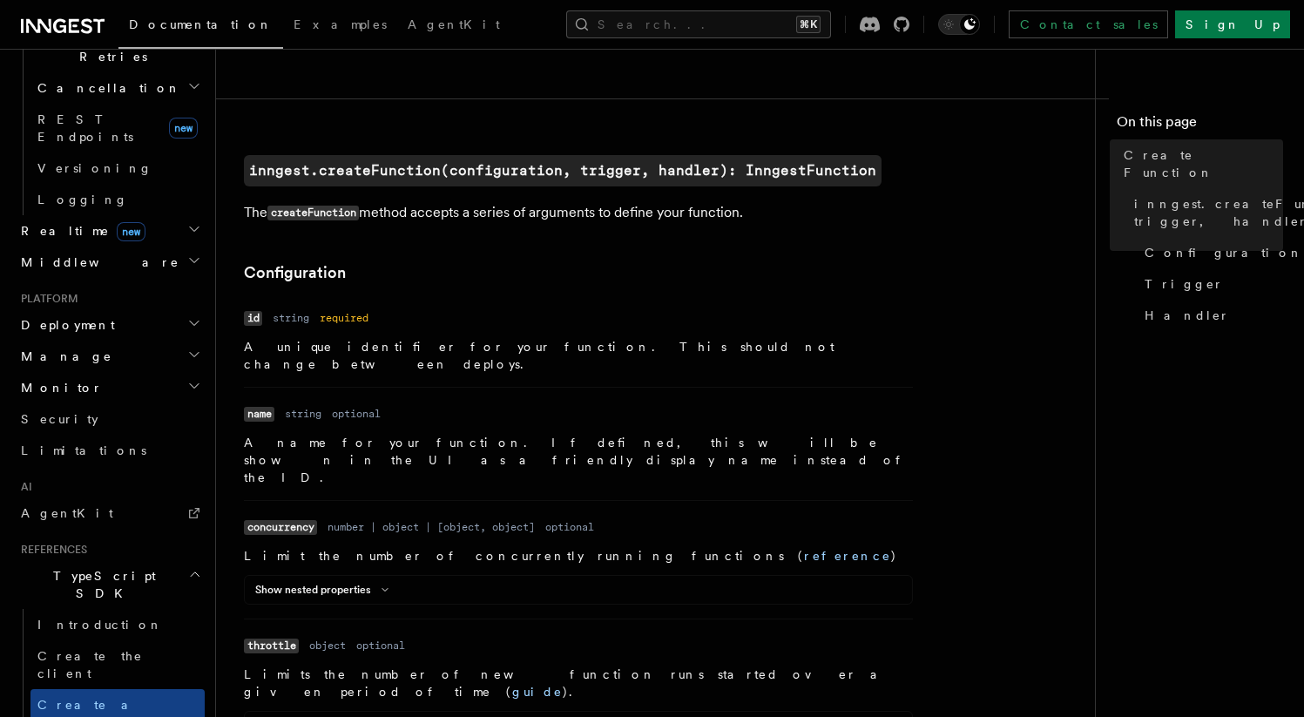
scroll to position [355, 0]
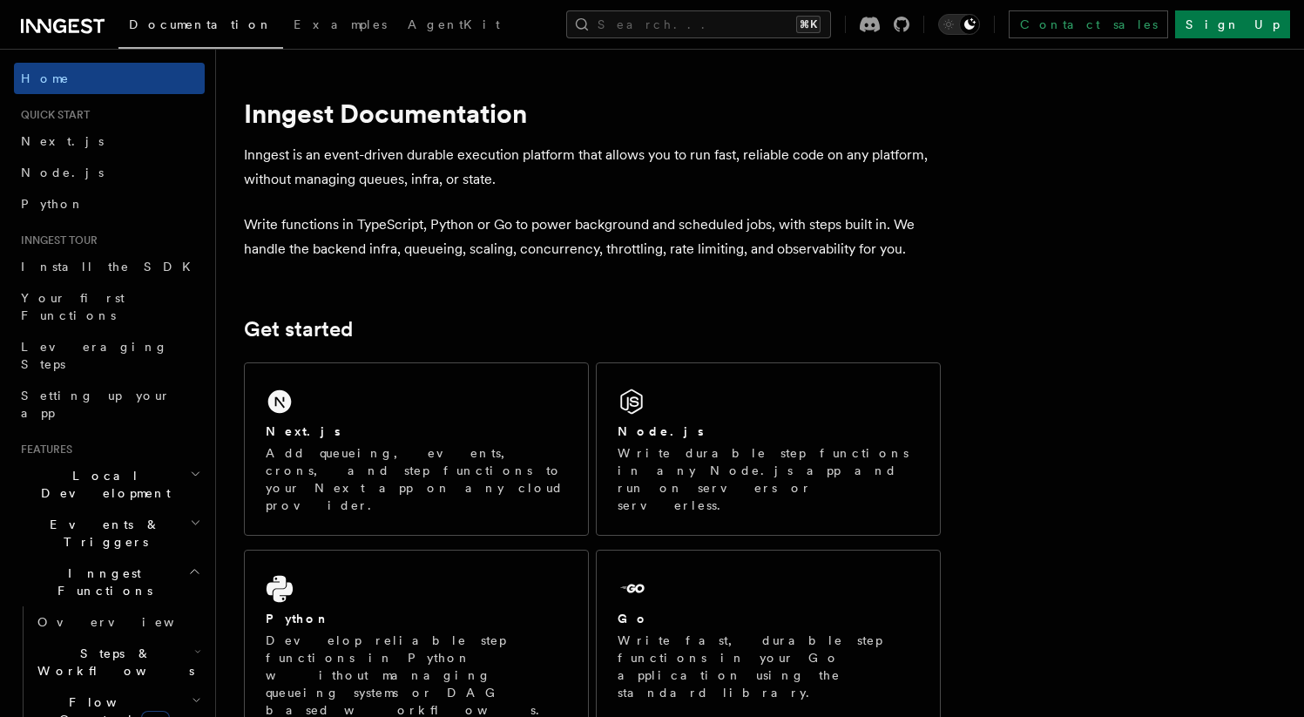
scroll to position [1126, 0]
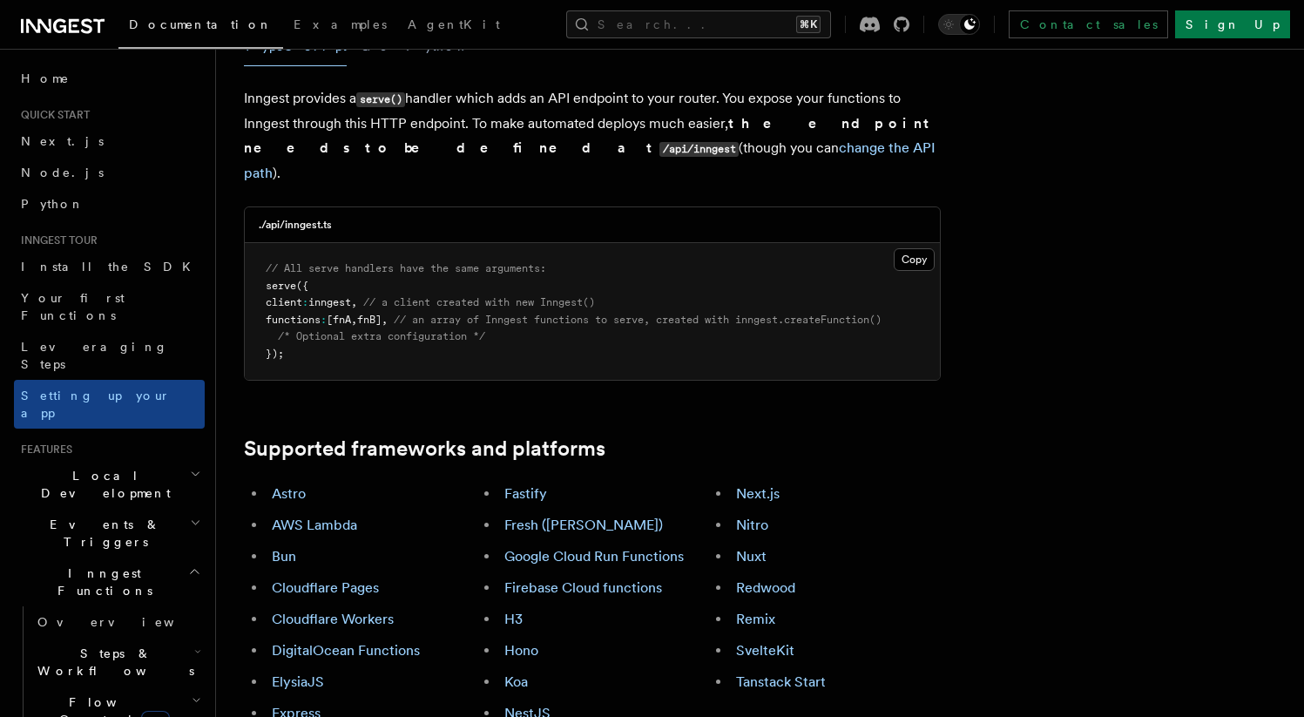
scroll to position [714, 0]
